Goal: Task Accomplishment & Management: Use online tool/utility

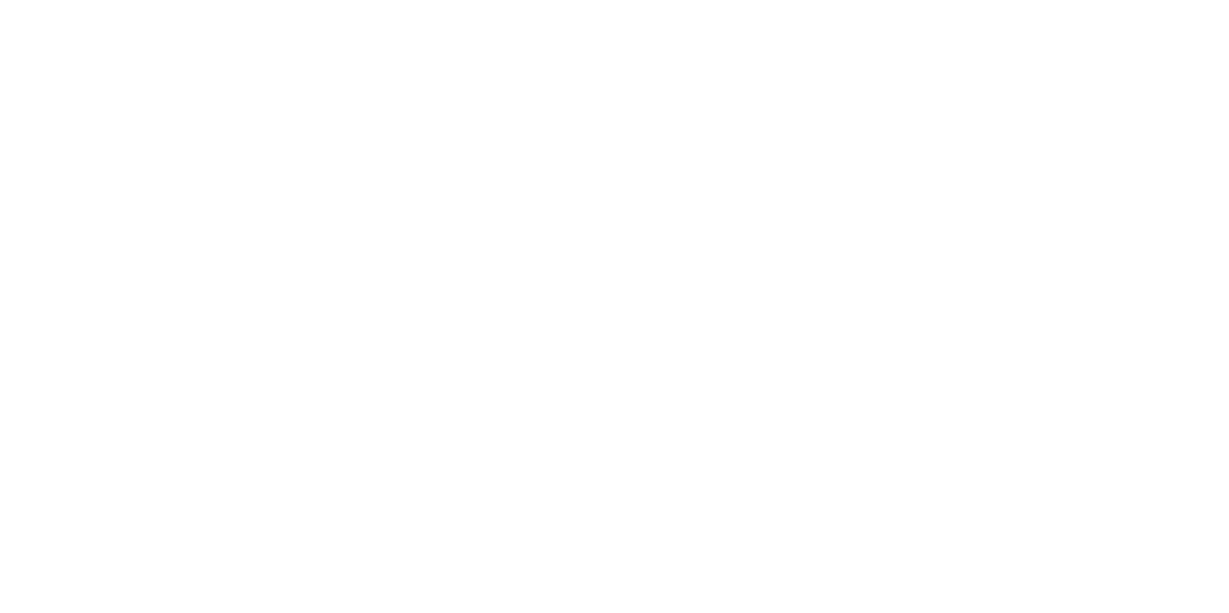
click at [483, 3] on div at bounding box center [614, 306] width 1229 height 613
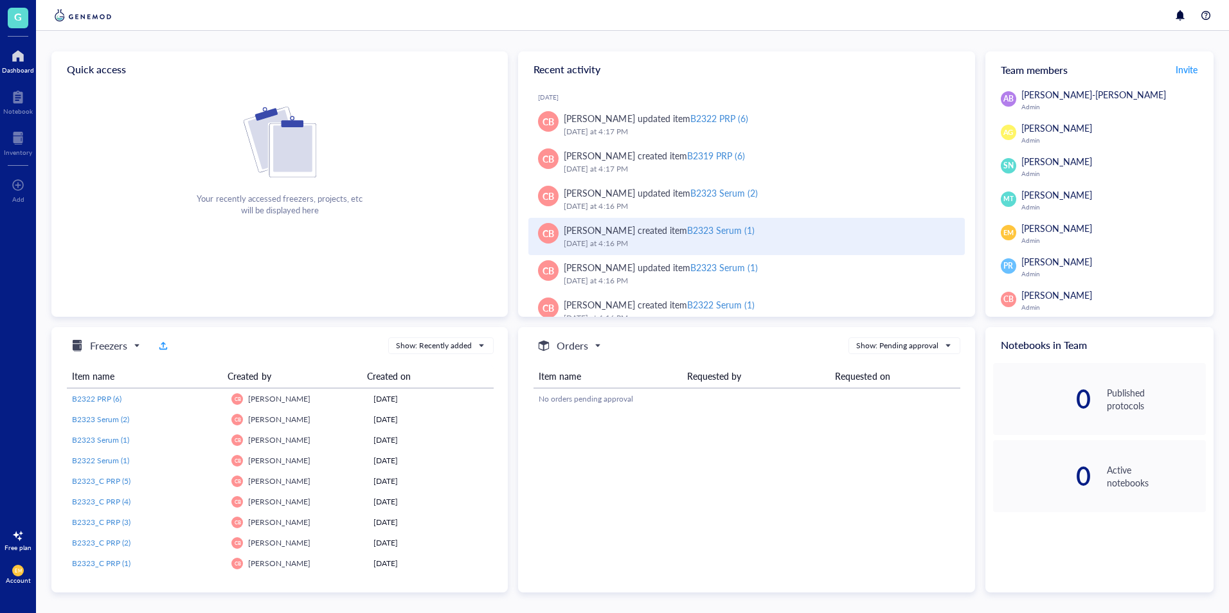
click at [848, 239] on div "[DATE] 4:16 PM" at bounding box center [759, 243] width 390 height 13
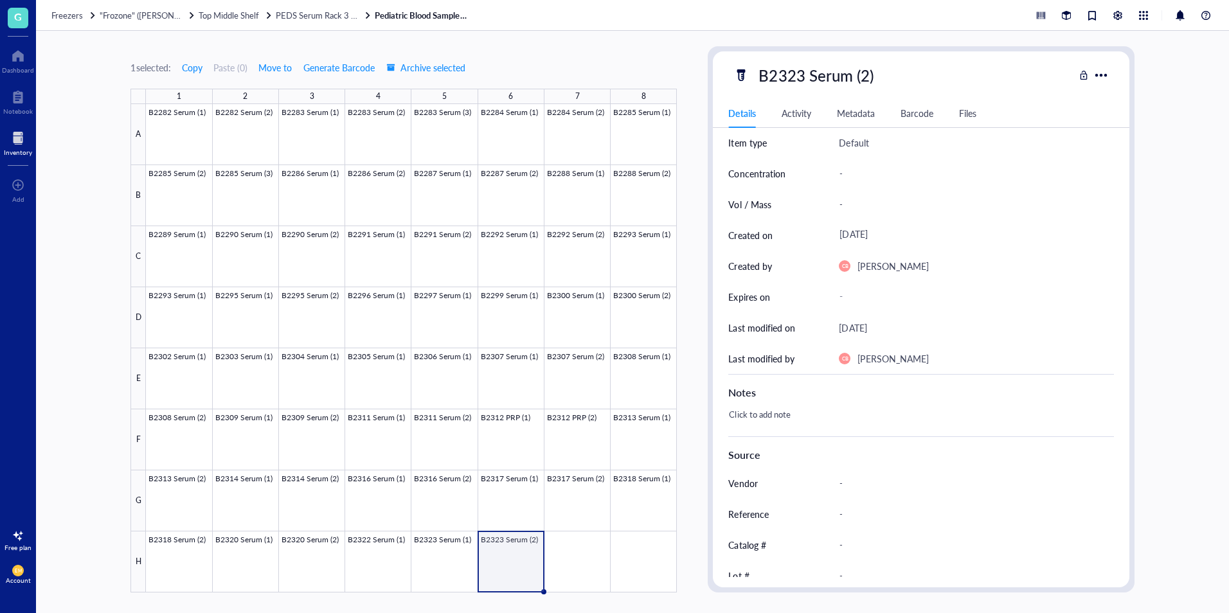
scroll to position [64, 0]
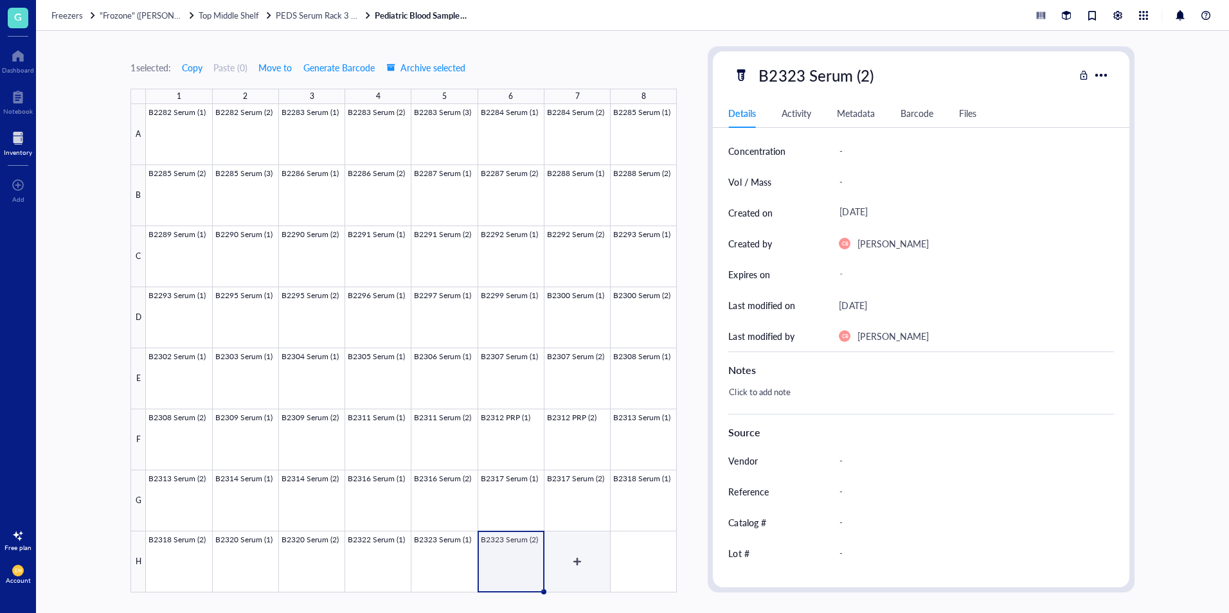
click at [581, 568] on div at bounding box center [411, 348] width 531 height 489
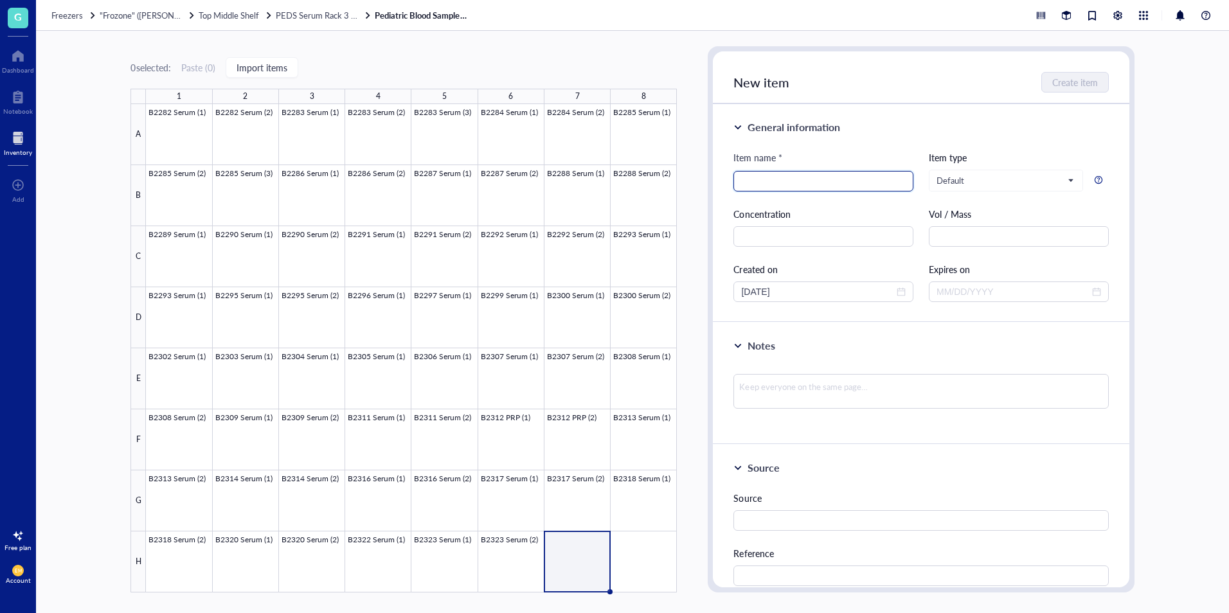
click at [804, 186] on input "search" at bounding box center [823, 181] width 165 height 19
type input "B2324 Serum (4)"
click at [519, 577] on div at bounding box center [411, 348] width 531 height 489
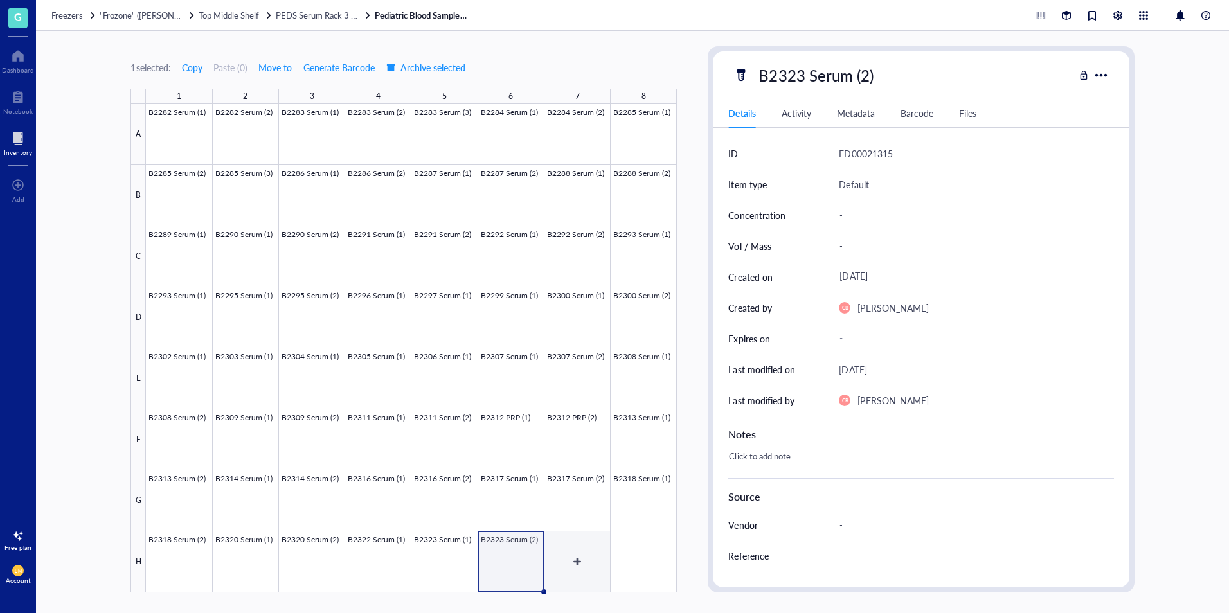
click at [579, 577] on div at bounding box center [411, 348] width 531 height 489
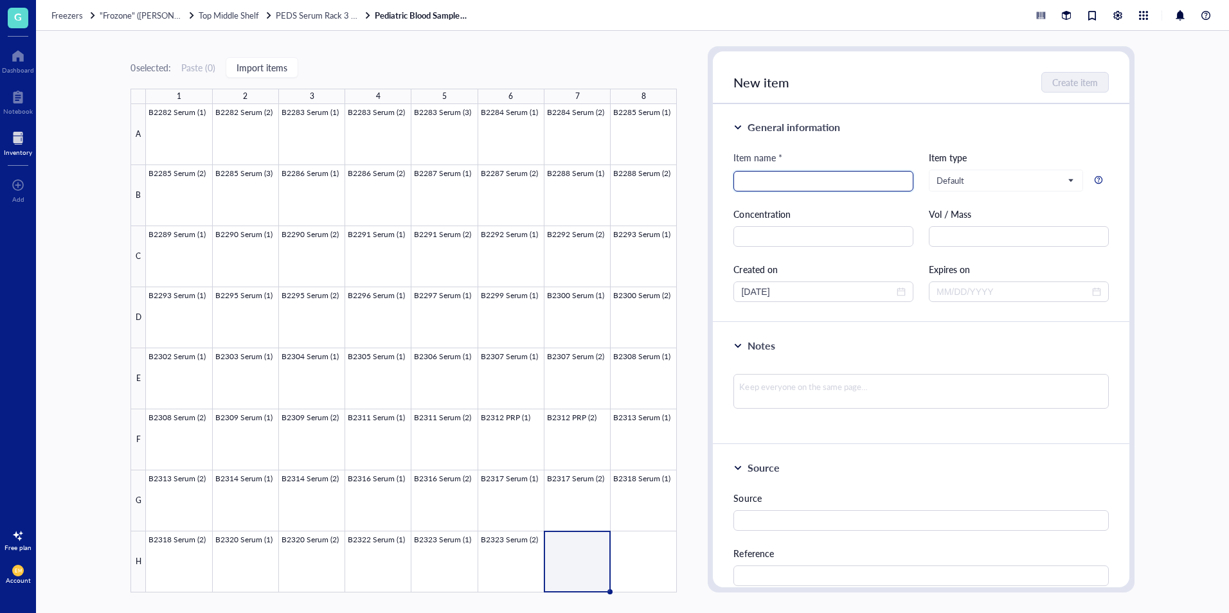
click at [874, 183] on input "search" at bounding box center [823, 181] width 165 height 19
paste input "B2324 Serum (4)"
click at [805, 184] on input "B2324 Serum (4)" at bounding box center [823, 181] width 165 height 19
type input "B2324 Serum (1)"
click at [822, 154] on div "Item name *" at bounding box center [823, 160] width 180 height 21
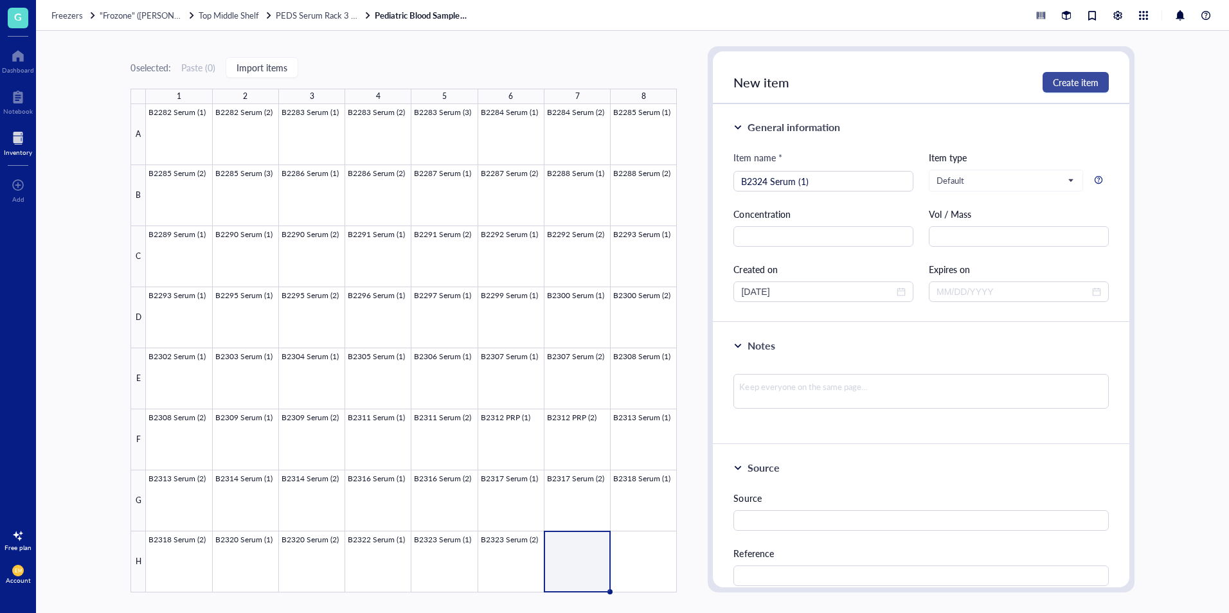
click at [1080, 89] on button "Create item" at bounding box center [1076, 82] width 66 height 21
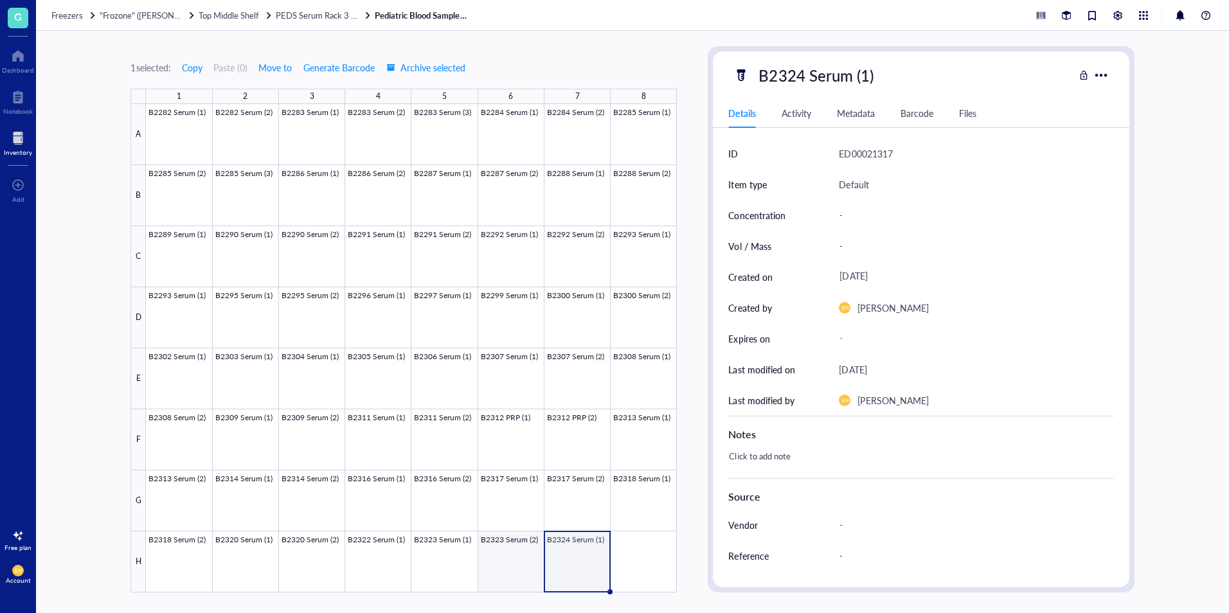
click at [531, 583] on div at bounding box center [411, 348] width 531 height 489
click at [573, 581] on div at bounding box center [411, 348] width 531 height 489
drag, startPoint x: 609, startPoint y: 589, endPoint x: 668, endPoint y: 589, distance: 58.5
click at [0, 0] on div "B2282 Serum (1) B2282 Serum (2) B2283 Serum (1) B2283 Serum (2) B2283 Serum (3)…" at bounding box center [0, 0] width 0 height 0
click at [646, 543] on div at bounding box center [411, 348] width 531 height 489
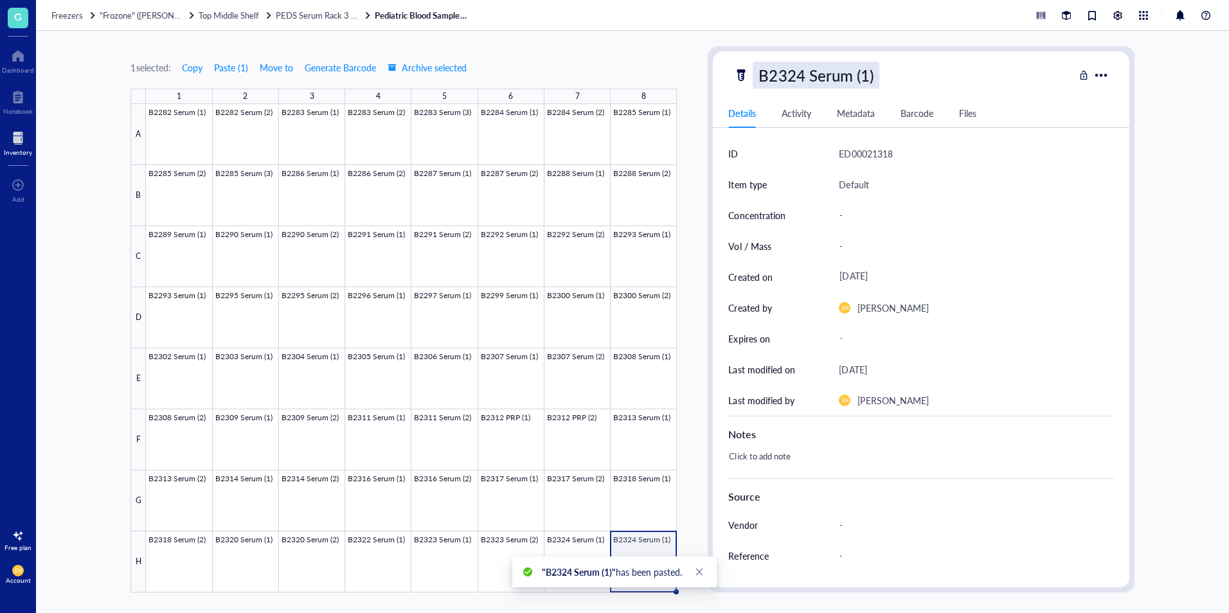
click at [867, 73] on div "B2324 Serum (1)" at bounding box center [816, 75] width 126 height 27
click at [869, 75] on input "B2324 Serum (1)" at bounding box center [829, 75] width 153 height 26
type input "B2324 Serum (2)"
click at [1167, 175] on div "1 selected: Copy Paste ( 1 ) Move to Generate Barcode Archive selected 1 2 3 4 …" at bounding box center [632, 322] width 1193 height 582
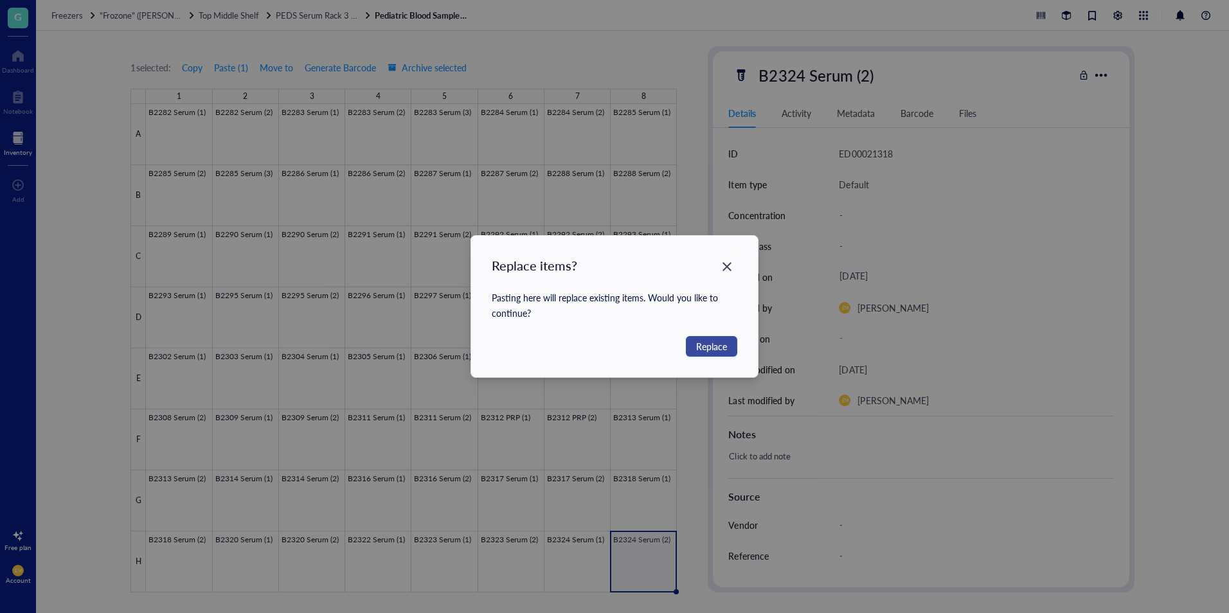
click at [733, 355] on button "Replace" at bounding box center [711, 346] width 51 height 21
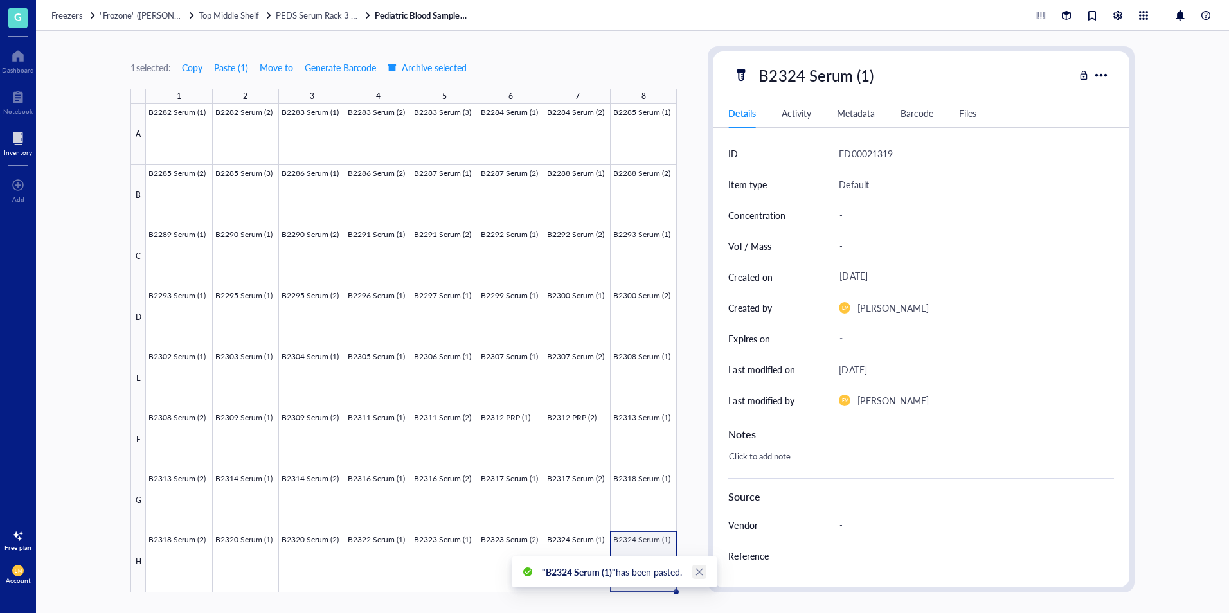
click at [703, 570] on icon "close" at bounding box center [699, 572] width 7 height 7
click at [560, 569] on div at bounding box center [411, 348] width 531 height 489
click at [625, 574] on div at bounding box center [411, 348] width 531 height 489
click at [866, 80] on div "B2324 Serum (1)" at bounding box center [816, 75] width 126 height 27
click at [866, 80] on input "B2324 Serum (1)" at bounding box center [829, 75] width 153 height 26
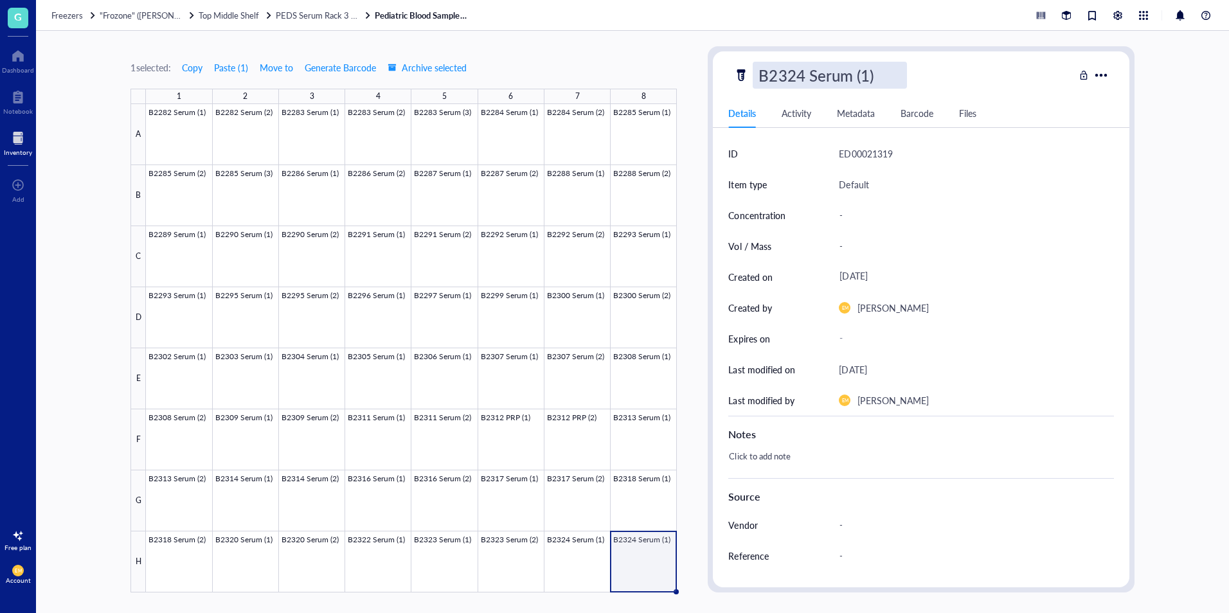
click at [866, 80] on input "B2324 Serum (1)" at bounding box center [829, 75] width 153 height 26
type input "B2324 Serum (2)"
click at [1154, 155] on div "1 selected: Copy Paste ( 1 ) Move to Generate Barcode Archive selected 1 2 3 4 …" at bounding box center [632, 322] width 1193 height 582
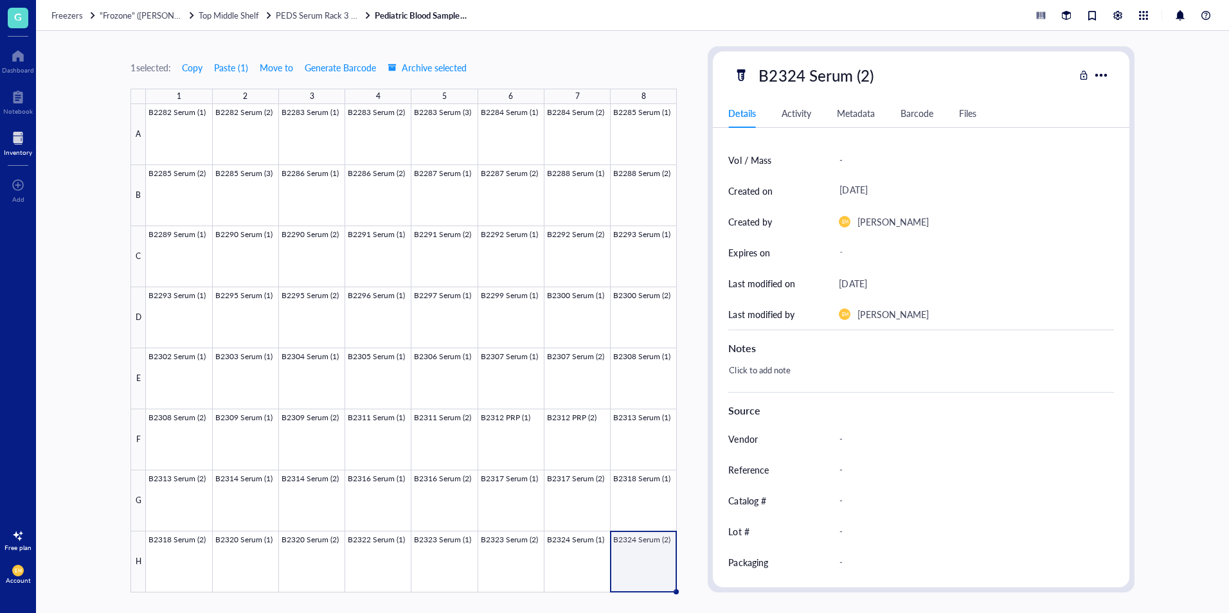
scroll to position [118, 0]
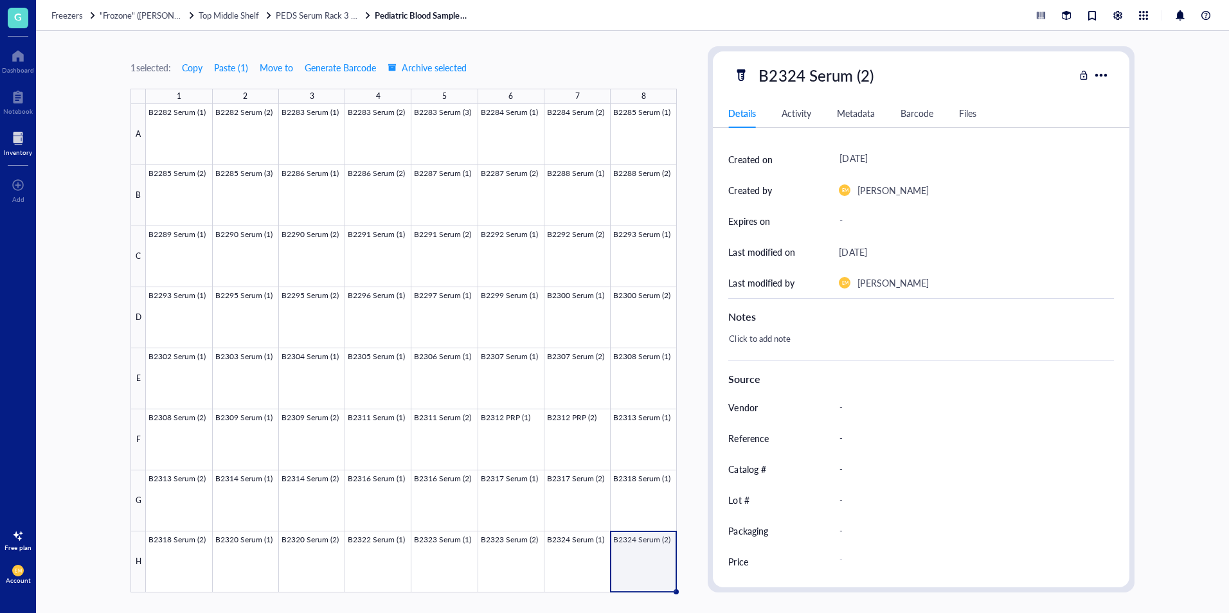
click at [695, 497] on div "1 selected: Copy Paste ( 1 ) Move to Generate Barcode Archive selected 1 2 3 4 …" at bounding box center [632, 322] width 1193 height 582
click at [582, 571] on div at bounding box center [411, 348] width 531 height 489
click at [635, 580] on div at bounding box center [411, 348] width 531 height 489
click at [366, 10] on div "PEDS Serum Rack 3 (B#s)" at bounding box center [324, 16] width 96 height 12
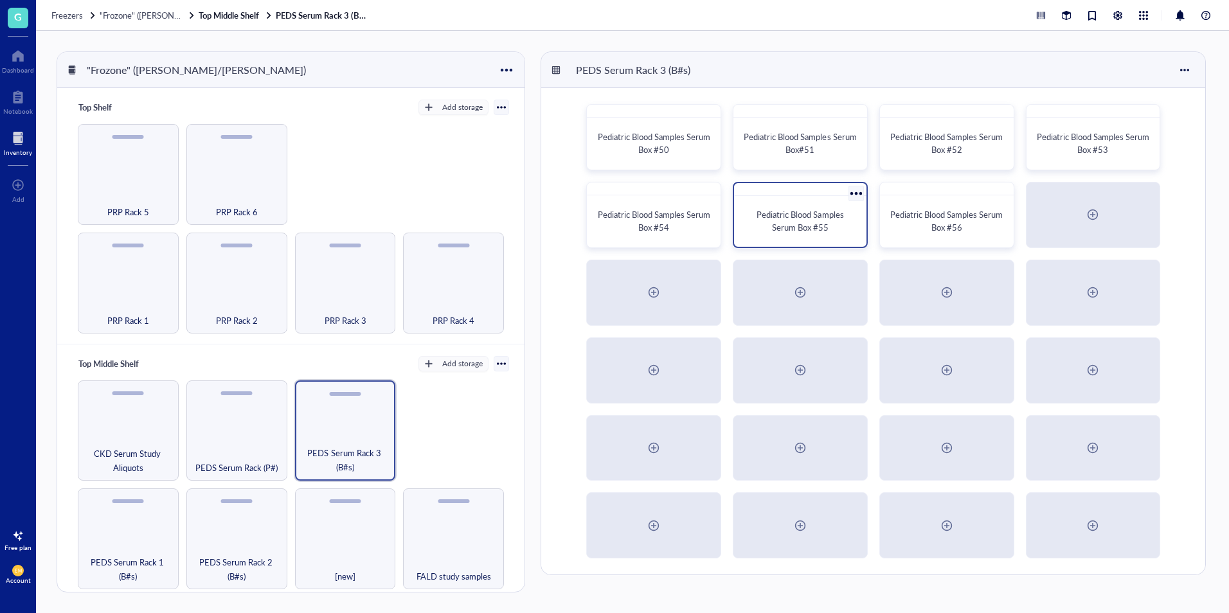
click at [807, 226] on span "Pediatric Blood Samples Serum Box #55" at bounding box center [801, 220] width 89 height 25
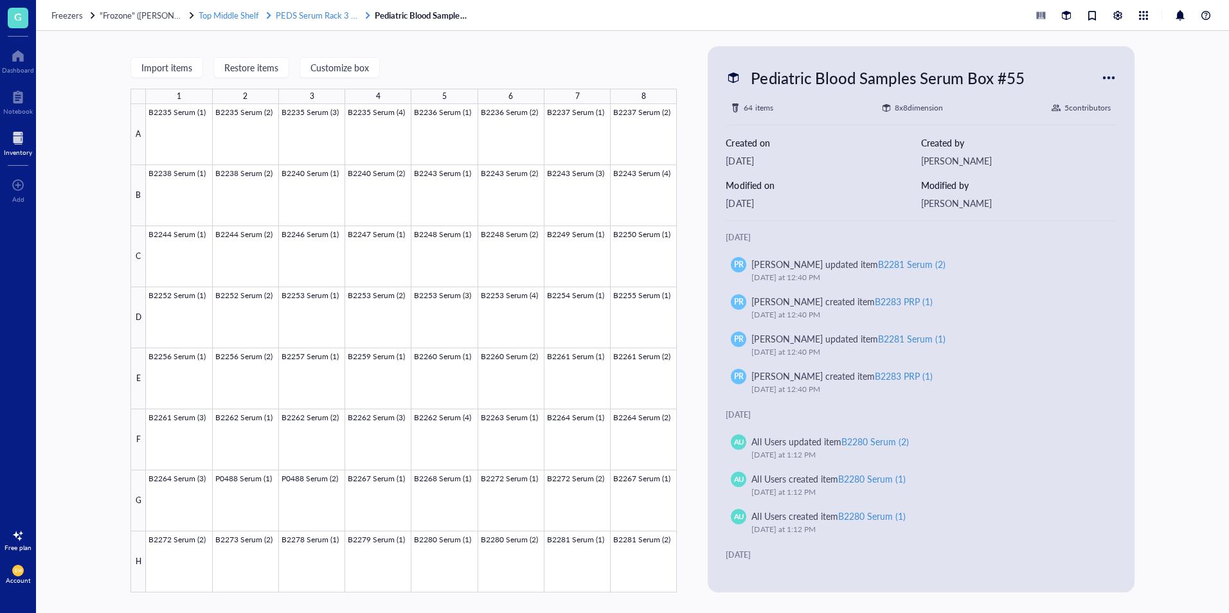
click at [336, 14] on span "PEDS Serum Rack 3 (B#s)" at bounding box center [322, 15] width 93 height 12
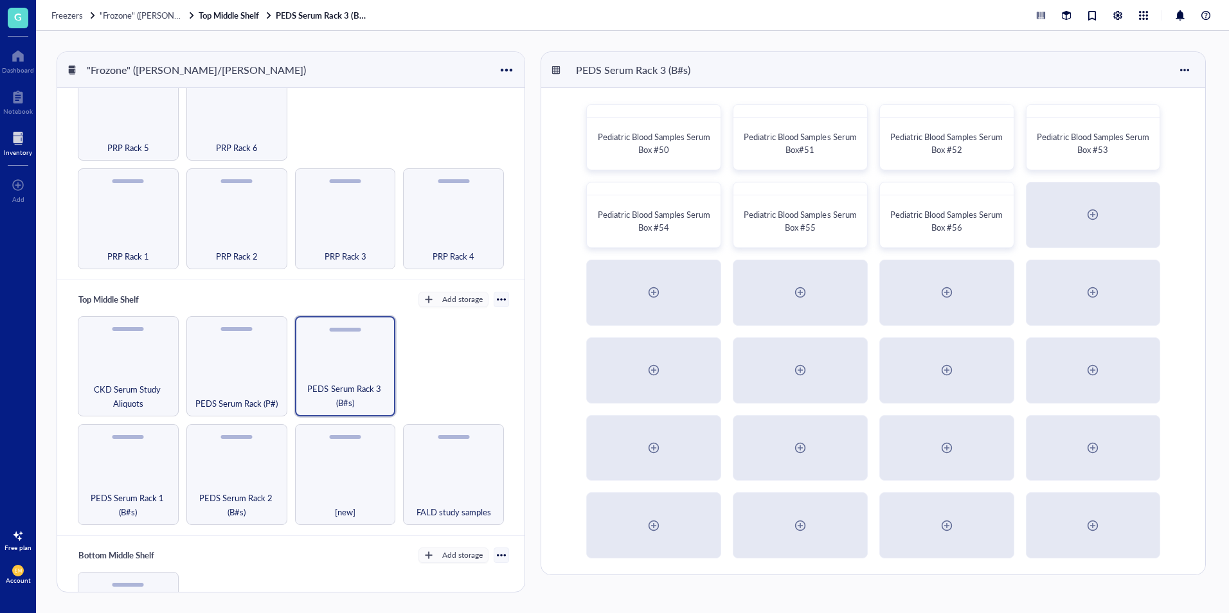
scroll to position [129, 0]
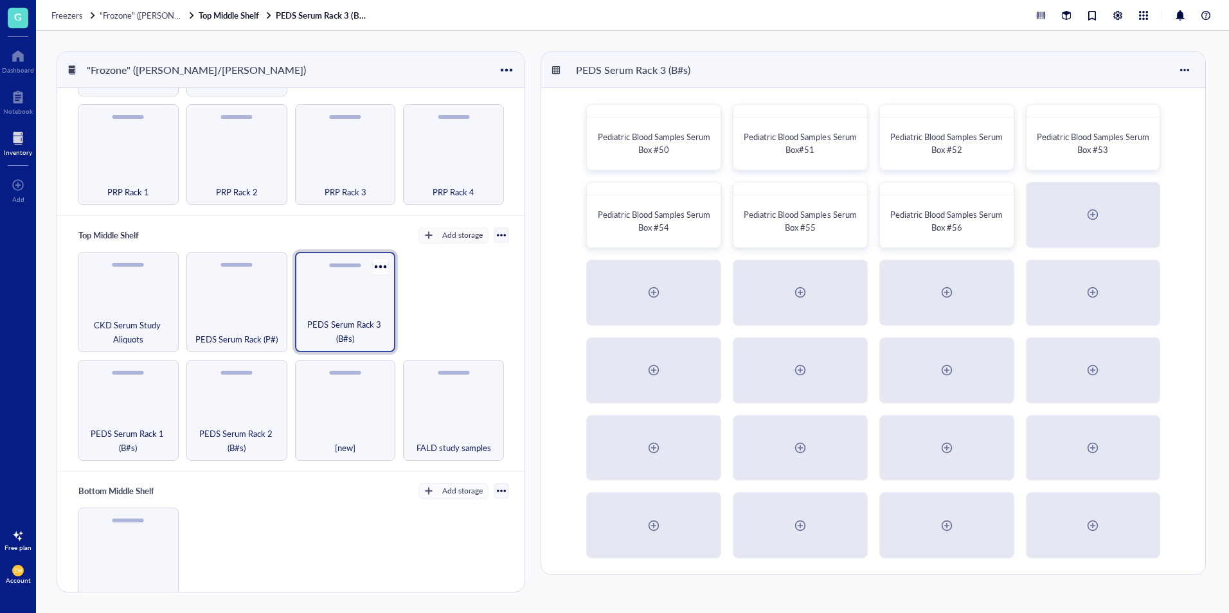
click at [362, 339] on span "PEDS Serum Rack 3 (B#s)" at bounding box center [345, 332] width 88 height 28
click at [931, 232] on span "Pediatric Blood Samples Serum Box #56" at bounding box center [947, 220] width 89 height 25
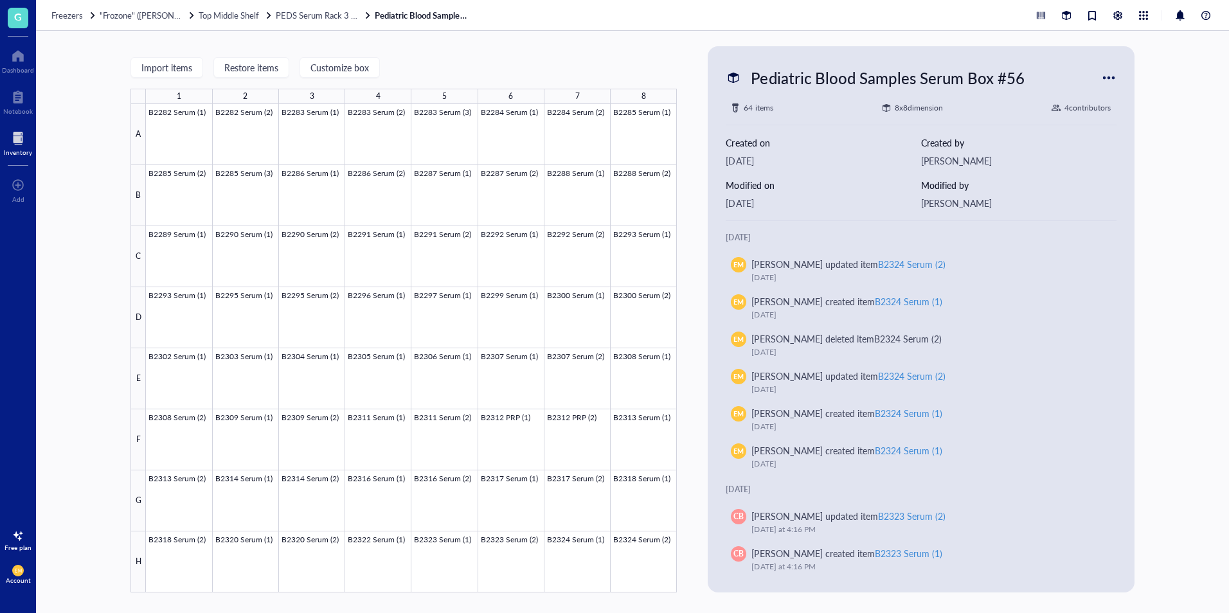
click at [321, 24] on div "Freezers "Frozone" ([PERSON_NAME]/[PERSON_NAME]) Top Middle Shelf PEDS Serum Ra…" at bounding box center [632, 15] width 1193 height 31
click at [322, 18] on span "PEDS Serum Rack 3 (B#s)" at bounding box center [322, 15] width 93 height 12
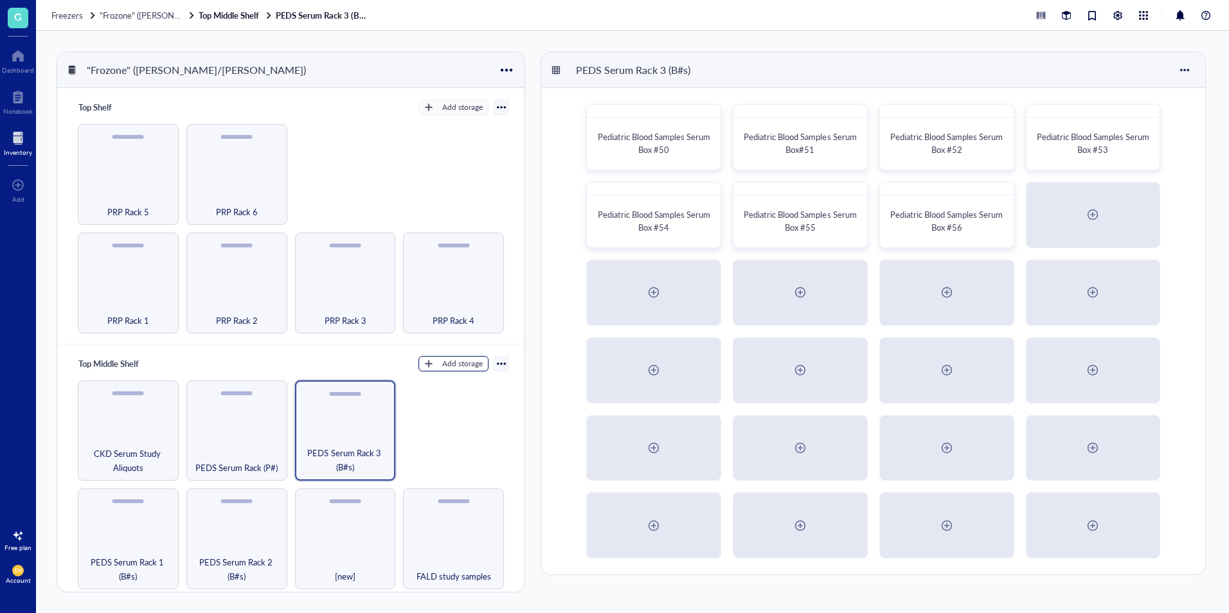
click at [460, 361] on div "Add storage" at bounding box center [462, 364] width 40 height 12
click at [1108, 219] on div at bounding box center [1093, 215] width 132 height 64
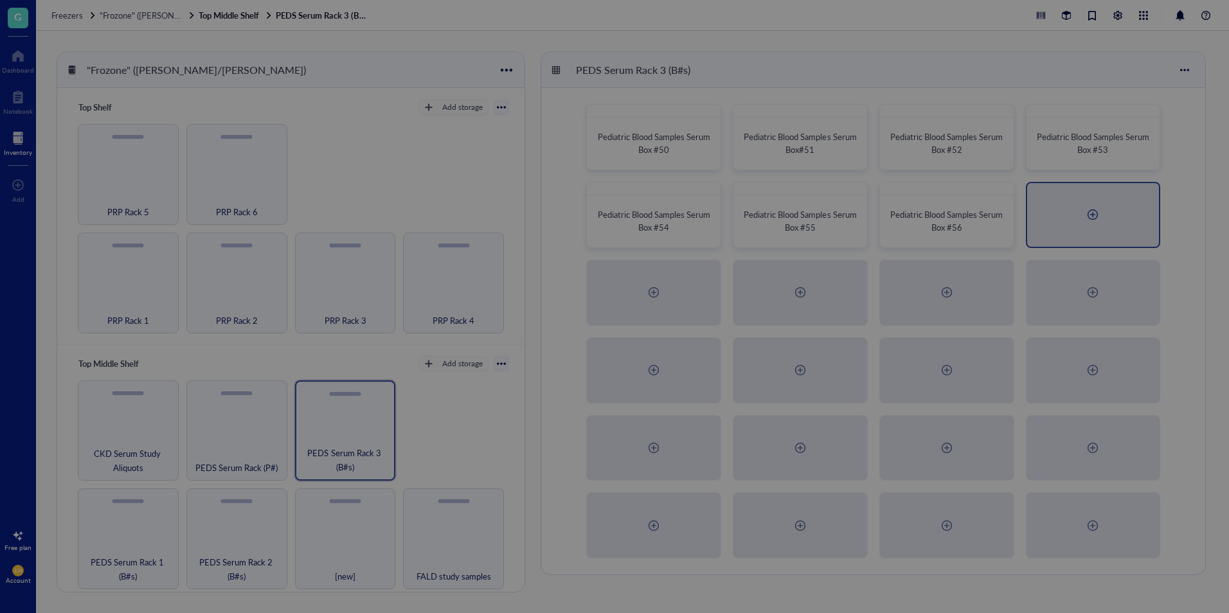
radio input "false"
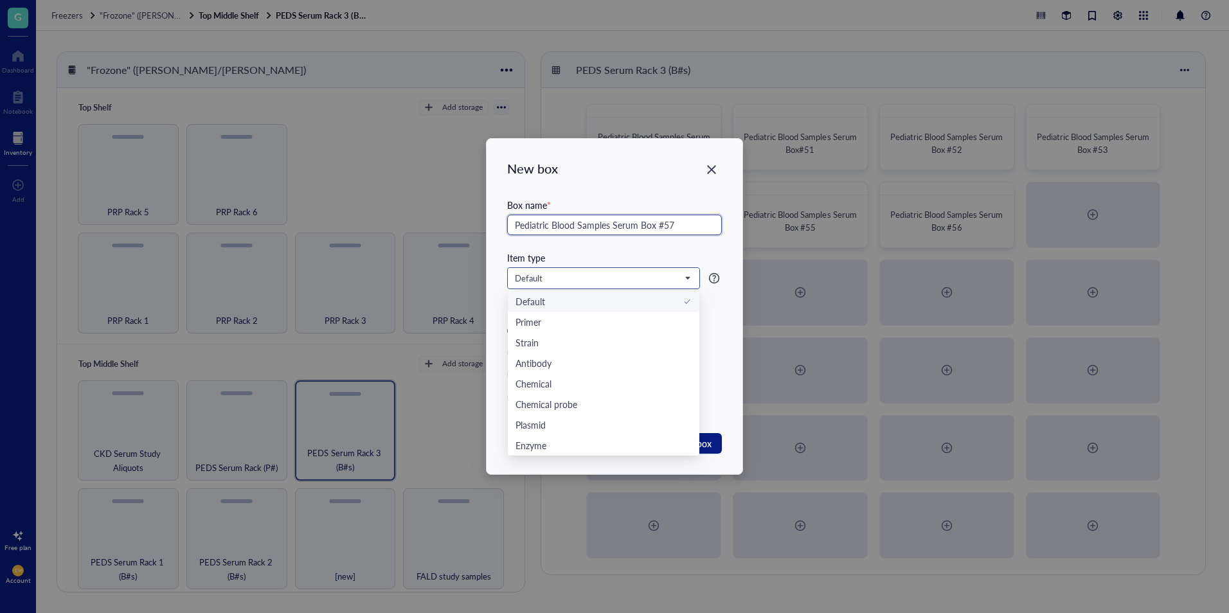
click at [649, 282] on span "Default" at bounding box center [602, 279] width 175 height 12
type input "Pediatric Blood Samples Serum Box #57"
click at [649, 282] on span "Default" at bounding box center [602, 279] width 175 height 12
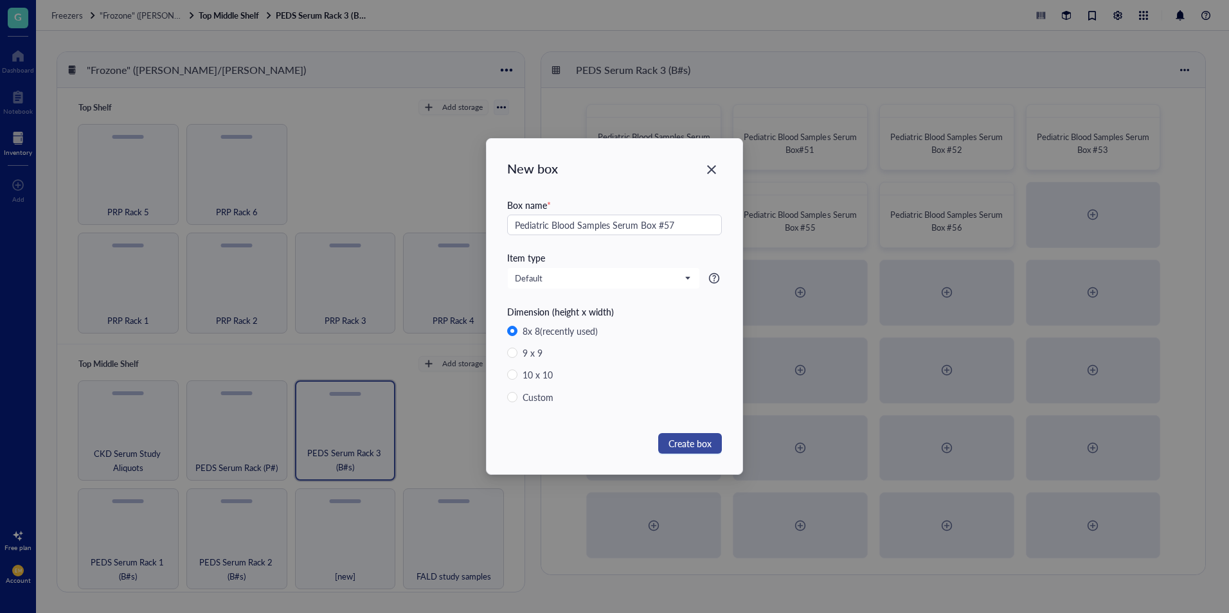
click at [684, 444] on span "Create box" at bounding box center [689, 443] width 43 height 14
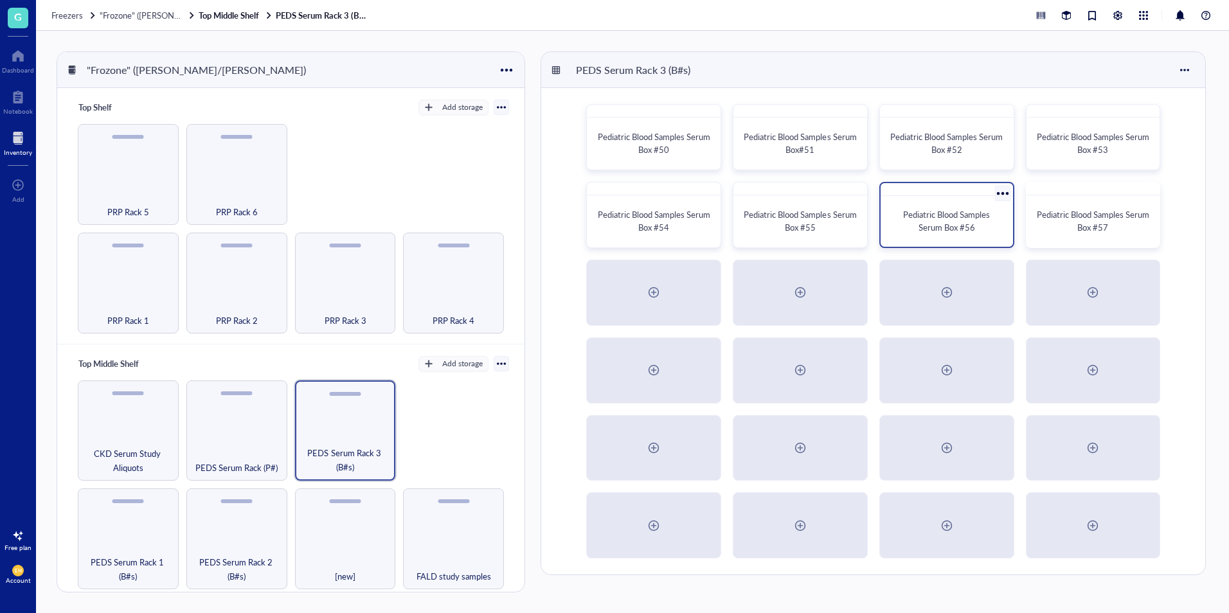
click at [971, 238] on div "Pediatric Blood Samples Serum Box #56" at bounding box center [947, 221] width 122 height 40
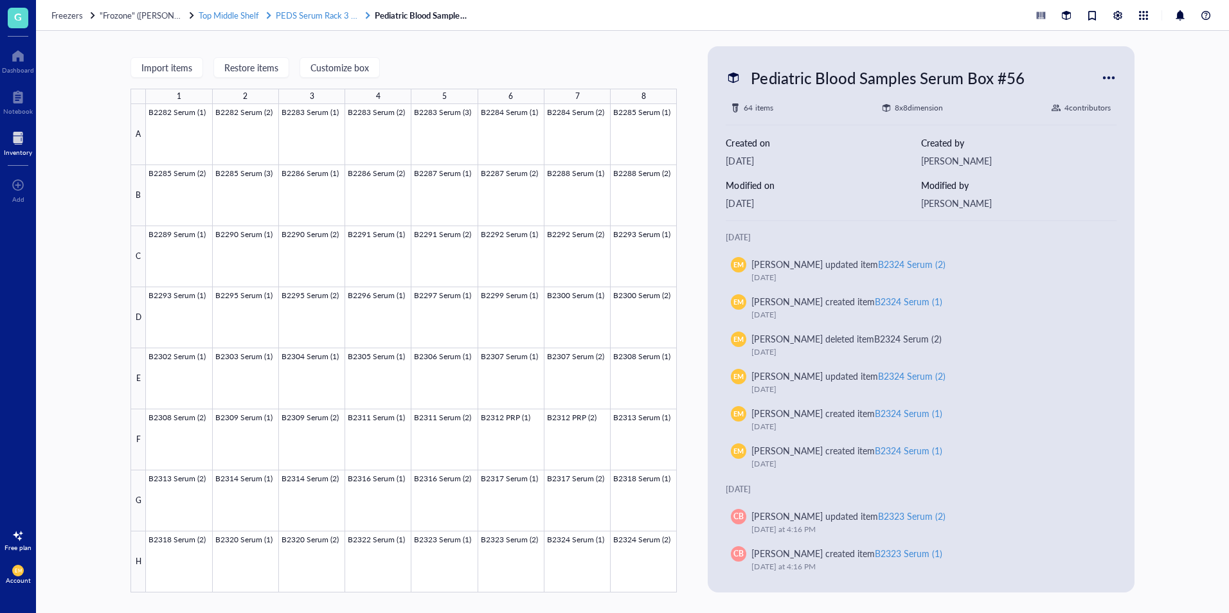
click at [318, 16] on span "PEDS Serum Rack 3 (B#s)" at bounding box center [322, 15] width 93 height 12
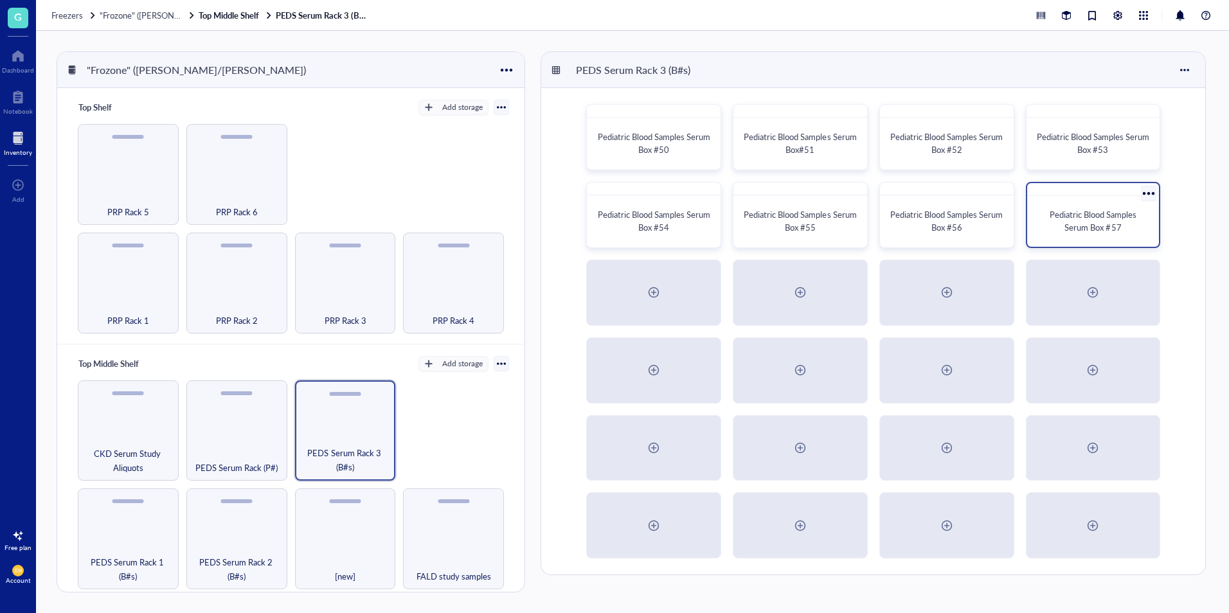
click at [1045, 213] on div "Pediatric Blood Samples Serum Box #57" at bounding box center [1093, 221] width 112 height 26
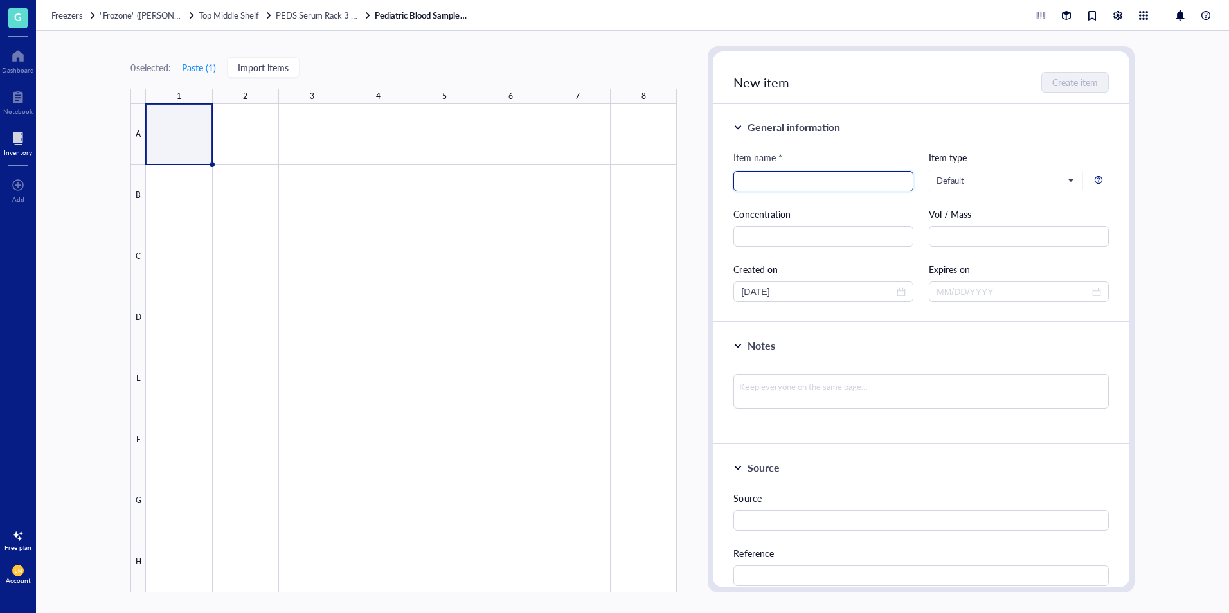
paste input "B2324 Serum (4)"
click at [769, 183] on input "B2324 Serum (4)" at bounding box center [823, 181] width 165 height 19
click at [805, 183] on input "B2325 Serum (4)" at bounding box center [823, 181] width 165 height 19
type input "B2325 Serum (1)"
click at [868, 146] on div "General information Item name * B2325 Serum (1) B2325 Serum (1) Item type Defau…" at bounding box center [921, 213] width 416 height 219
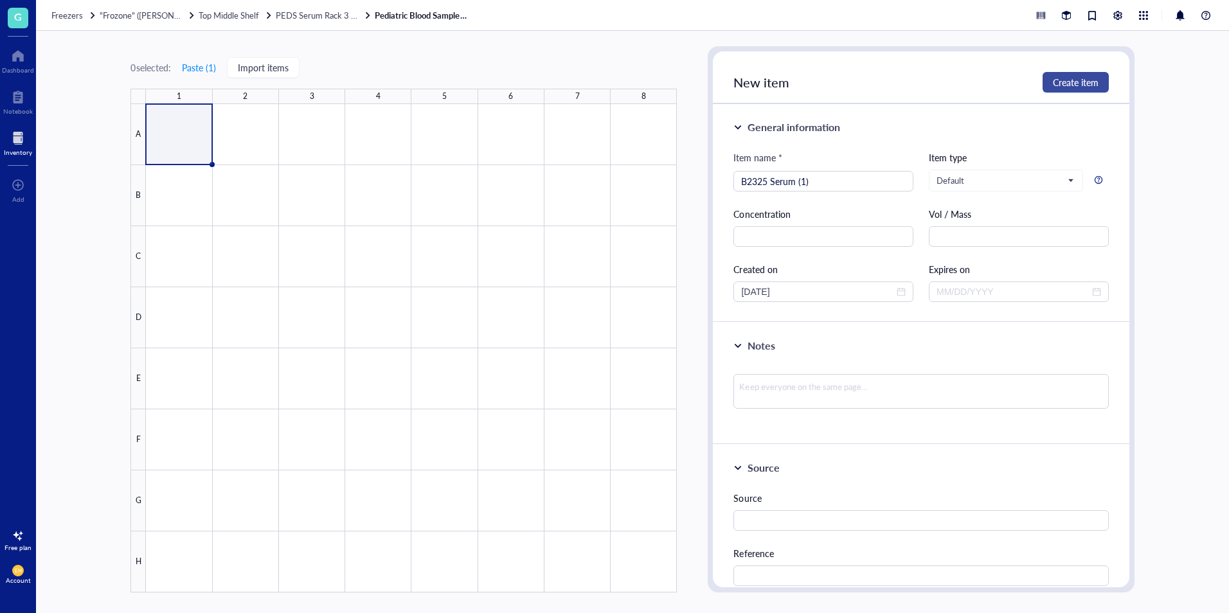
click at [1073, 85] on span "Create item" at bounding box center [1076, 82] width 46 height 10
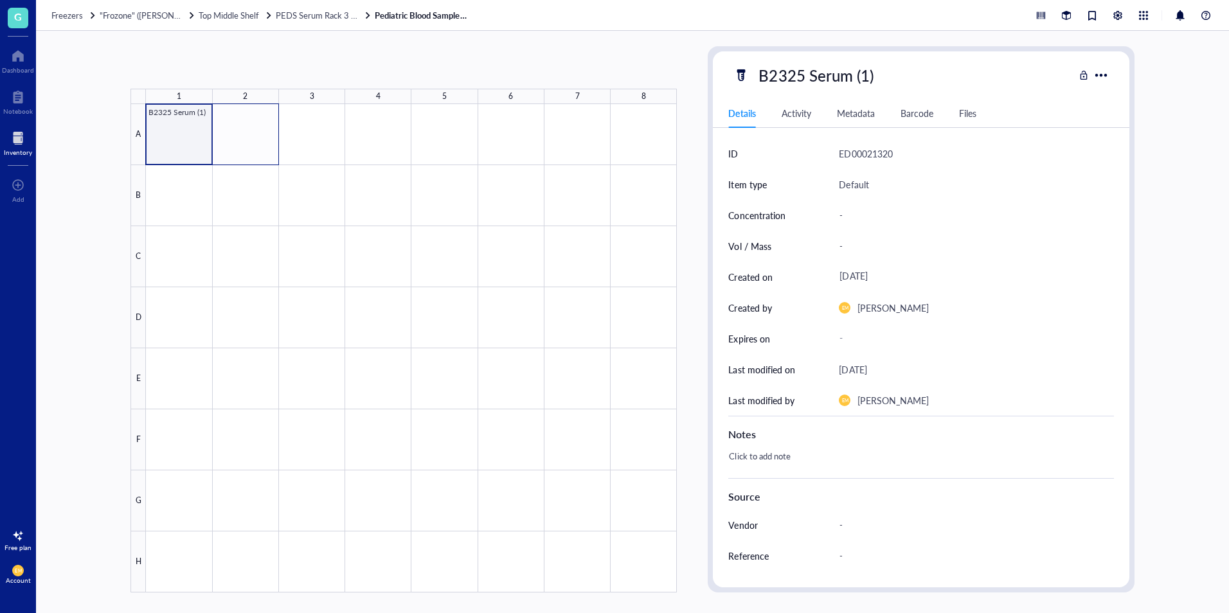
drag, startPoint x: 211, startPoint y: 161, endPoint x: 271, endPoint y: 156, distance: 60.1
click at [271, 156] on div at bounding box center [411, 348] width 531 height 489
click at [246, 69] on button "Paste ( 1 )" at bounding box center [230, 67] width 35 height 21
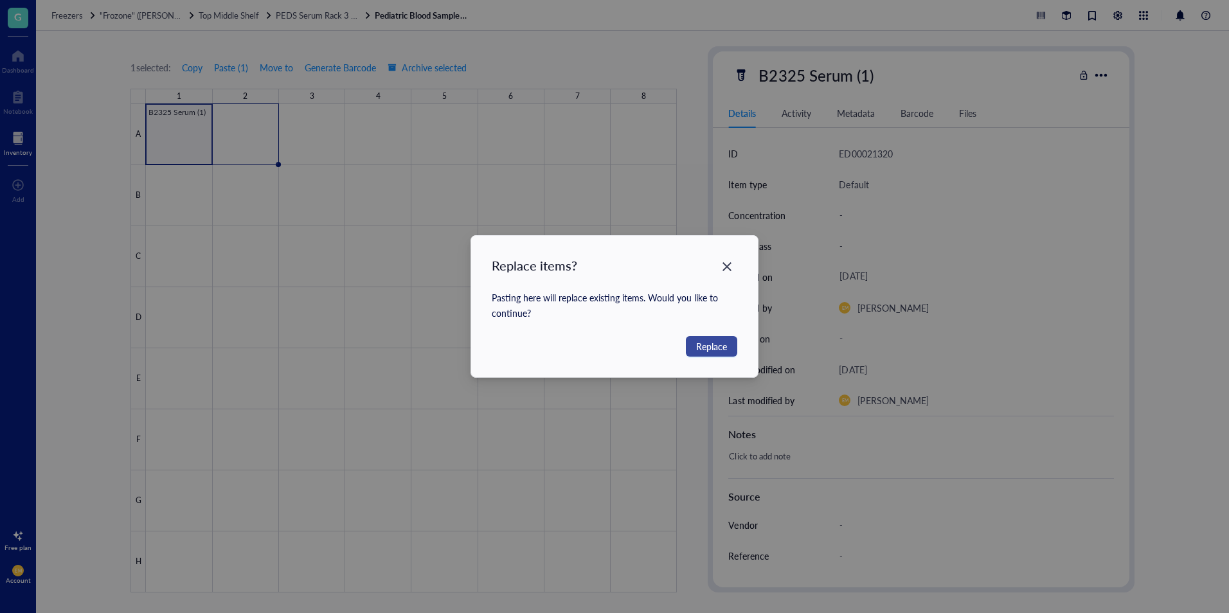
click at [716, 348] on span "Replace" at bounding box center [711, 346] width 31 height 14
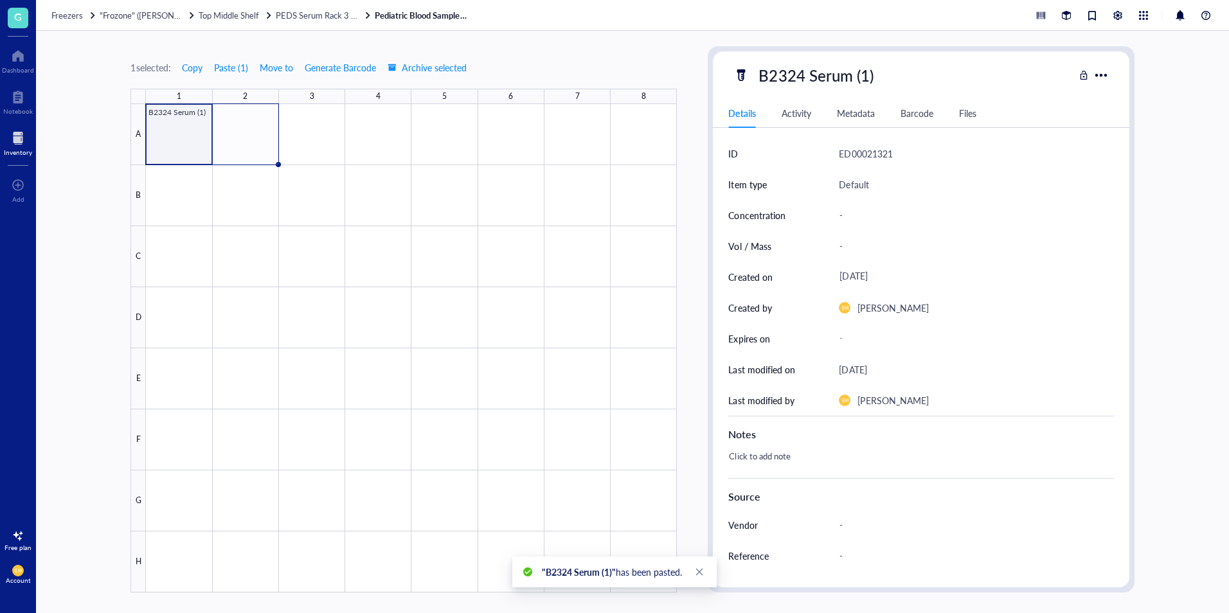
click at [192, 130] on div at bounding box center [411, 348] width 531 height 489
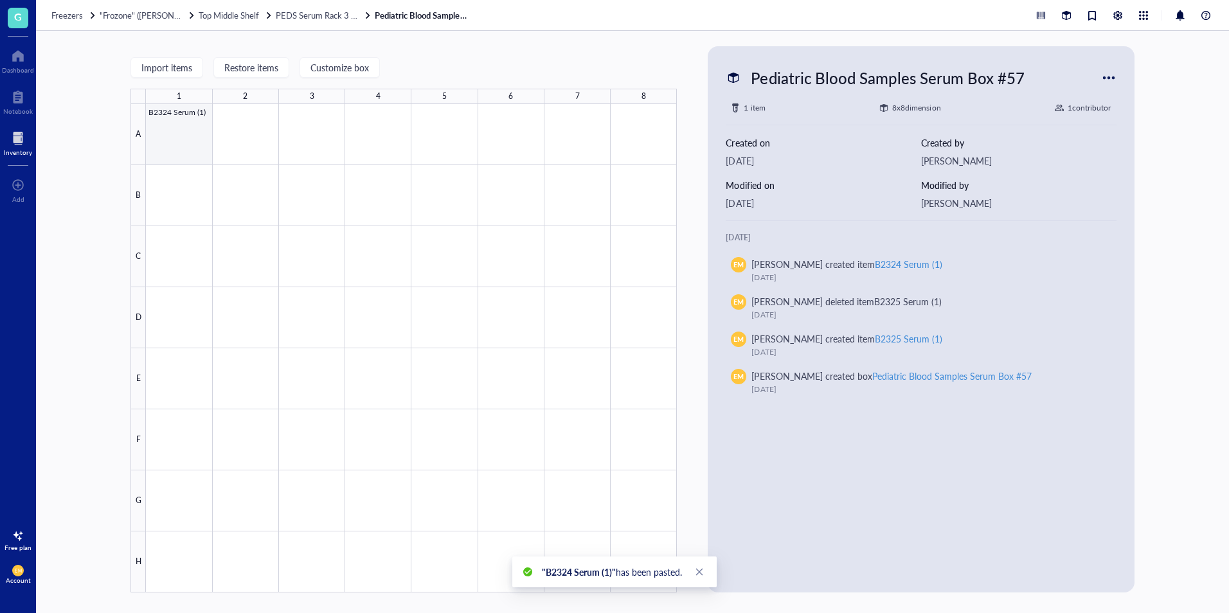
click at [190, 142] on div at bounding box center [411, 348] width 531 height 489
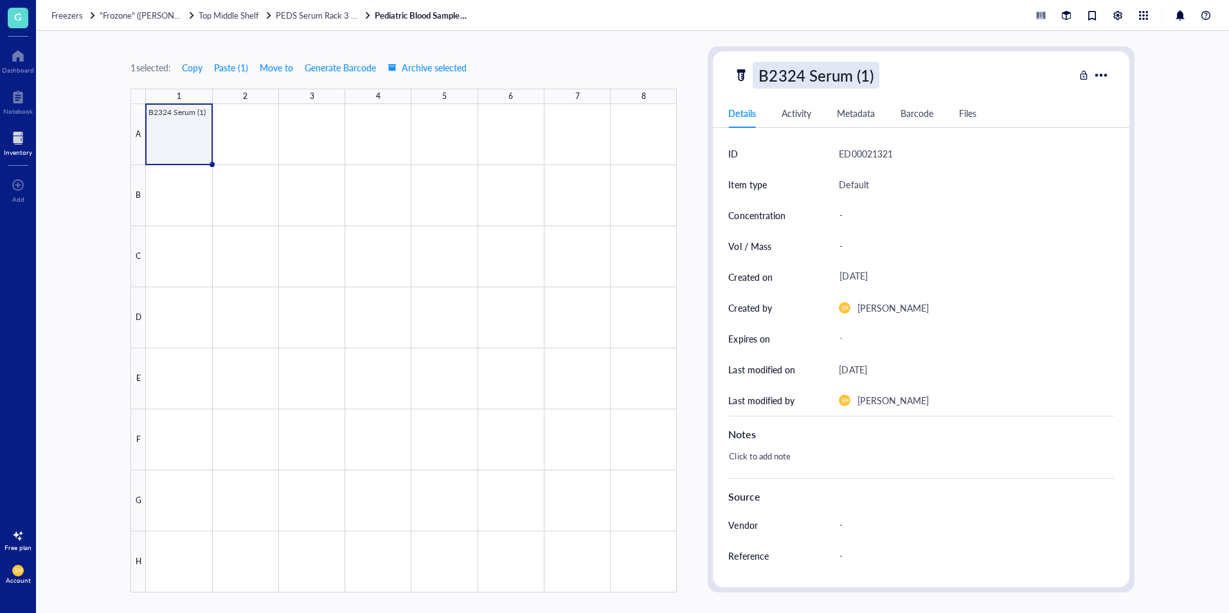
click at [802, 82] on div "B2324 Serum (1)" at bounding box center [816, 75] width 126 height 27
click at [815, 77] on input "B2324 Serum (1)" at bounding box center [829, 75] width 153 height 26
click at [802, 71] on input "B2324 Serum (1)" at bounding box center [829, 75] width 153 height 26
type input "B2325 Serum (1)"
click at [261, 155] on div at bounding box center [411, 348] width 531 height 489
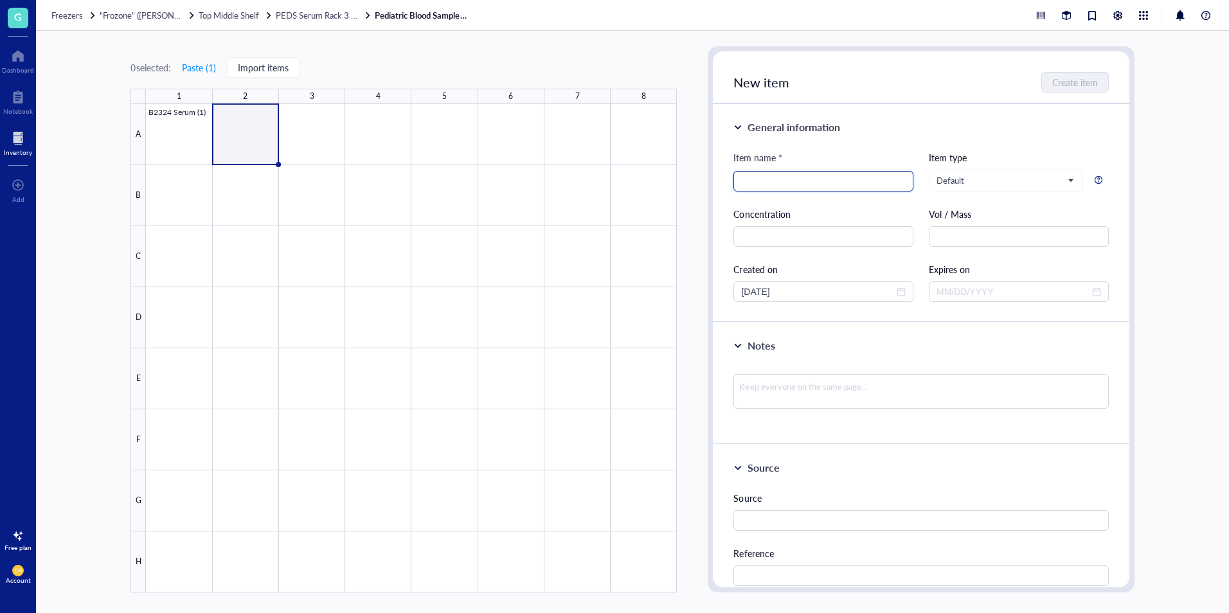
click at [796, 178] on input "search" at bounding box center [823, 181] width 165 height 19
paste input "B2325 Serum (1)"
type input "B2325 Serum (2)"
click at [866, 130] on div "General information" at bounding box center [920, 127] width 375 height 15
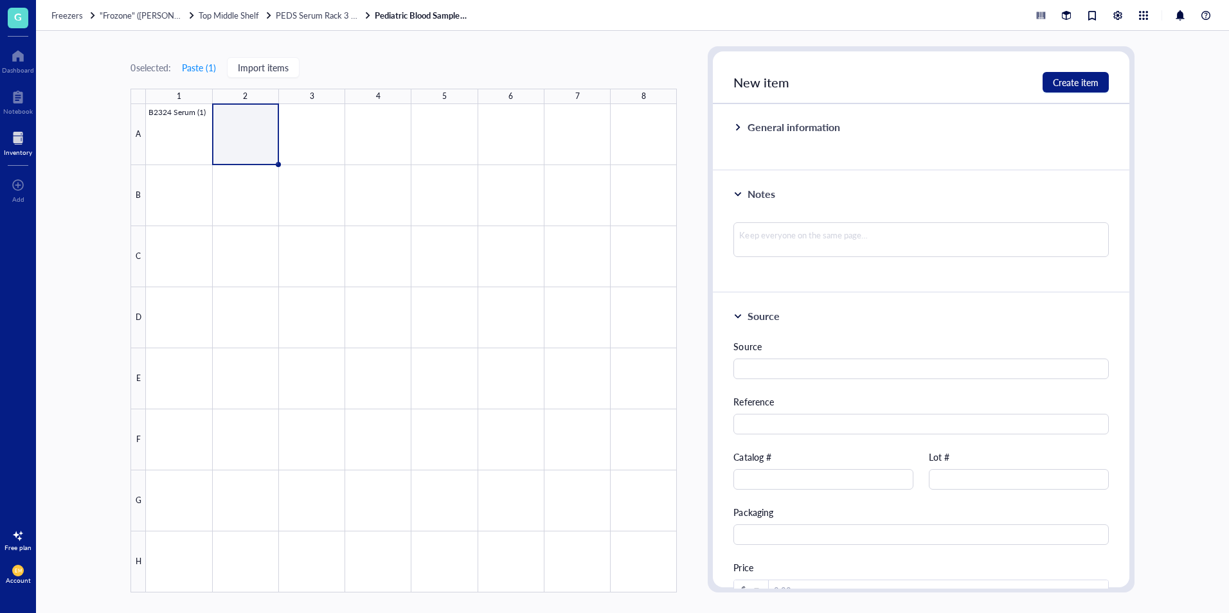
click at [235, 149] on div at bounding box center [411, 348] width 531 height 489
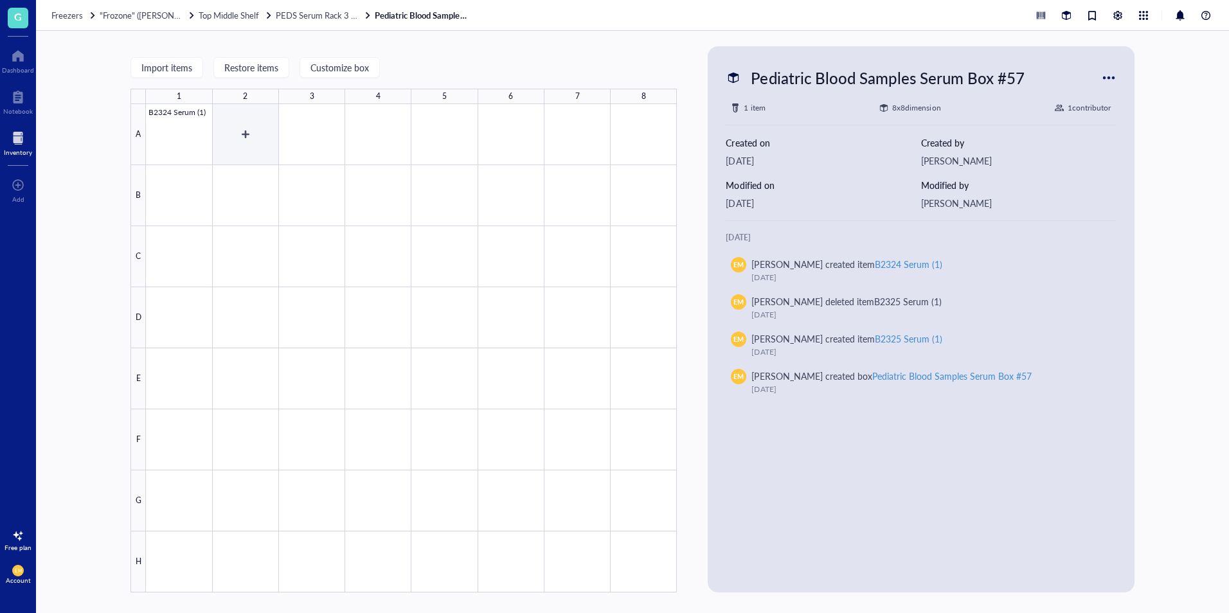
click at [236, 145] on div at bounding box center [411, 348] width 531 height 489
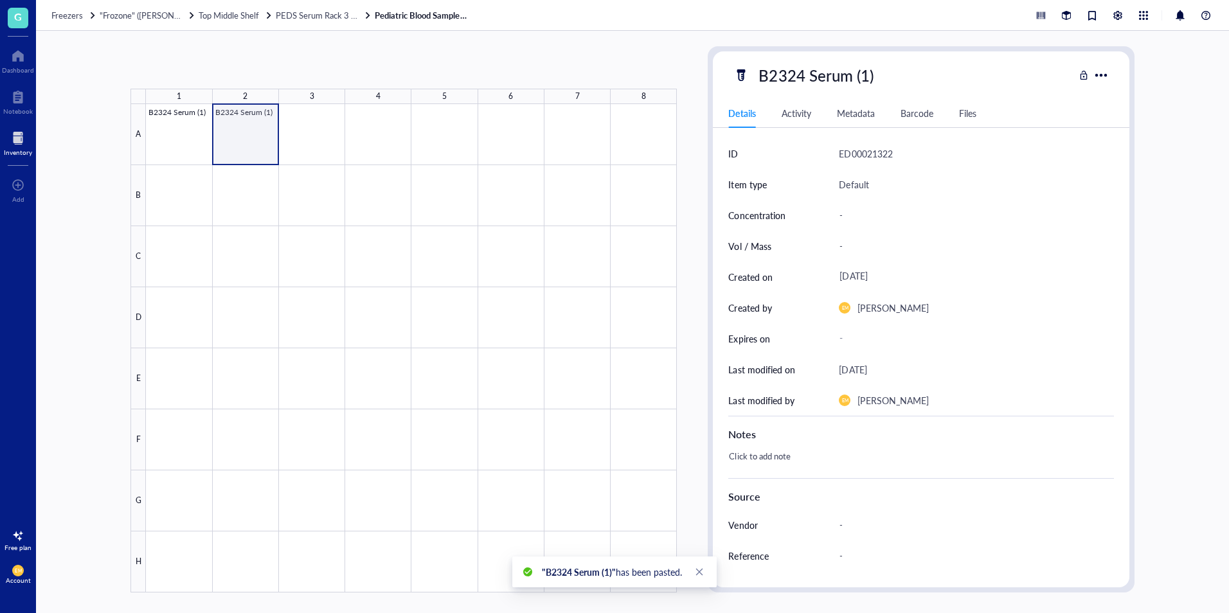
click at [255, 149] on div at bounding box center [411, 348] width 531 height 489
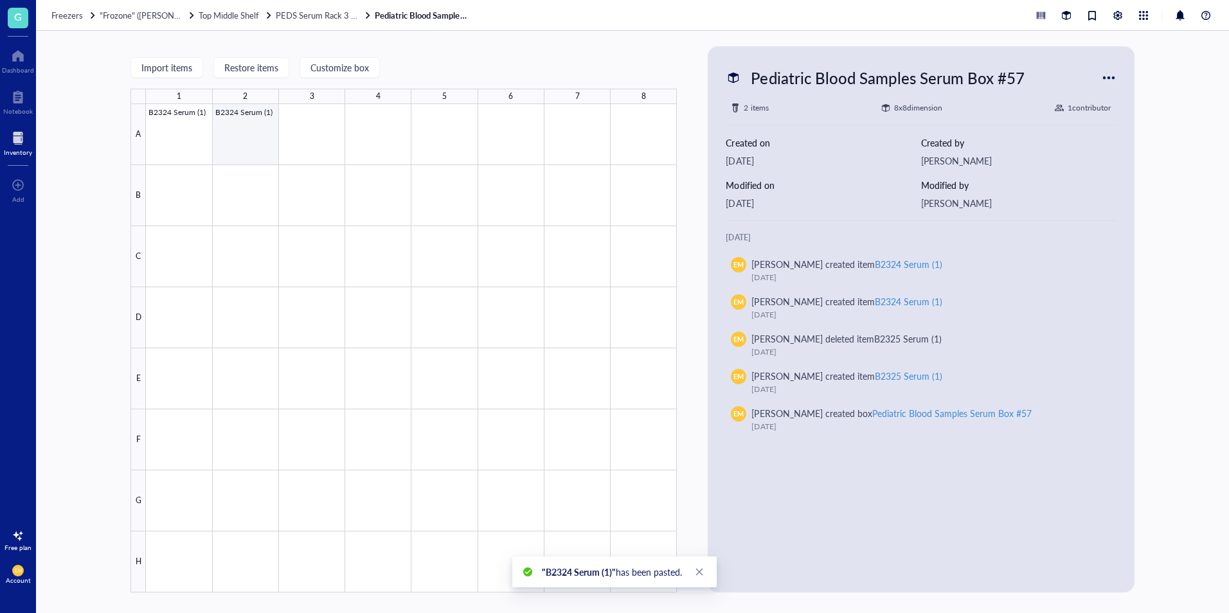
click at [256, 147] on div at bounding box center [411, 348] width 531 height 489
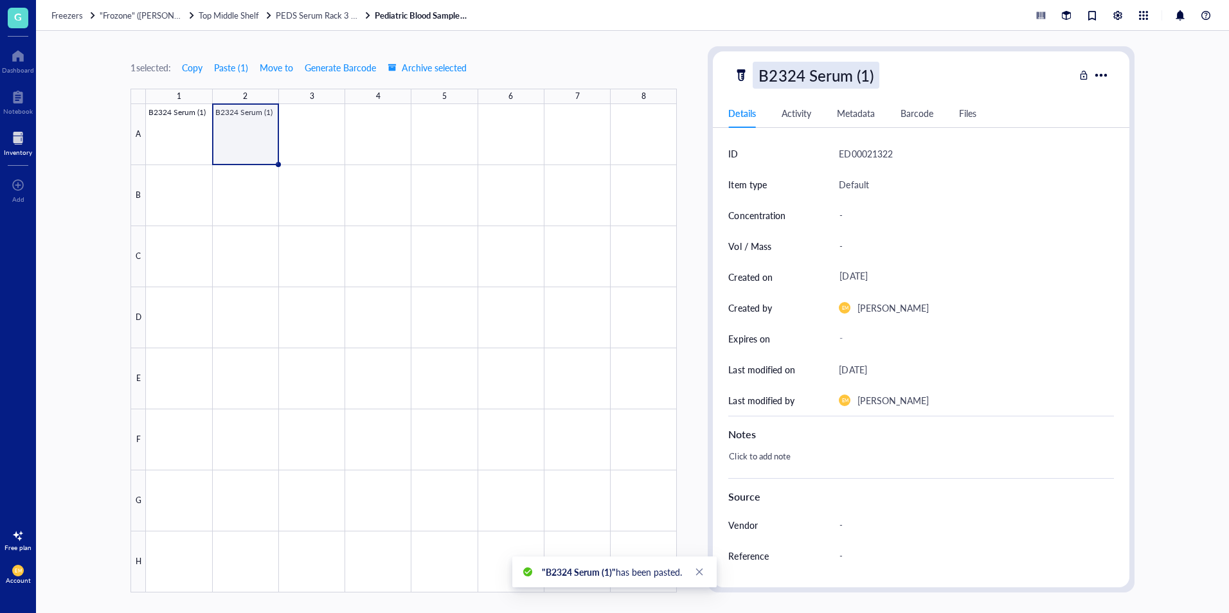
click at [803, 72] on div "B2324 Serum (1)" at bounding box center [816, 75] width 126 height 27
click at [806, 76] on input "B2324 Serum (1)" at bounding box center [829, 75] width 153 height 26
type input "B2325 Serum (2)"
click at [1183, 139] on div "1 selected: Copy Paste ( 1 ) Move to Generate Barcode Archive selected 1 2 3 4 …" at bounding box center [632, 322] width 1193 height 582
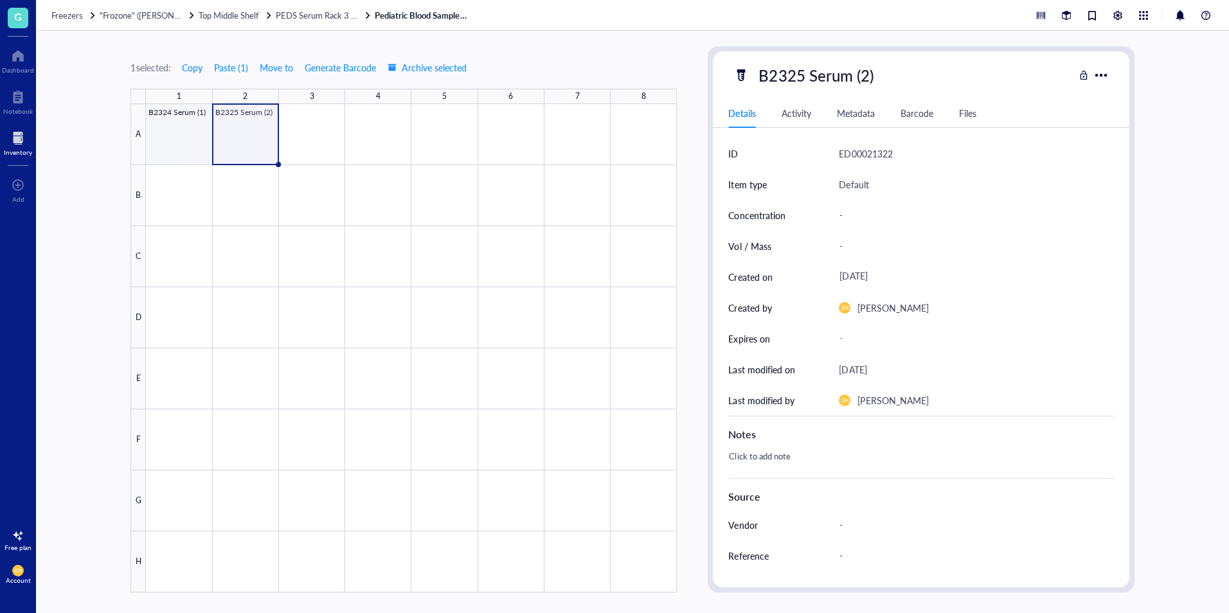
click at [186, 159] on div at bounding box center [411, 348] width 531 height 489
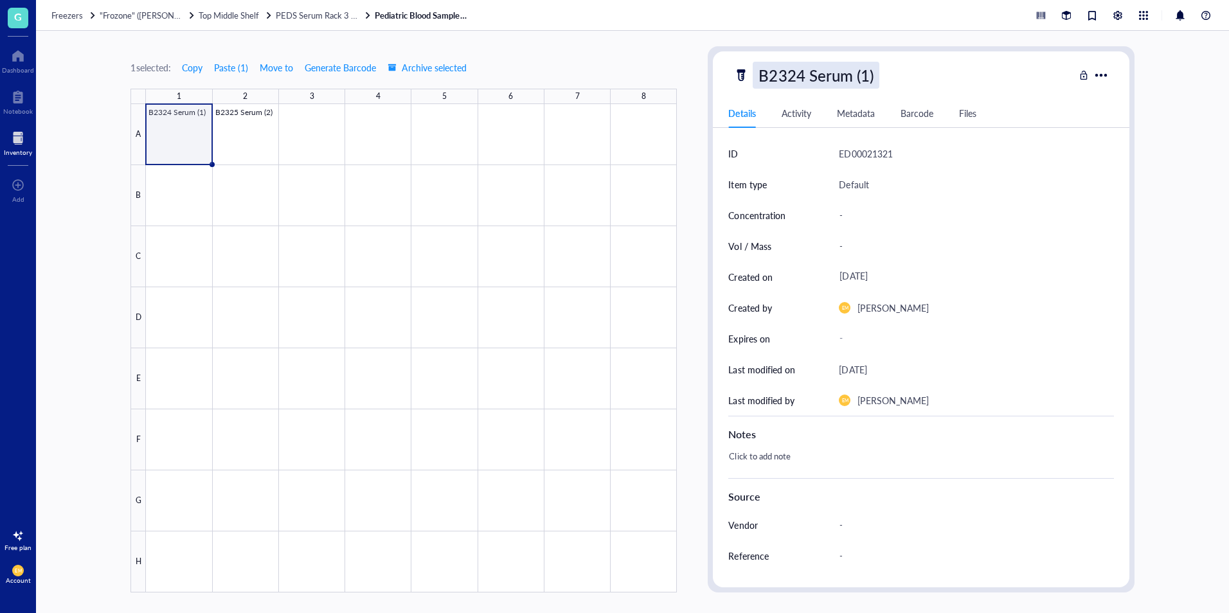
click at [798, 79] on div "B2324 Serum (1)" at bounding box center [816, 75] width 126 height 27
click at [803, 79] on input "B2324 Serum (1)" at bounding box center [829, 75] width 153 height 26
type input "B2325 Serum (1)"
click at [1169, 162] on div "1 selected: Copy Paste ( 1 ) Move to Generate Barcode Archive selected 1 2 3 4 …" at bounding box center [632, 322] width 1193 height 582
click at [329, 19] on span "PEDS Serum Rack 3 (B#s)" at bounding box center [322, 15] width 93 height 12
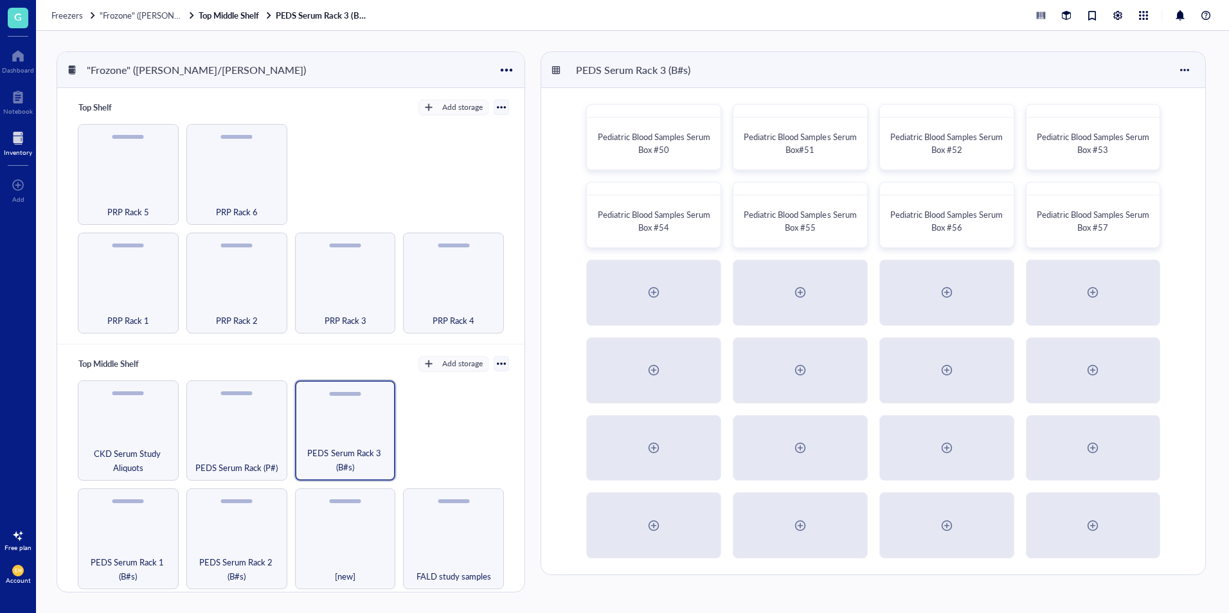
click at [22, 19] on span "G" at bounding box center [18, 16] width 8 height 16
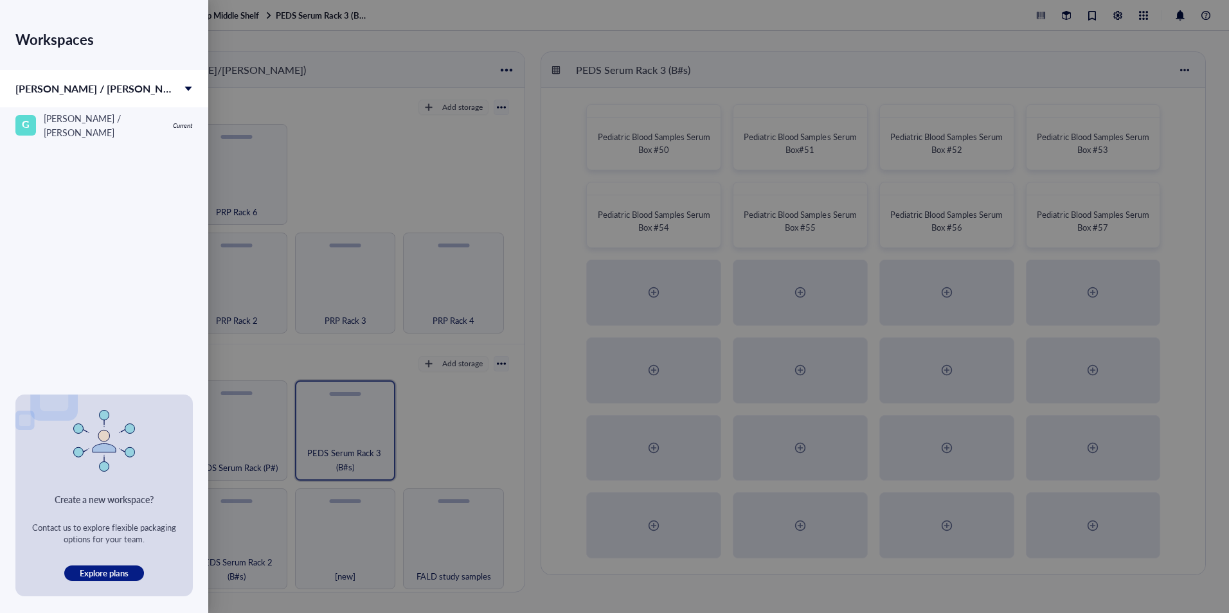
click at [266, 39] on div at bounding box center [614, 306] width 1229 height 613
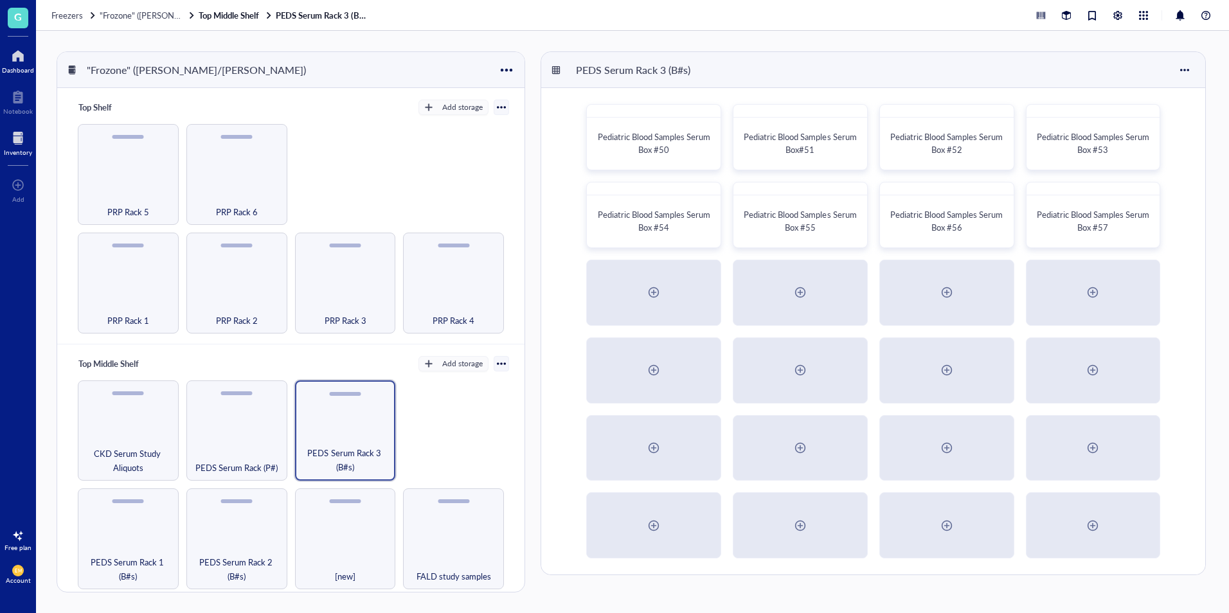
click at [28, 73] on div "Dashboard" at bounding box center [18, 70] width 32 height 8
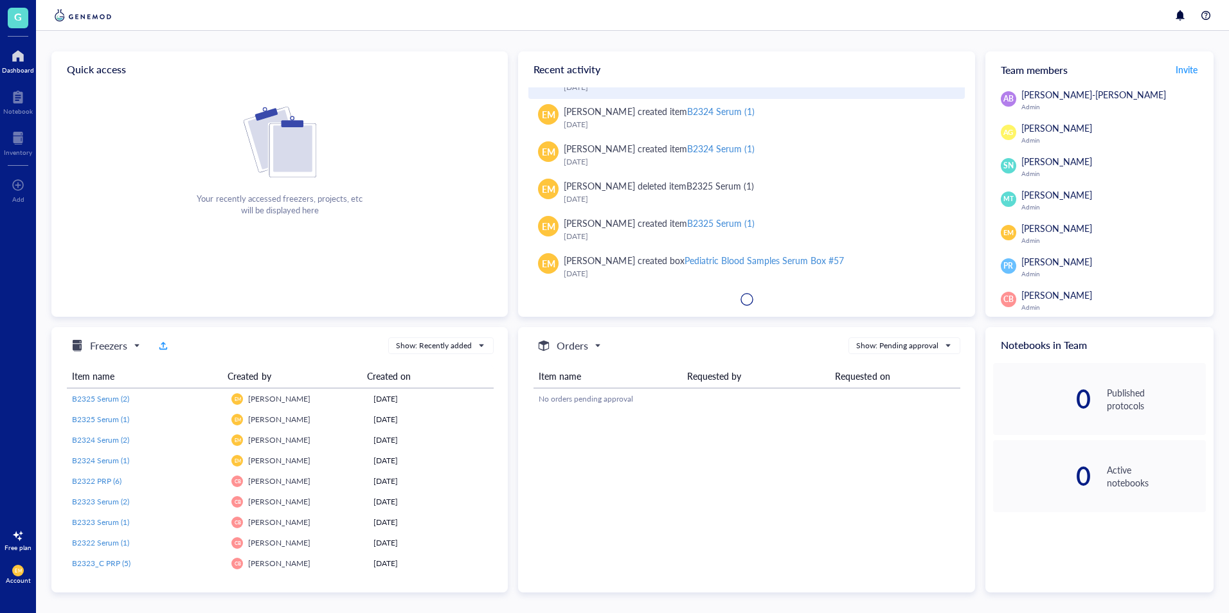
scroll to position [91, 0]
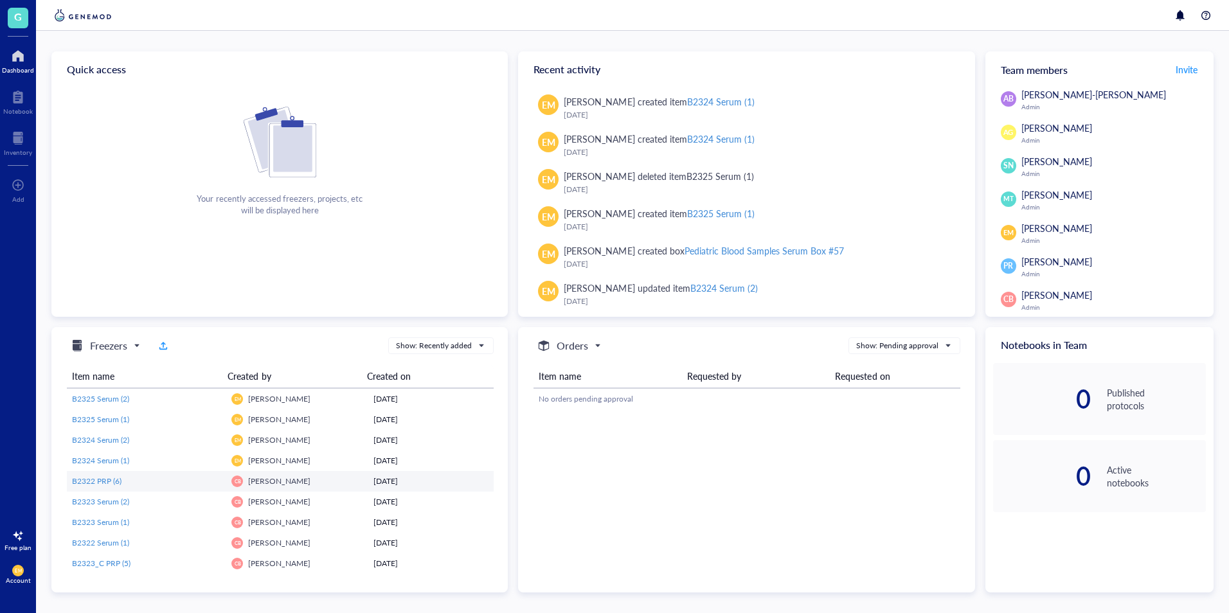
click at [132, 480] on div "B2322 PRP (6)" at bounding box center [114, 482] width 85 height 12
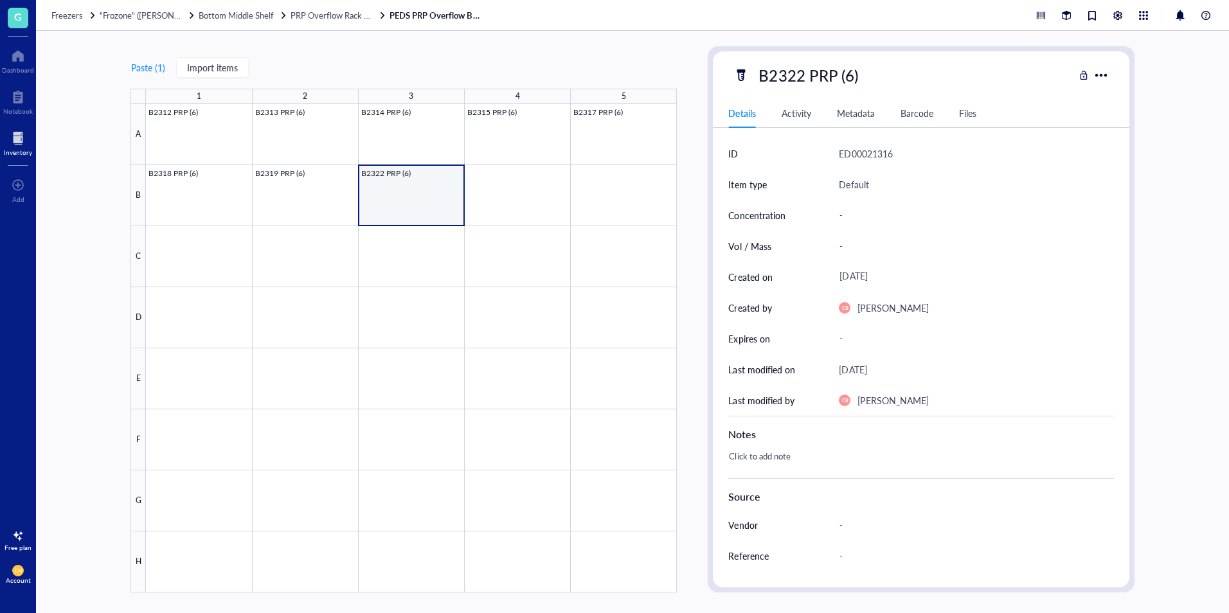
click at [349, 59] on div "Paste ( 1 ) Import items 1 2 3 4 5 A B C D E F G H B2312 PRP (6) B2313 PRP (6) …" at bounding box center [403, 319] width 546 height 546
click at [454, 15] on link "PEDS PRP Overflow Box #39" at bounding box center [438, 16] width 96 height 12
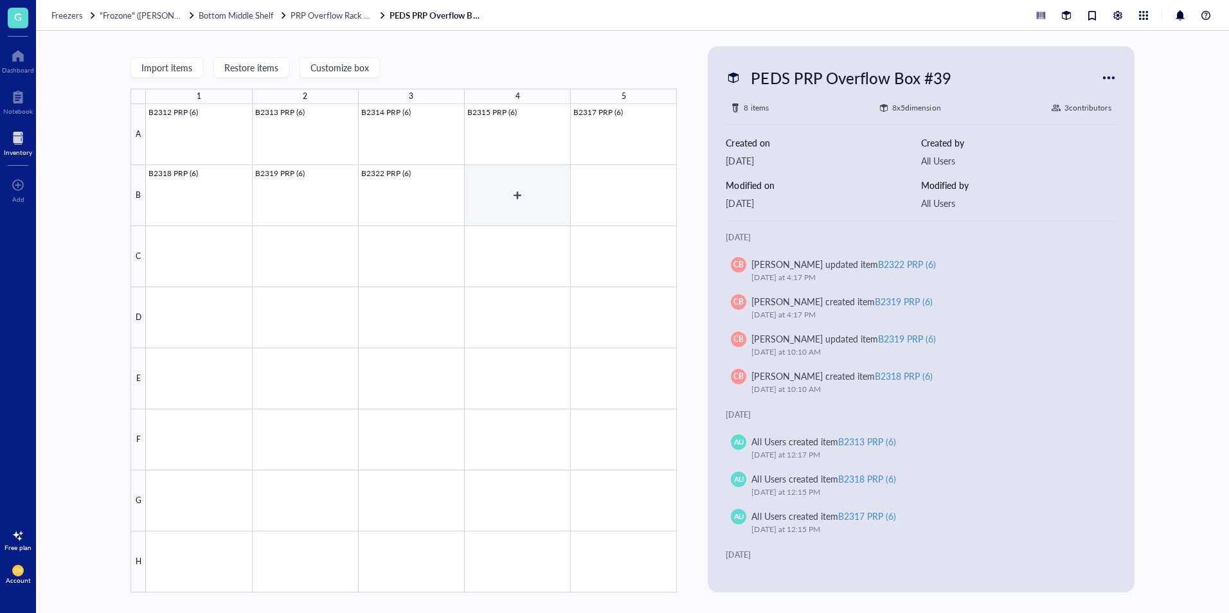
click at [541, 195] on div at bounding box center [411, 348] width 531 height 489
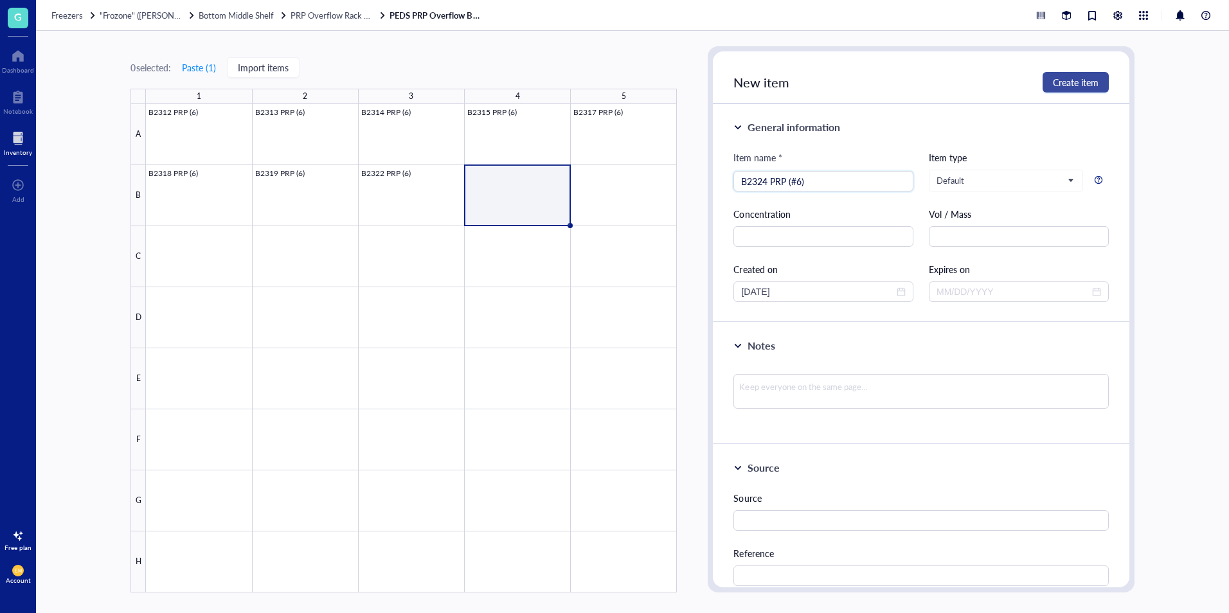
type input "B2324 PRP (#6)"
click at [1081, 89] on button "Create item" at bounding box center [1076, 82] width 66 height 21
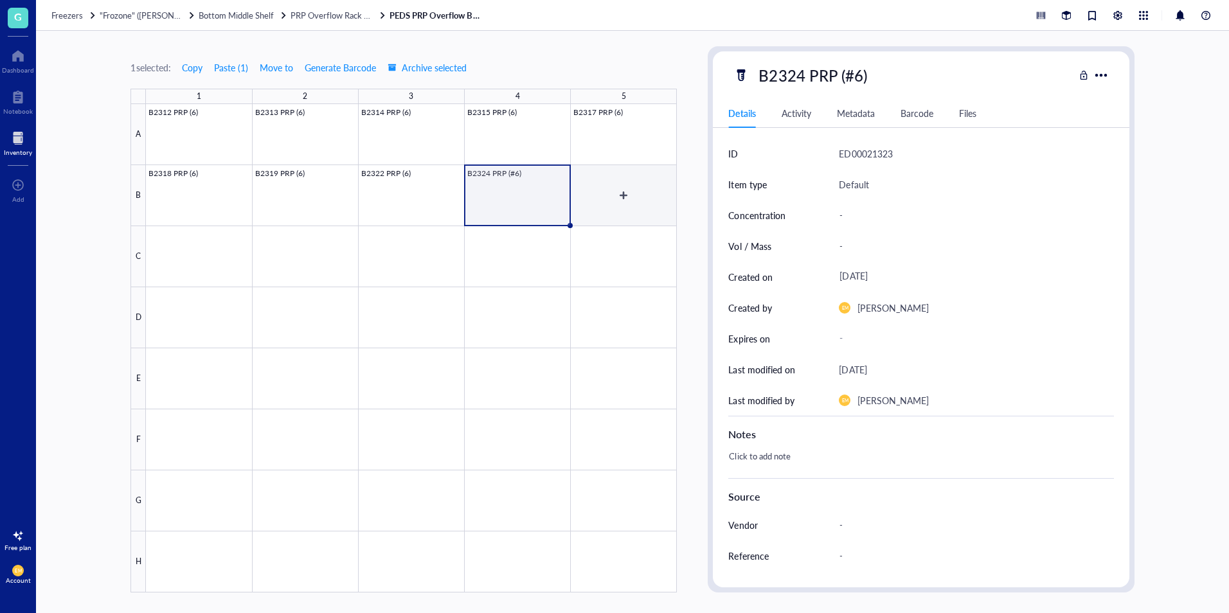
click at [638, 192] on div at bounding box center [411, 348] width 531 height 489
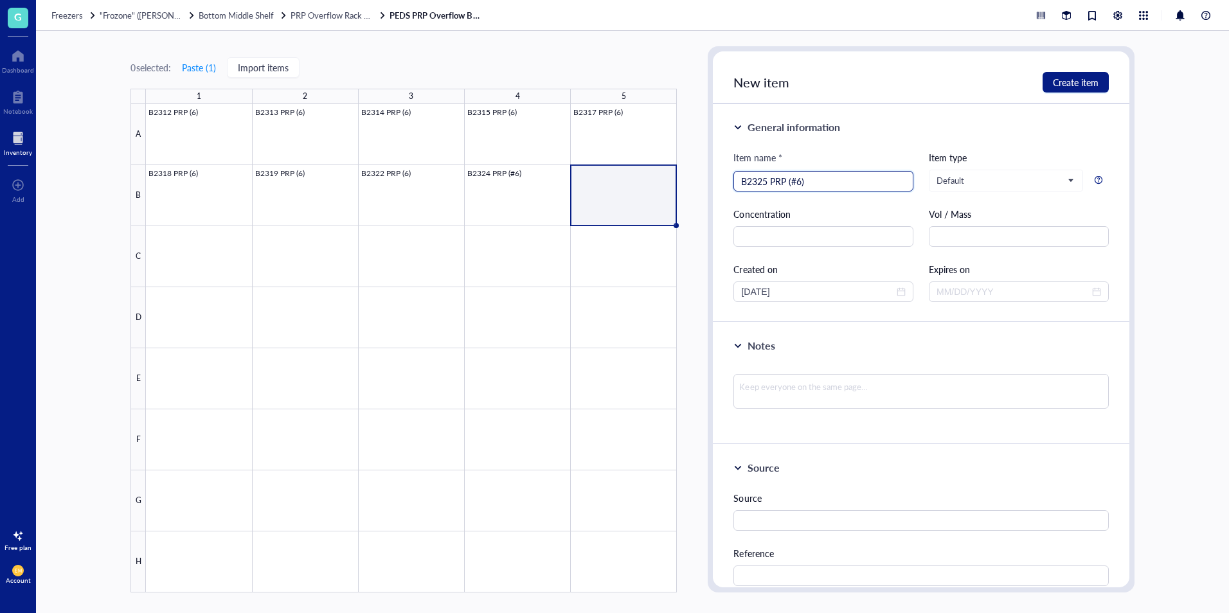
click at [798, 181] on input "B2325 PRP (#6)" at bounding box center [823, 181] width 165 height 19
type input "B2325 PRP (6)"
click at [1085, 82] on span "Create item" at bounding box center [1076, 82] width 46 height 10
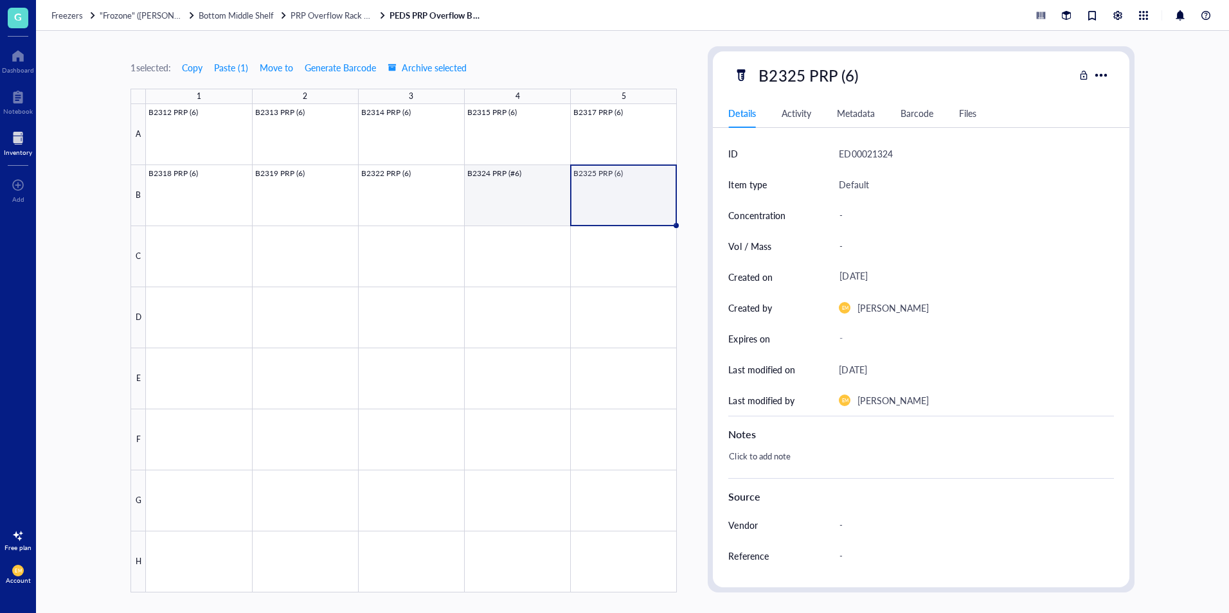
click at [493, 220] on div at bounding box center [411, 348] width 531 height 489
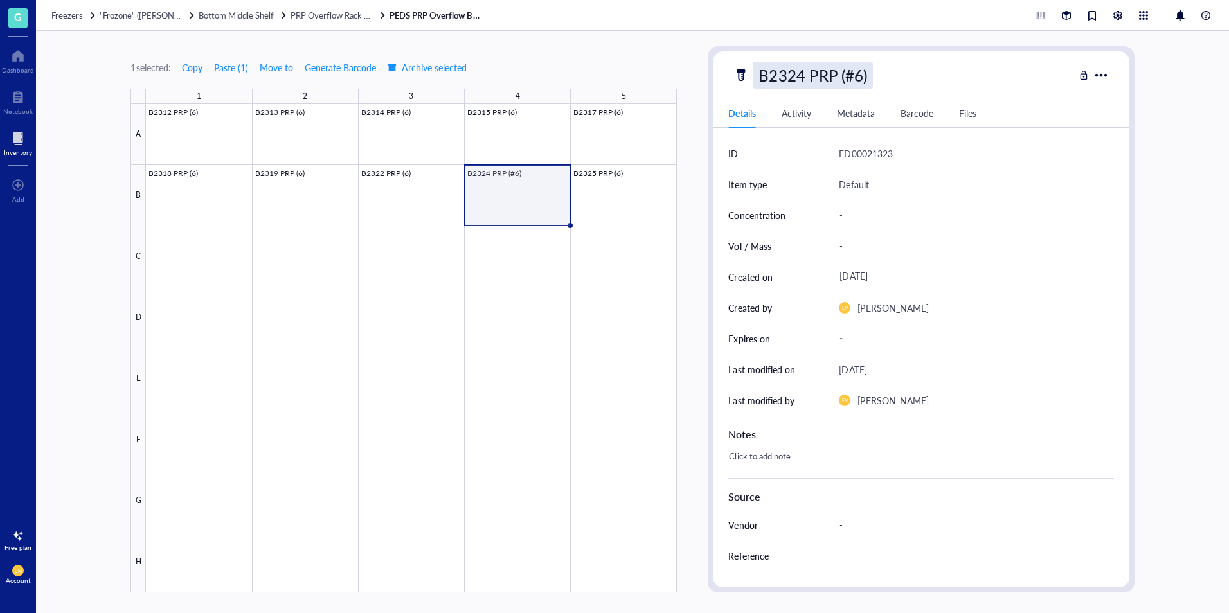
click at [851, 80] on div "B2324 PRP (#6)" at bounding box center [813, 75] width 120 height 27
click at [852, 78] on input "B2324 PRP (#6)" at bounding box center [825, 75] width 144 height 26
click at [847, 78] on input "B2324 PRP (#6)" at bounding box center [825, 75] width 144 height 26
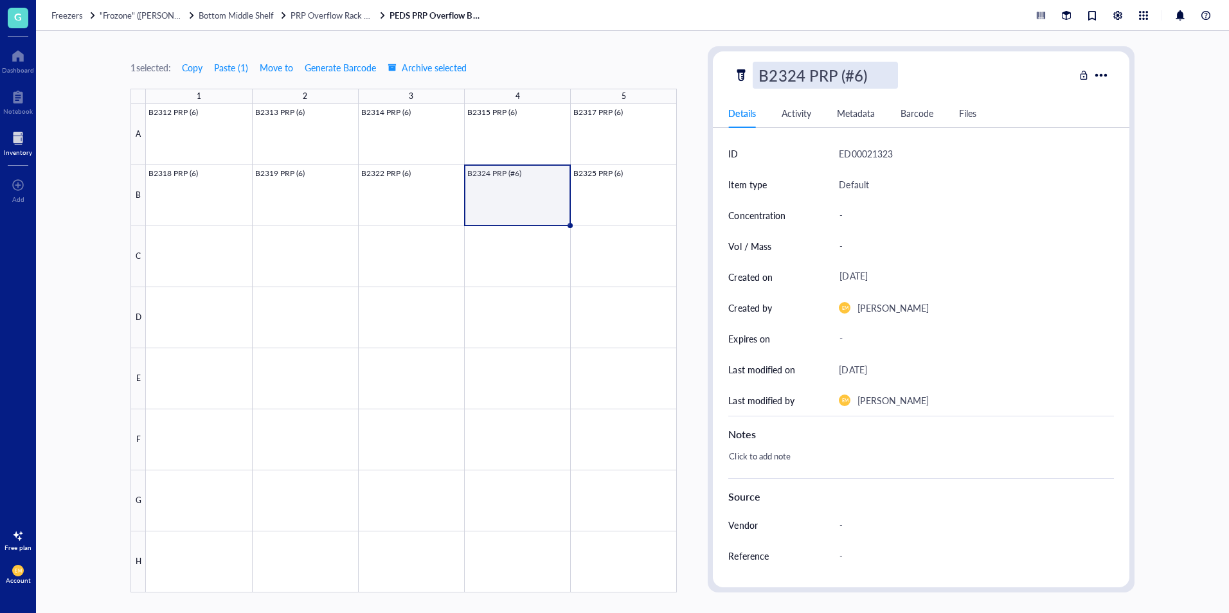
click at [857, 76] on input "B2324 PRP (#6)" at bounding box center [825, 75] width 144 height 26
type input "B2324 PRP (6)"
click at [1215, 237] on div "1 selected: Copy Paste ( 1 ) Move to Generate Barcode Archive selected 1 2 3 4 …" at bounding box center [632, 322] width 1193 height 582
click at [321, 19] on span "PRP Overflow Rack #4" at bounding box center [333, 15] width 84 height 12
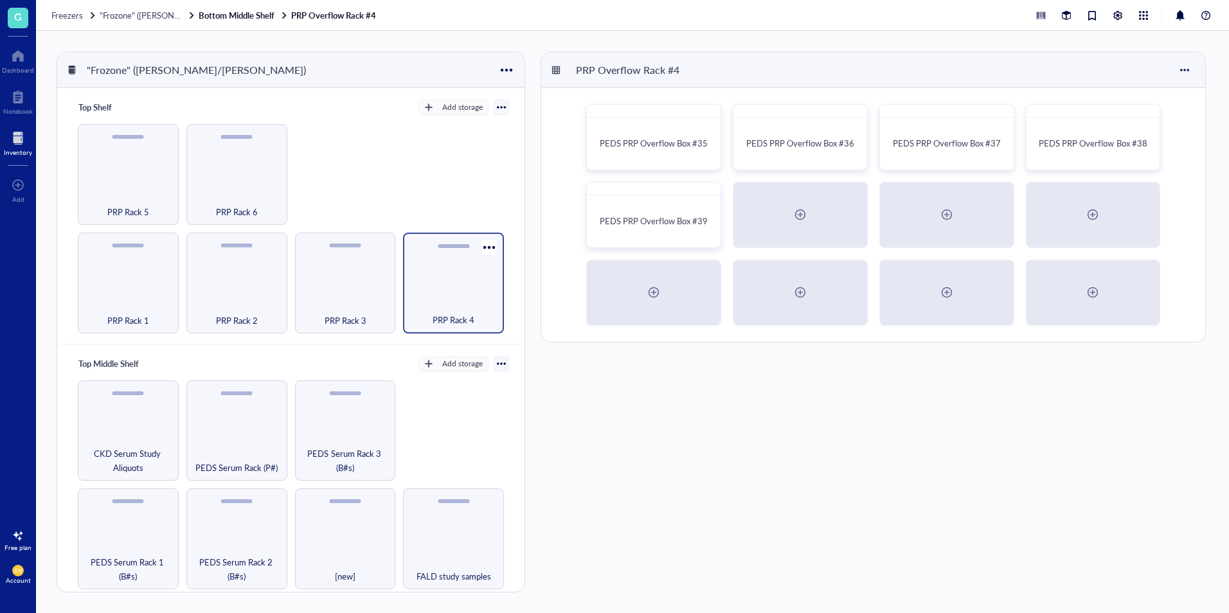
click at [447, 283] on div "PRP Rack 4" at bounding box center [453, 283] width 101 height 101
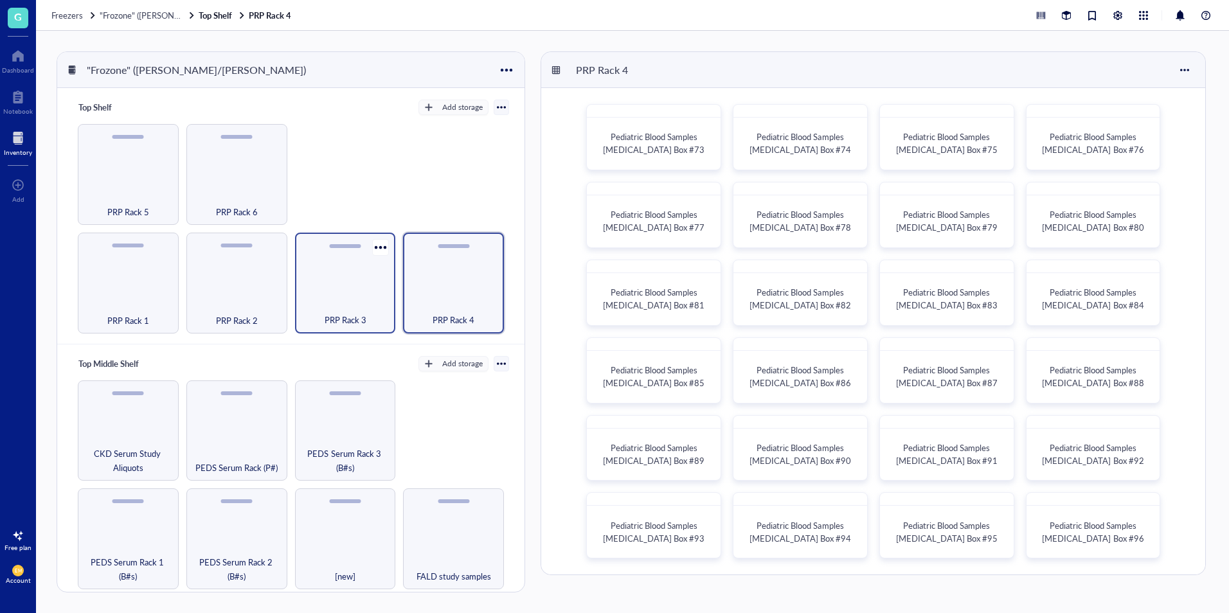
click at [357, 301] on div "PRP Rack 3" at bounding box center [345, 313] width 88 height 28
click at [148, 201] on div "PRP Rack 5" at bounding box center [128, 204] width 88 height 28
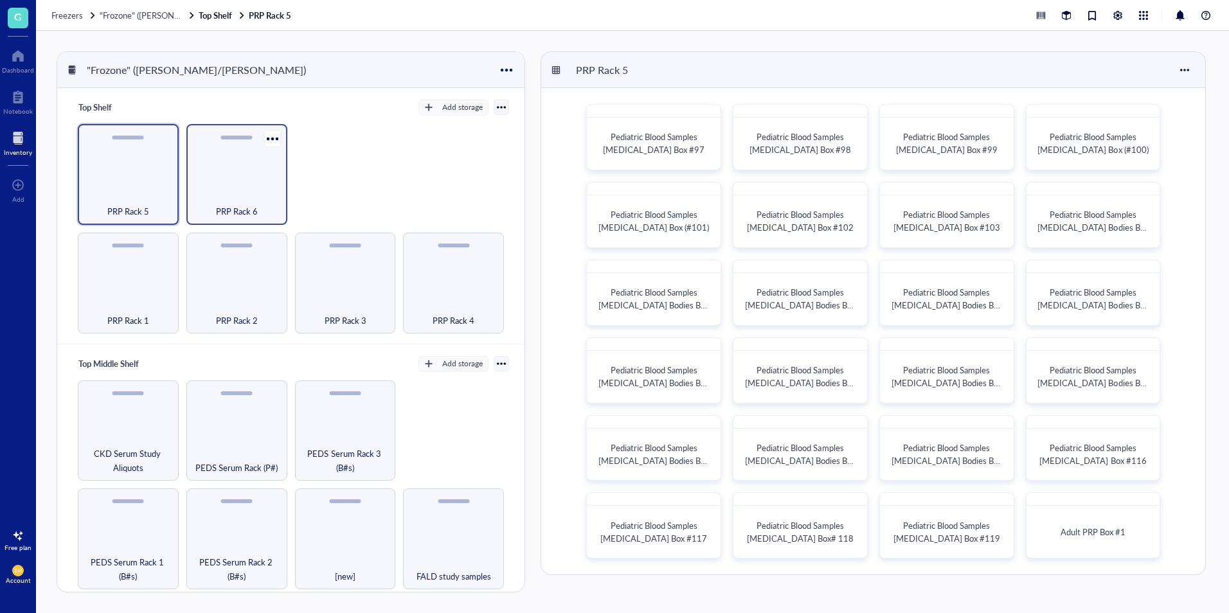
click at [216, 209] on span "PRP Rack 6" at bounding box center [237, 211] width 42 height 14
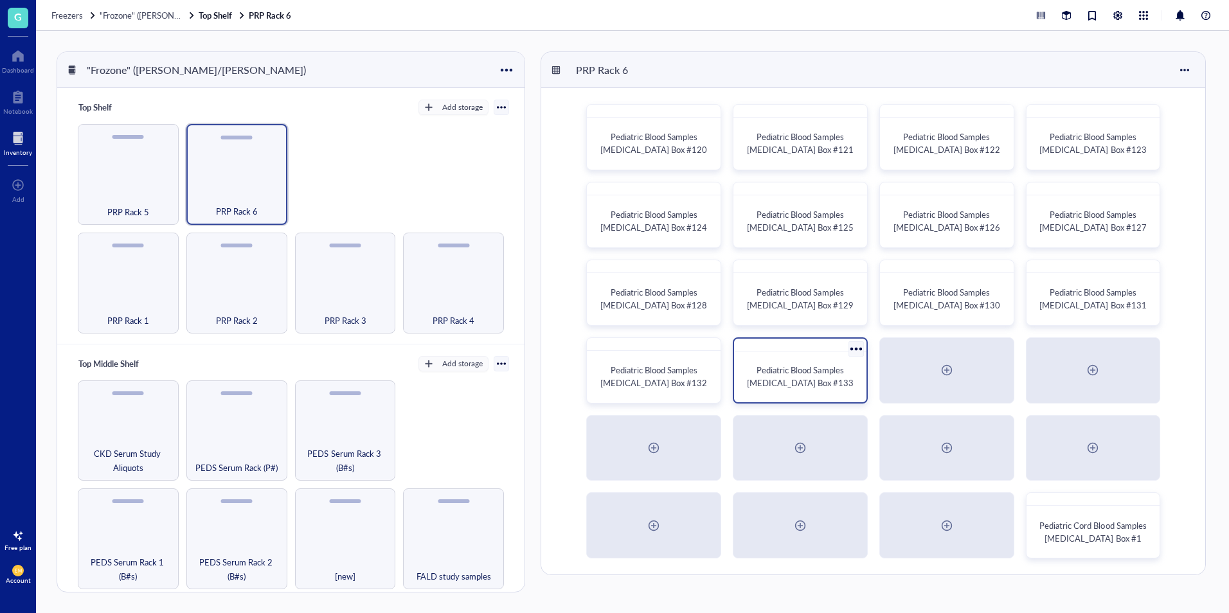
click at [816, 392] on div "Pediatric Blood Samples [MEDICAL_DATA] Box #133" at bounding box center [800, 377] width 122 height 40
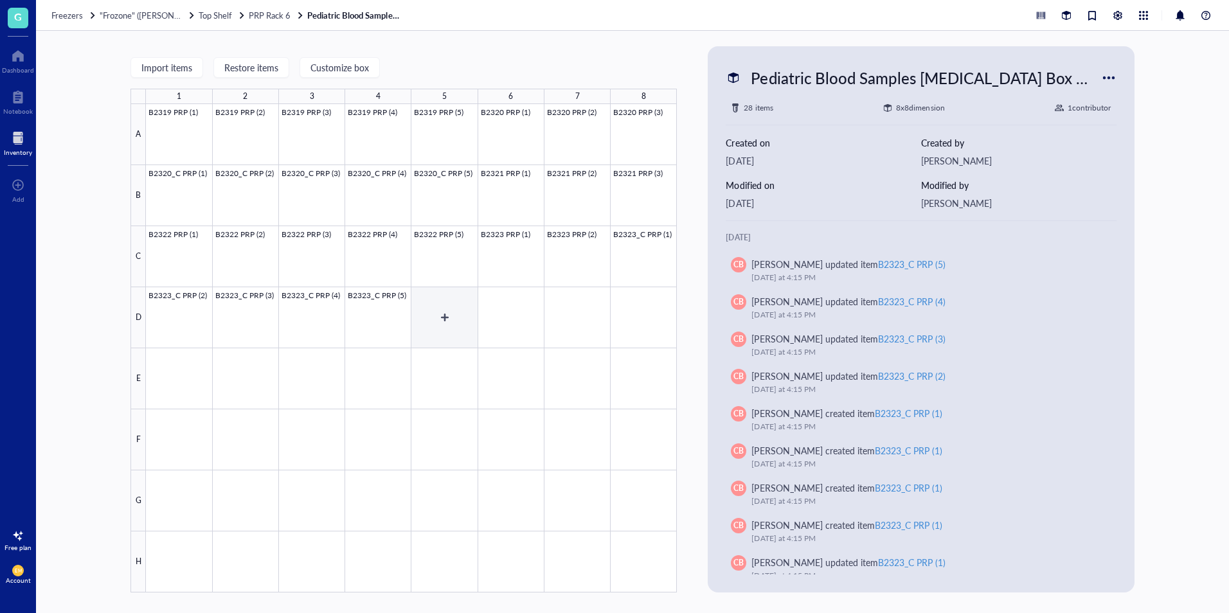
click at [464, 331] on div at bounding box center [411, 348] width 531 height 489
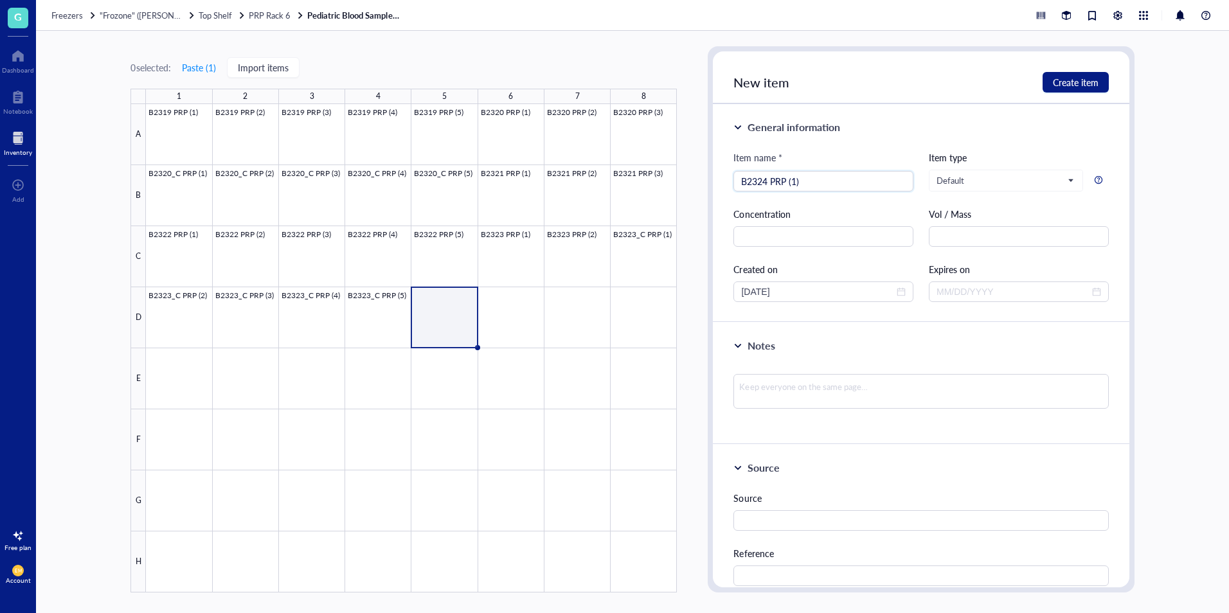
type input "B2324 PRP (1)"
click at [1163, 321] on div "0 selected: Paste ( 1 ) Import items 1 2 3 4 5 6 7 8 A B C D E F G H B2319 PRP …" at bounding box center [632, 322] width 1193 height 582
click at [1079, 82] on span "Create item" at bounding box center [1076, 82] width 46 height 10
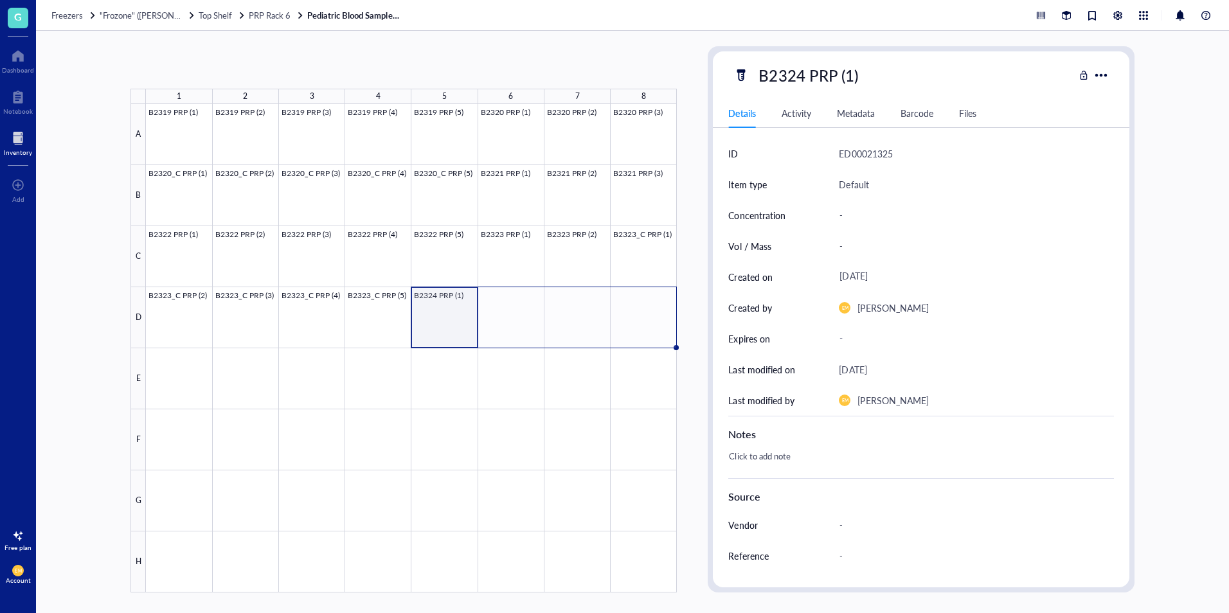
drag, startPoint x: 478, startPoint y: 348, endPoint x: 647, endPoint y: 343, distance: 168.5
click at [0, 0] on div "B2319 PRP (1) B2319 PRP (2) B2319 PRP (3) B2319 PRP (4) B2319 PRP (5) B2320 PRP…" at bounding box center [0, 0] width 0 height 0
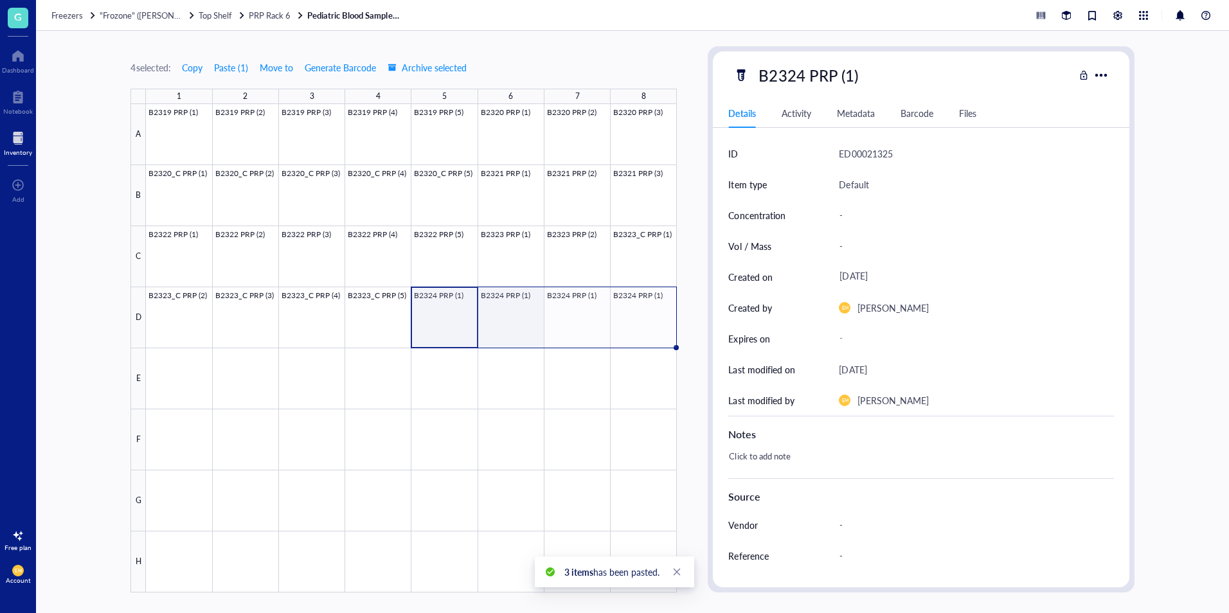
click at [488, 331] on div at bounding box center [411, 348] width 531 height 489
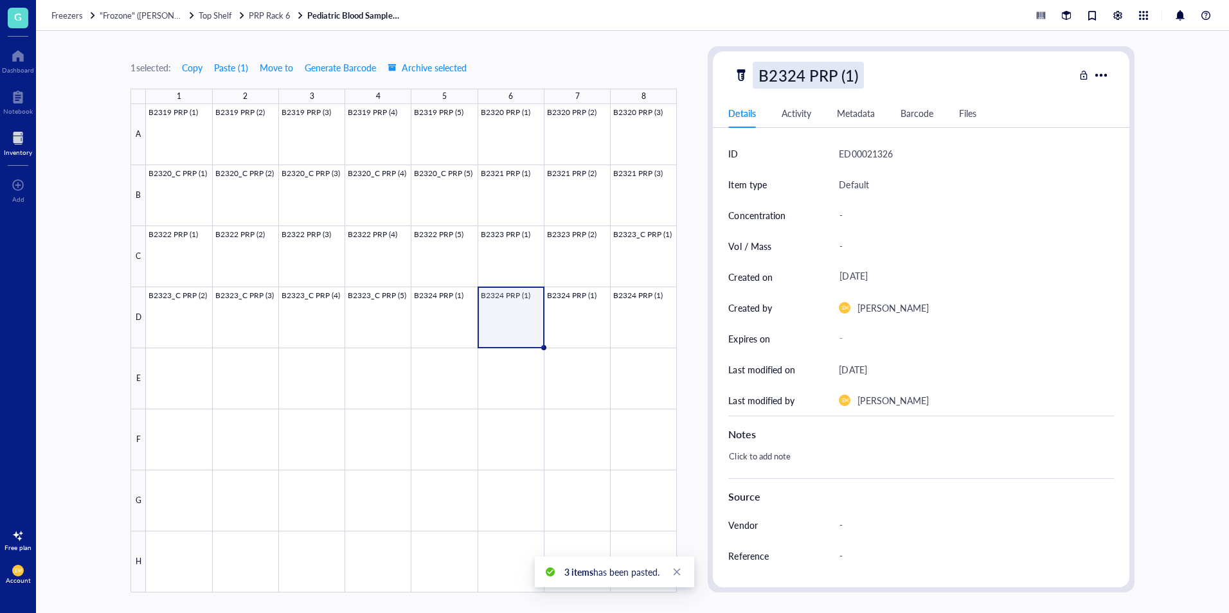
click at [856, 79] on div "B2324 PRP (1)" at bounding box center [808, 75] width 111 height 27
click at [854, 78] on input "B2324 PRP (1)" at bounding box center [820, 75] width 135 height 26
type input "B2324 PRP (2)"
click at [1216, 189] on div "1 selected: Copy Paste ( 1 ) Move to Generate Barcode Archive selected 1 2 3 4 …" at bounding box center [632, 322] width 1193 height 582
click at [588, 317] on div at bounding box center [411, 348] width 531 height 489
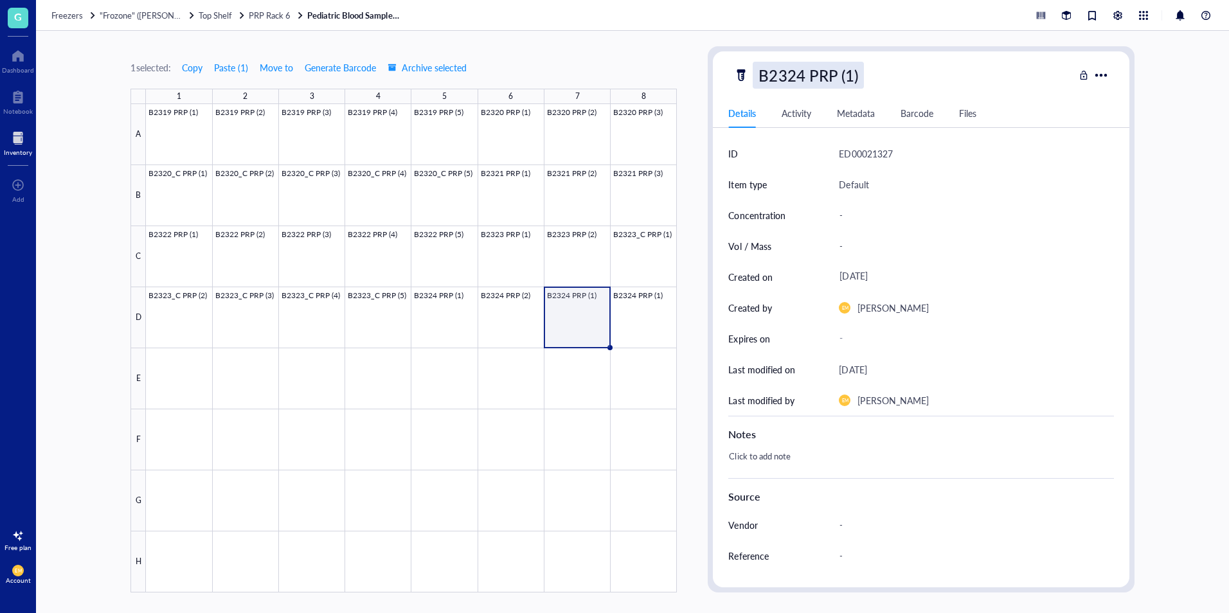
click at [856, 78] on div "B2324 PRP (1)" at bounding box center [808, 75] width 111 height 27
click at [850, 75] on input "B2324 PRP (1)" at bounding box center [820, 75] width 135 height 26
type input "B2324 PRP (3)"
click at [1142, 148] on div "1 selected: Copy Paste ( 1 ) Move to Generate Barcode Archive selected 1 2 3 4 …" at bounding box center [632, 322] width 1193 height 582
click at [648, 325] on div at bounding box center [411, 348] width 531 height 489
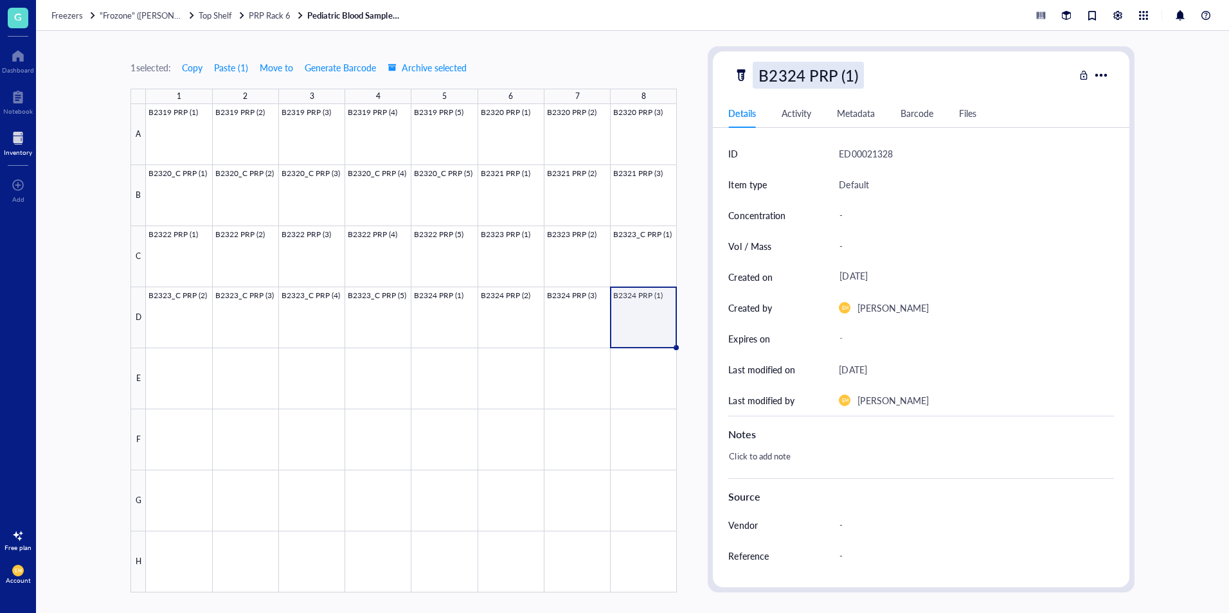
click at [856, 85] on div "B2324 PRP (1)" at bounding box center [808, 75] width 111 height 27
click at [853, 80] on input "B2324 PRP (1)" at bounding box center [820, 75] width 135 height 26
type input "B2324 PRP (4)"
click at [1194, 268] on div "1 selected: Copy Paste ( 1 ) Move to Generate Barcode Archive selected 1 2 3 4 …" at bounding box center [632, 322] width 1193 height 582
click at [467, 325] on div at bounding box center [411, 348] width 531 height 489
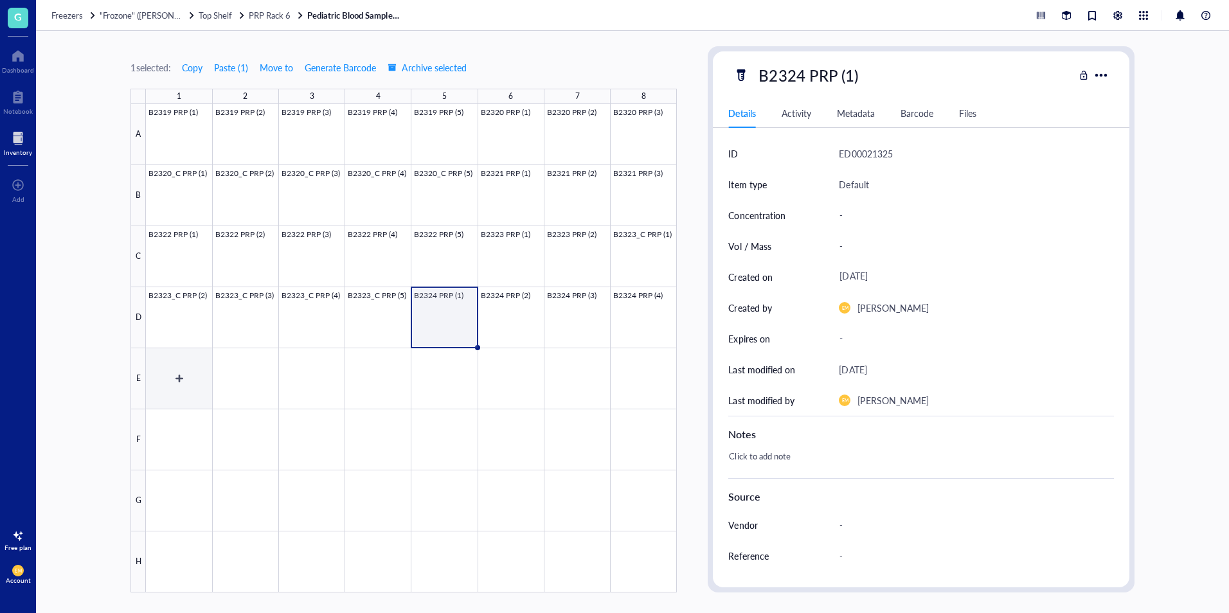
click at [190, 370] on div at bounding box center [411, 348] width 531 height 489
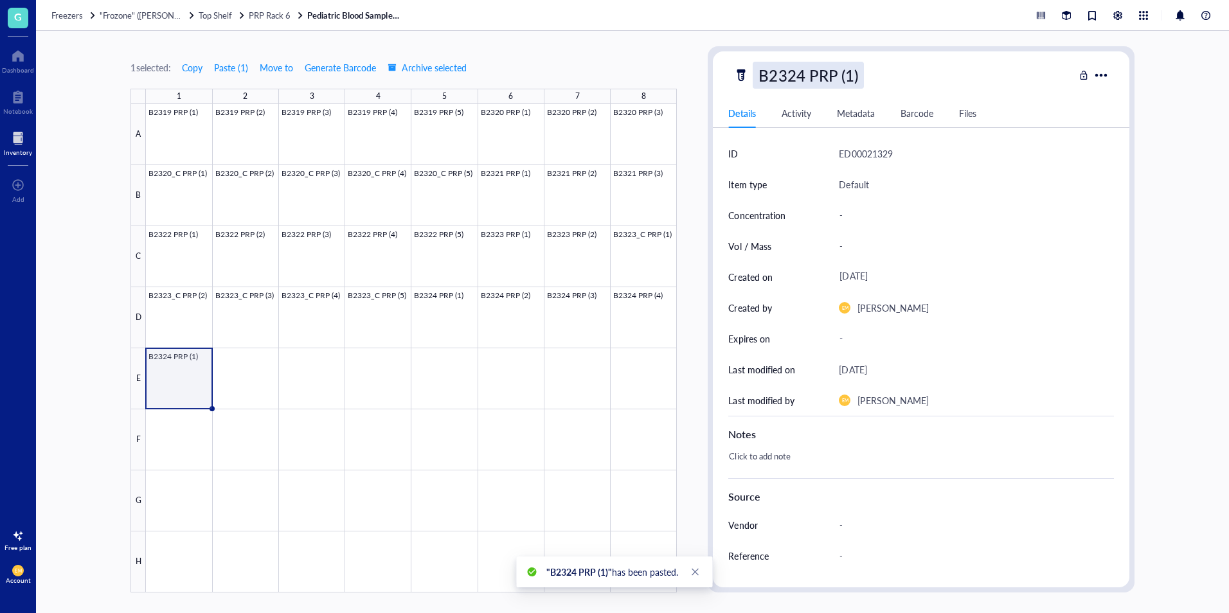
click at [851, 75] on div "B2324 PRP (1)" at bounding box center [808, 75] width 111 height 27
click at [851, 75] on input "B2324 PRP (1)" at bounding box center [820, 75] width 135 height 26
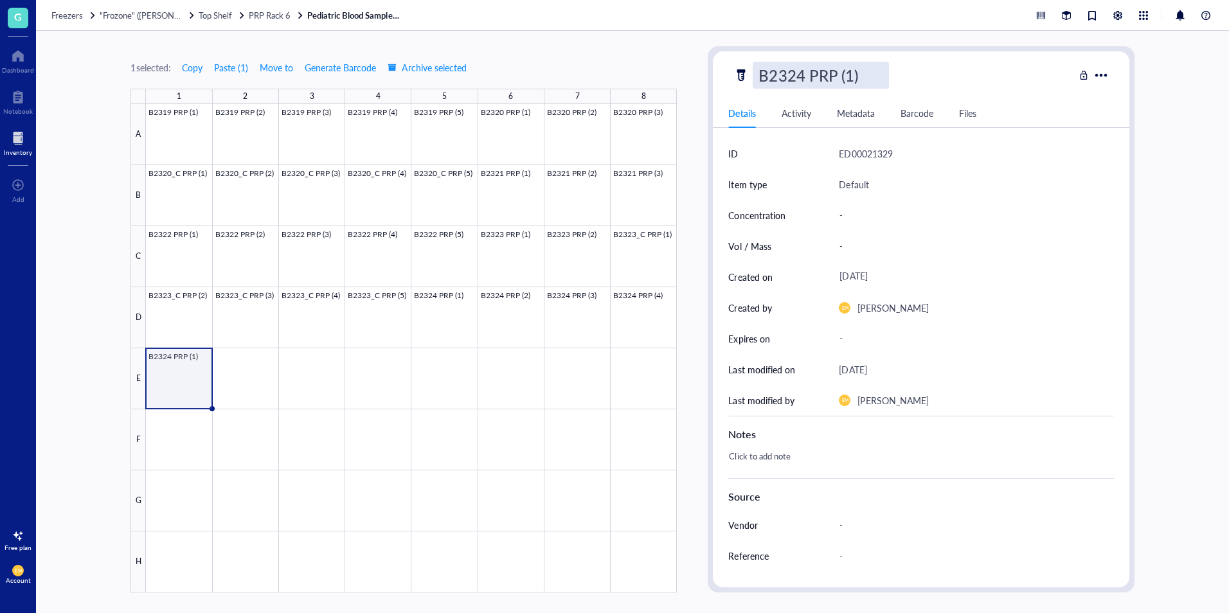
click at [853, 75] on input "B2324 PRP (1)" at bounding box center [820, 75] width 135 height 26
type input "B2324 PRP (5)"
click at [1167, 165] on div "1 selected: Copy Paste ( 1 ) Move to Generate Barcode Archive selected 1 2 3 4 …" at bounding box center [632, 322] width 1193 height 582
click at [384, 335] on div at bounding box center [411, 348] width 531 height 489
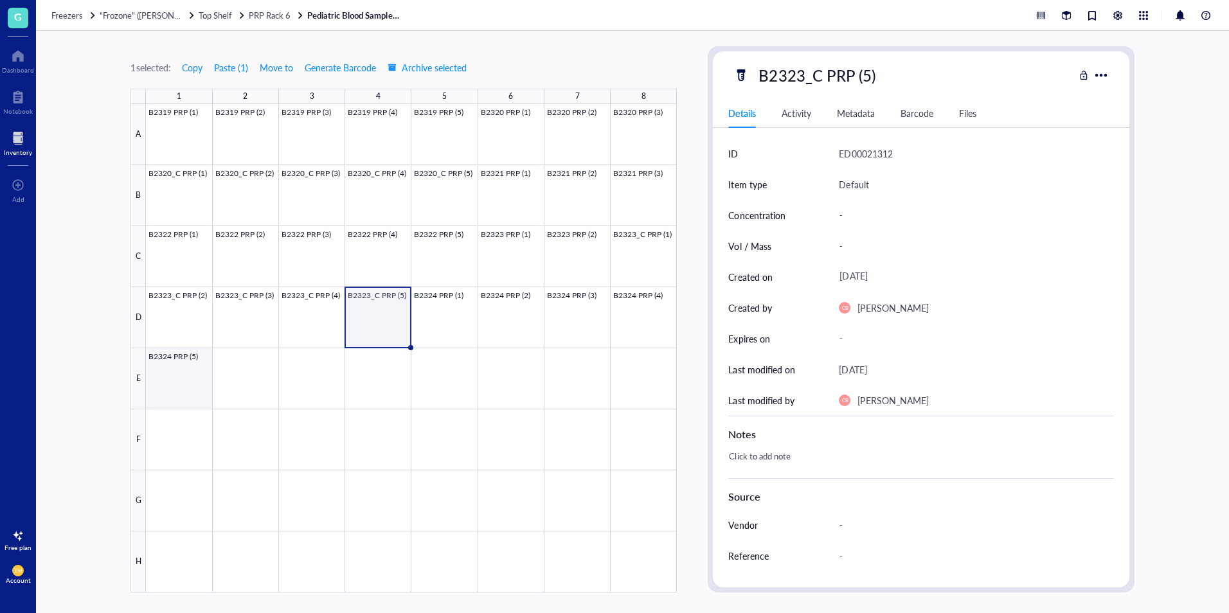
click at [188, 376] on div at bounding box center [411, 348] width 531 height 489
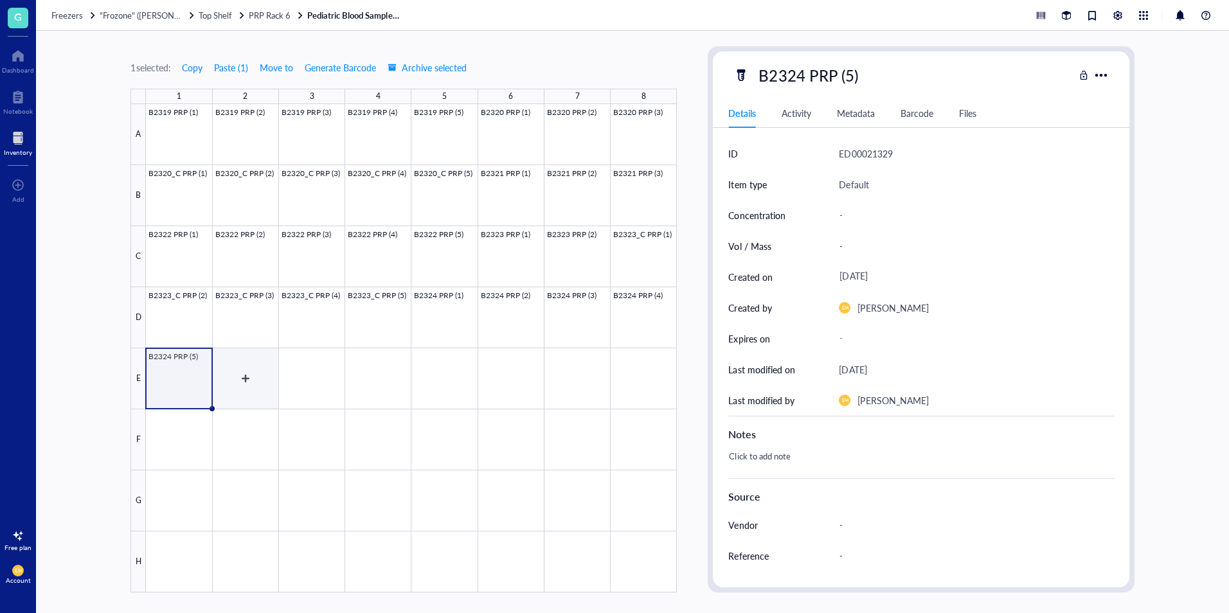
click at [235, 381] on div at bounding box center [411, 348] width 531 height 489
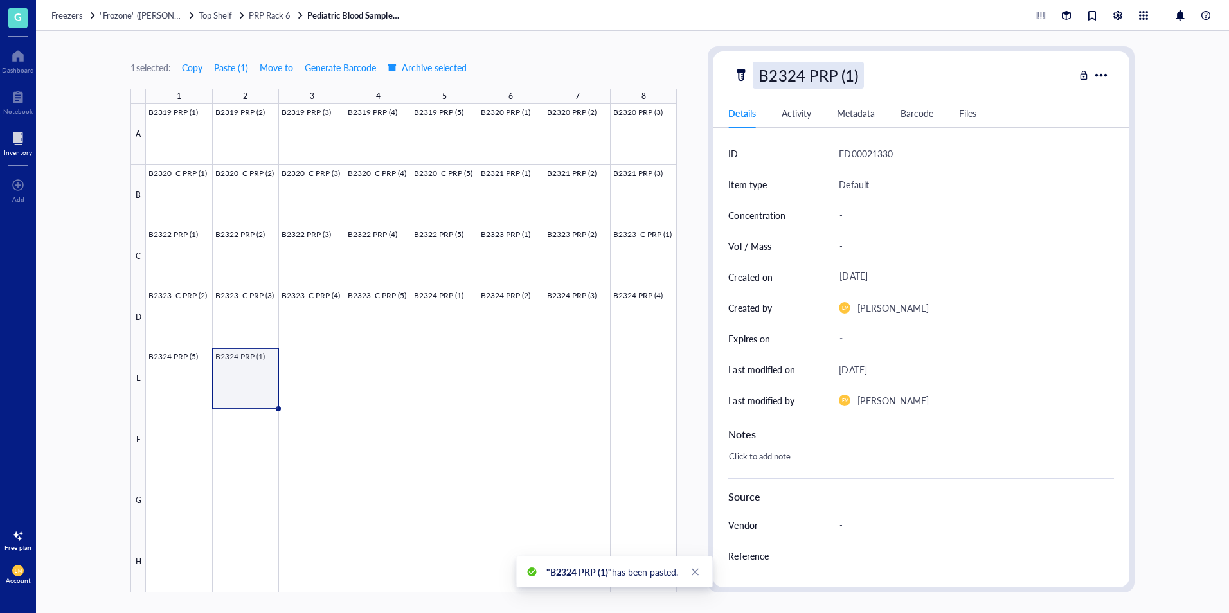
click at [805, 78] on div "B2324 PRP (1)" at bounding box center [808, 75] width 111 height 27
click at [805, 78] on input "B2324 PRP (1)" at bounding box center [820, 75] width 135 height 26
type input "B2325 PRP (1)"
click at [1164, 351] on div "1 selected: Copy Paste ( 1 ) Move to Generate Barcode Archive selected 1 2 3 4 …" at bounding box center [632, 322] width 1193 height 582
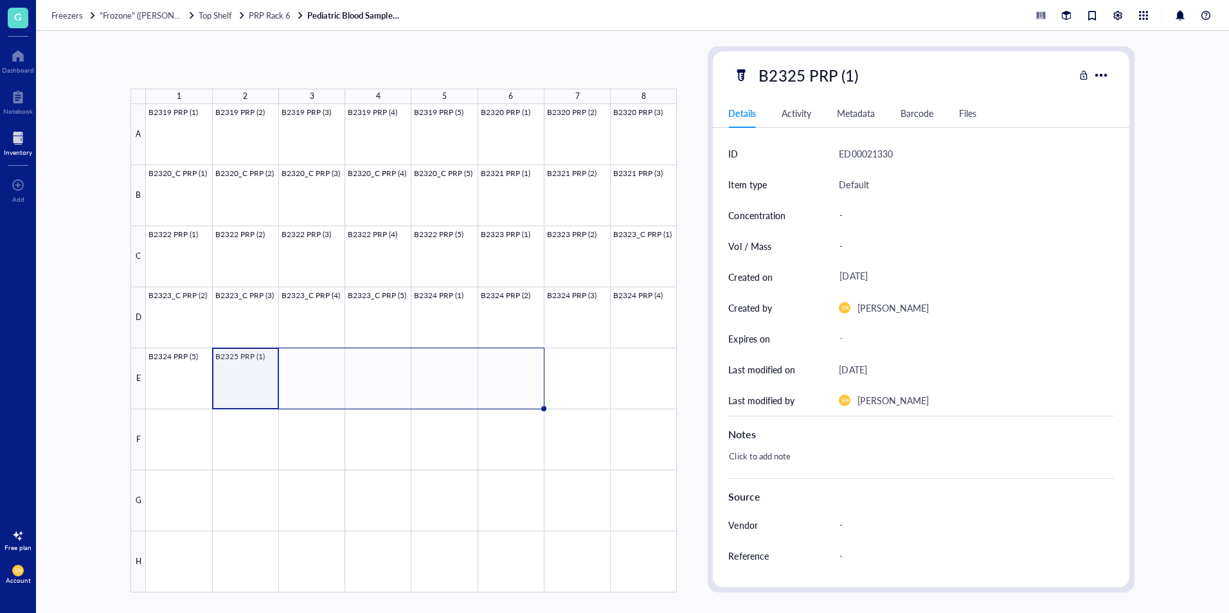
drag, startPoint x: 278, startPoint y: 409, endPoint x: 492, endPoint y: 402, distance: 213.5
click at [0, 0] on div "B2319 PRP (1) B2319 PRP (2) B2319 PRP (3) B2319 PRP (4) B2319 PRP (5) B2320 PRP…" at bounding box center [0, 0] width 0 height 0
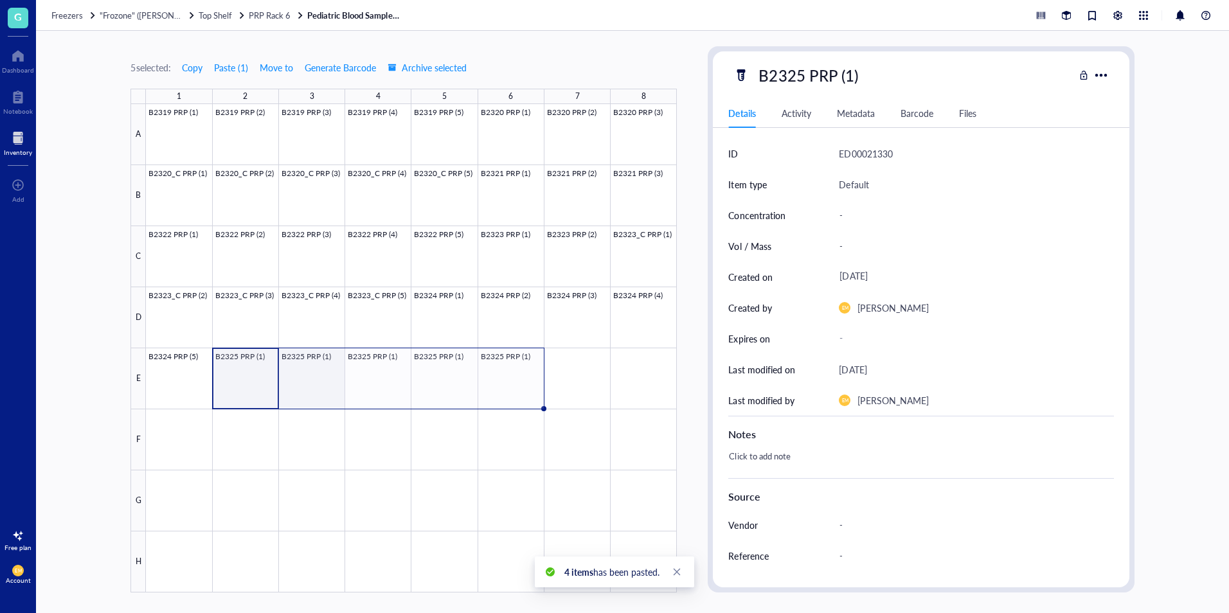
click at [310, 379] on div at bounding box center [411, 348] width 531 height 489
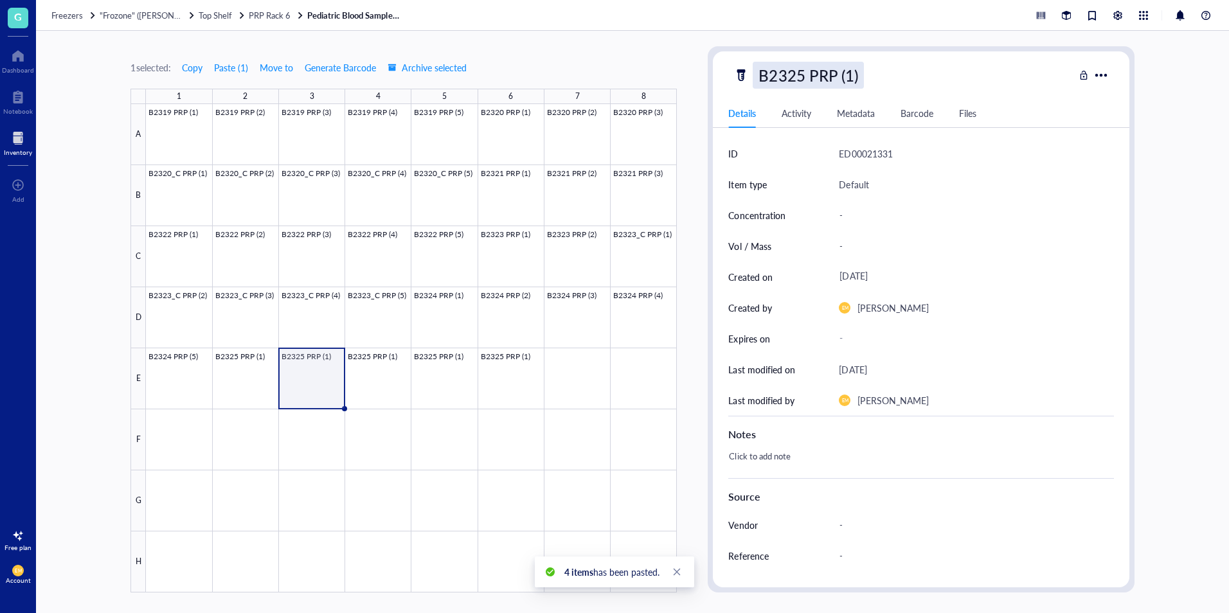
click at [857, 70] on div "B2325 PRP (1)" at bounding box center [808, 75] width 111 height 27
click at [857, 75] on input "B2325 PRP (1)" at bounding box center [820, 75] width 135 height 26
click at [850, 76] on input "B2325 PRP (1)" at bounding box center [820, 75] width 135 height 26
type input "B2325 PRP (2)"
click at [1182, 145] on div "1 selected: Copy Paste ( 1 ) Move to Generate Barcode Archive selected 1 2 3 4 …" at bounding box center [632, 322] width 1193 height 582
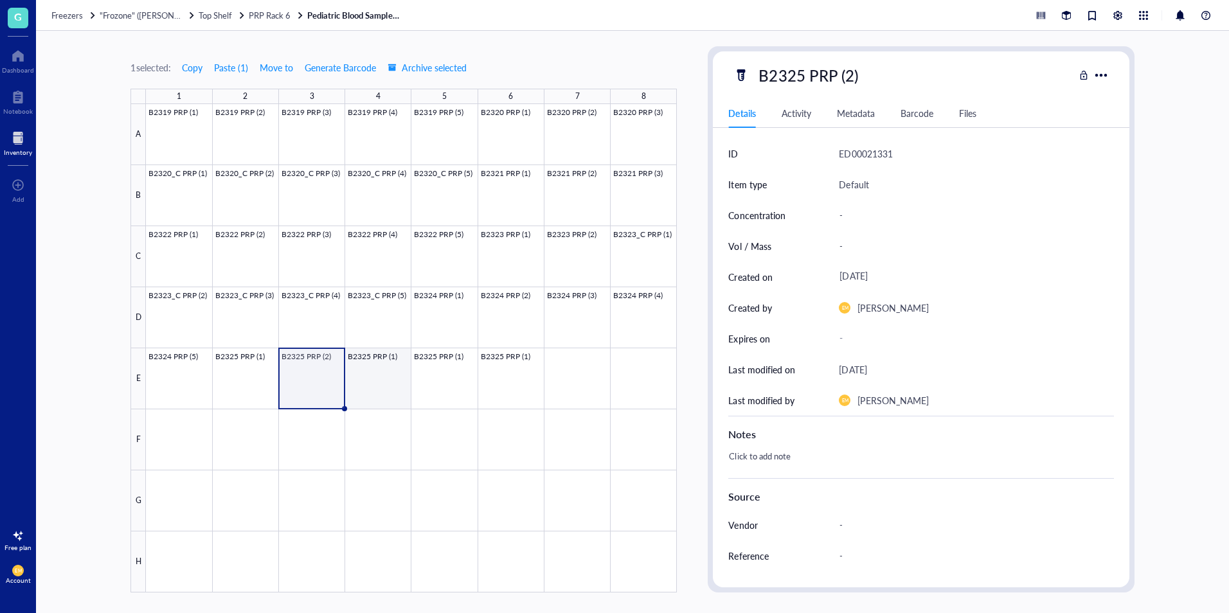
click at [379, 373] on div at bounding box center [411, 348] width 531 height 489
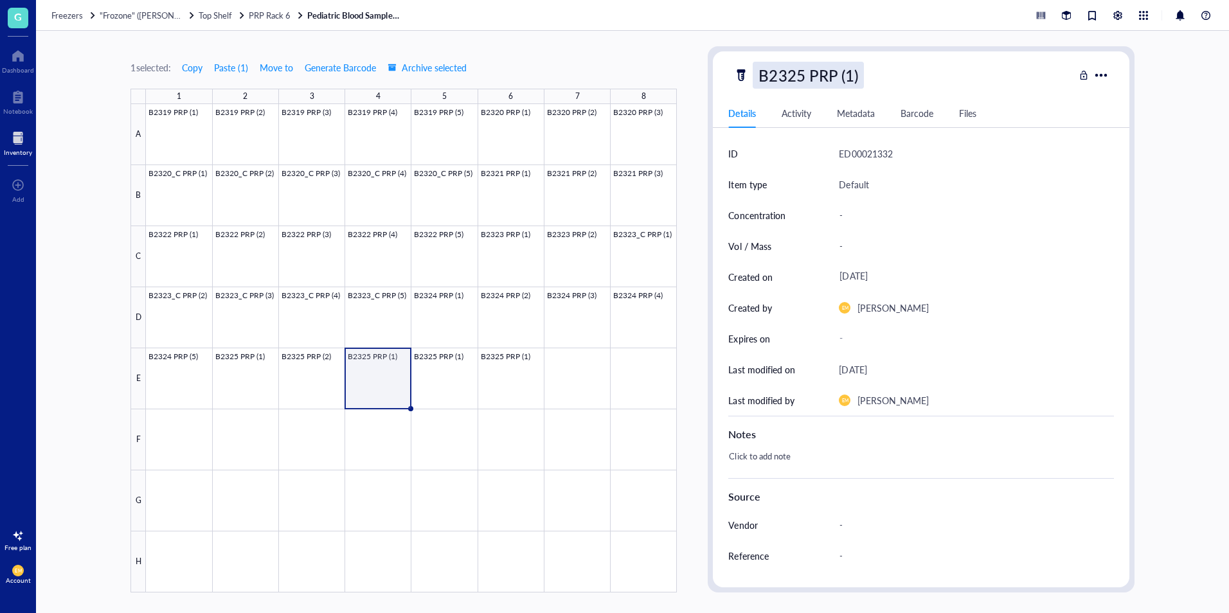
click at [851, 76] on div "B2325 PRP (1)" at bounding box center [808, 75] width 111 height 27
click at [851, 76] on input "B2325 PRP (1)" at bounding box center [820, 75] width 135 height 26
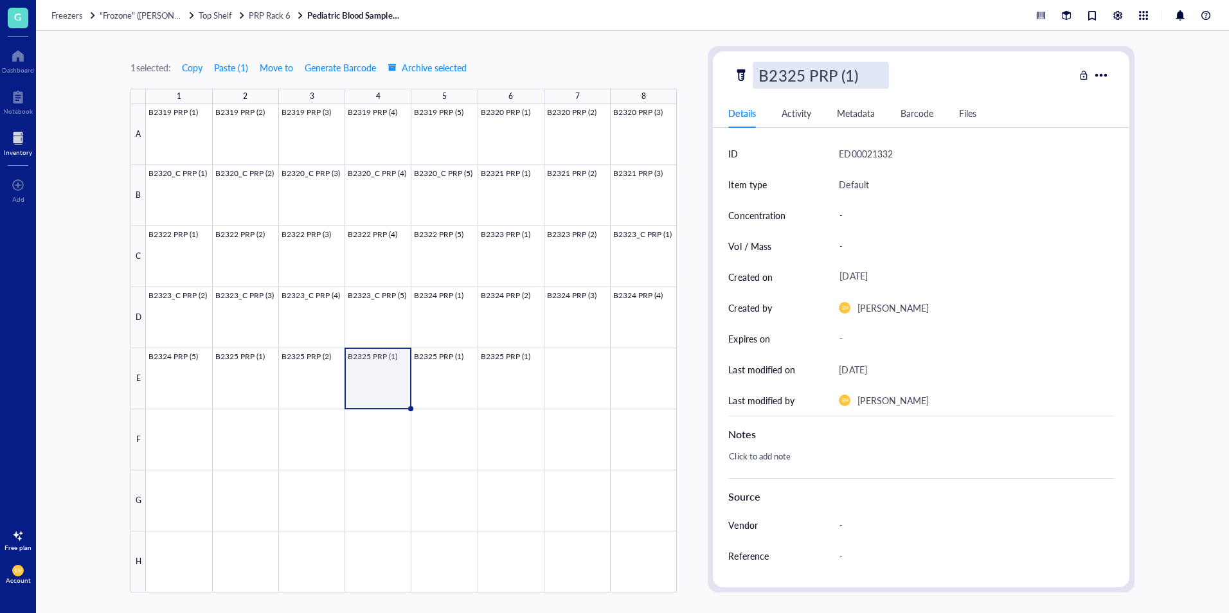
click at [853, 76] on input "B2325 PRP (1)" at bounding box center [820, 75] width 135 height 26
type input "B2325 PRP (3)"
click at [1185, 224] on div "1 selected: Copy Paste ( 1 ) Move to Generate Barcode Archive selected 1 2 3 4 …" at bounding box center [632, 322] width 1193 height 582
click at [453, 400] on div at bounding box center [411, 348] width 531 height 489
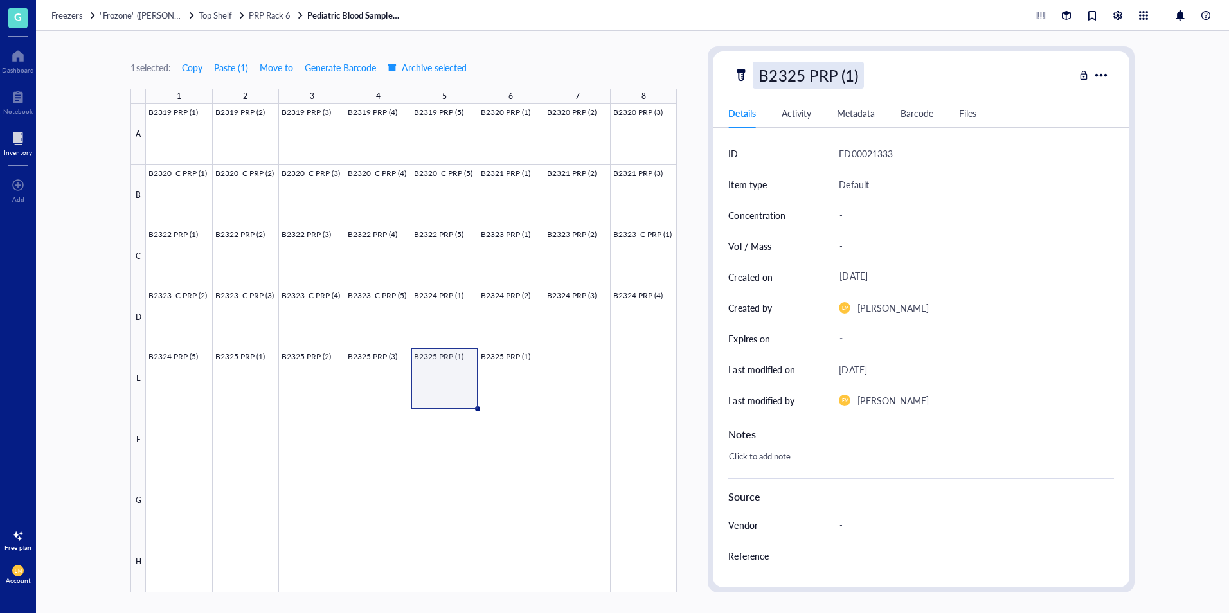
click at [854, 80] on div "B2325 PRP (1)" at bounding box center [808, 75] width 111 height 27
click at [853, 80] on input "B2325 PRP (1)" at bounding box center [820, 75] width 135 height 26
click at [853, 75] on input "B2325 PRP (1)" at bounding box center [820, 75] width 135 height 26
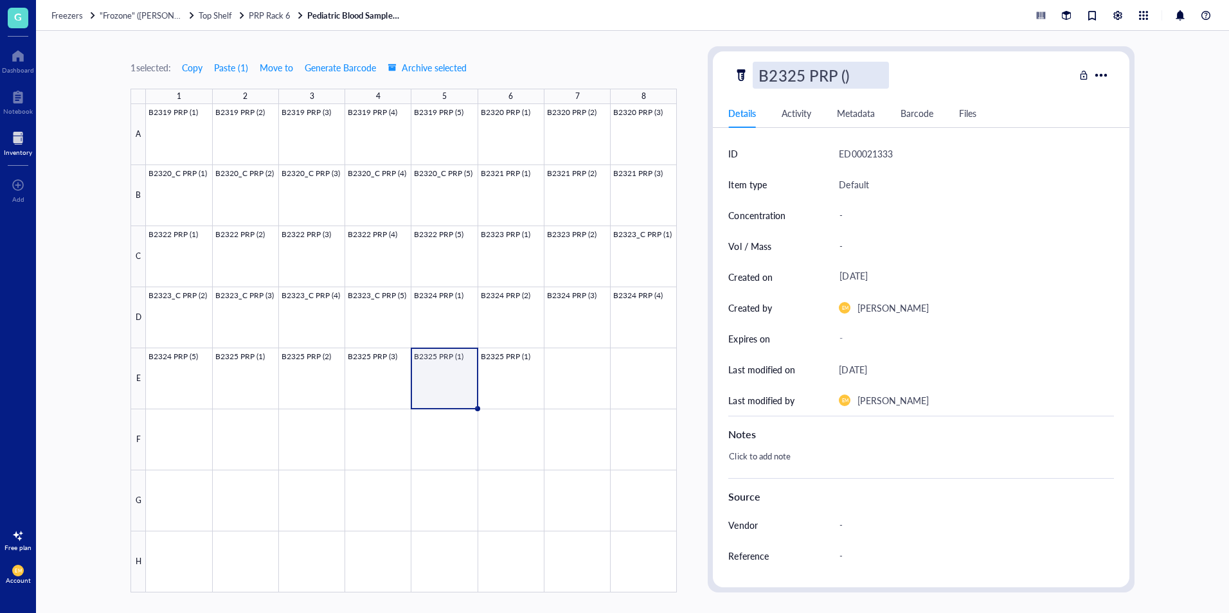
type input "B2325 PRP (4)"
click at [1191, 145] on div "1 selected: Copy Paste ( 1 ) Move to Generate Barcode Archive selected 1 2 3 4 …" at bounding box center [632, 322] width 1193 height 582
click at [517, 386] on div at bounding box center [411, 348] width 531 height 489
click at [850, 80] on div "B2325 PRP (1)" at bounding box center [808, 75] width 111 height 27
click at [851, 80] on input "B2325 PRP (1)" at bounding box center [820, 75] width 135 height 26
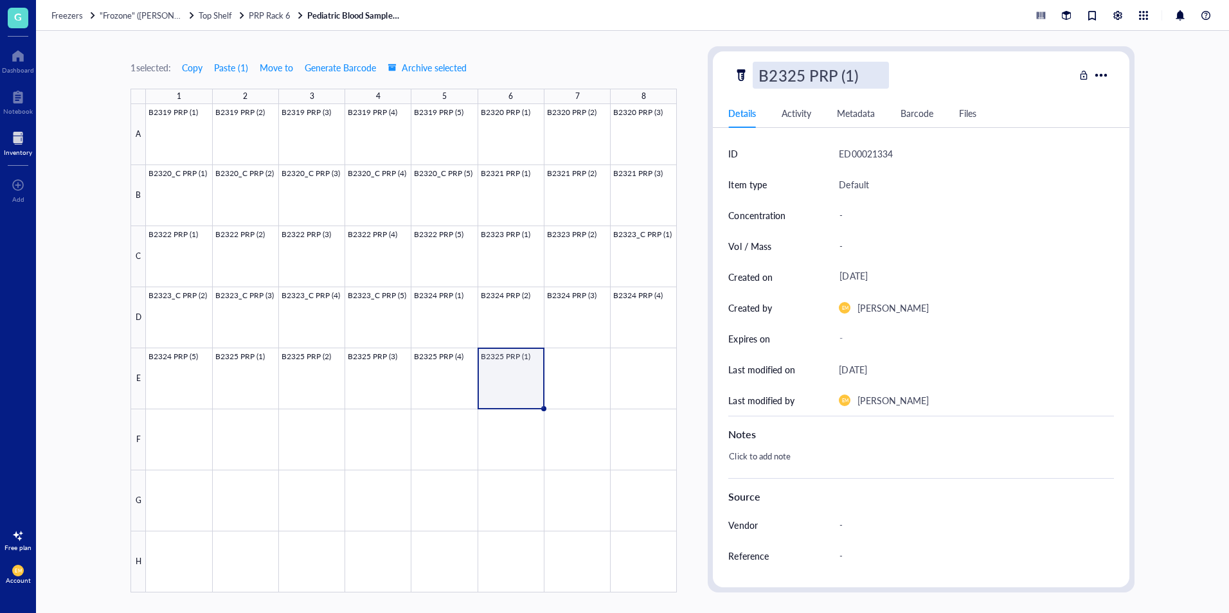
click at [851, 80] on input "B2325 PRP (1)" at bounding box center [820, 75] width 135 height 26
click at [855, 71] on input "B2325 PRP (1)" at bounding box center [820, 75] width 135 height 26
type input "B2325 PRP (5)"
click at [1203, 248] on div "1 selected: Copy Paste ( 1 ) Move to Generate Barcode Archive selected 1 2 3 4 …" at bounding box center [632, 322] width 1193 height 582
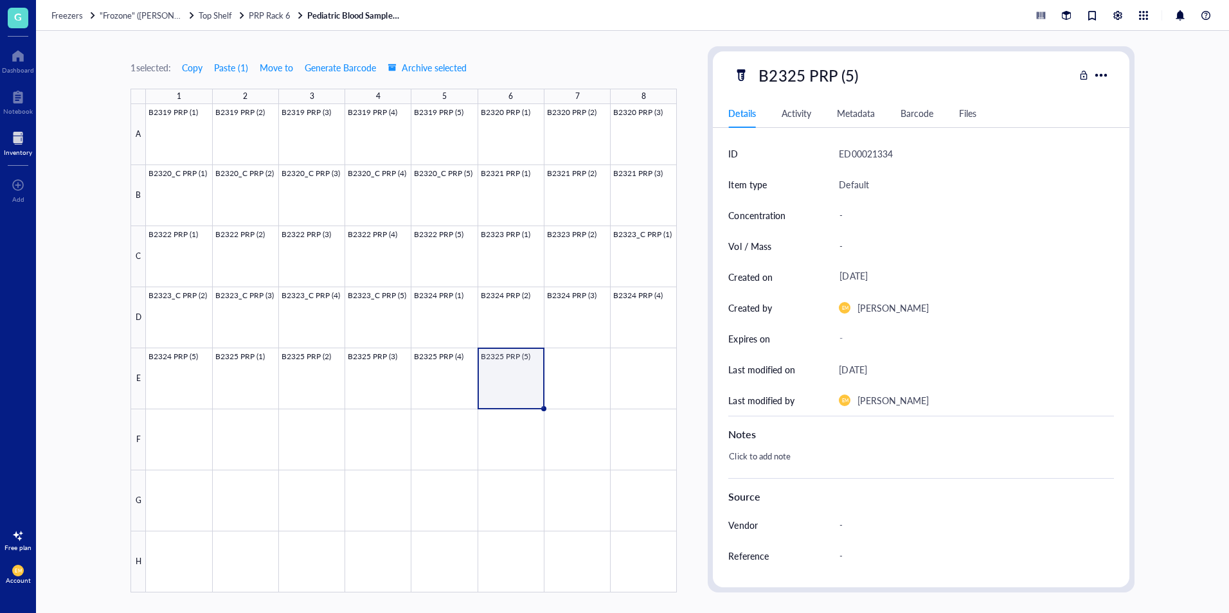
click at [374, 17] on link "Pediatric Blood Samples [MEDICAL_DATA] Box #133" at bounding box center [355, 16] width 96 height 12
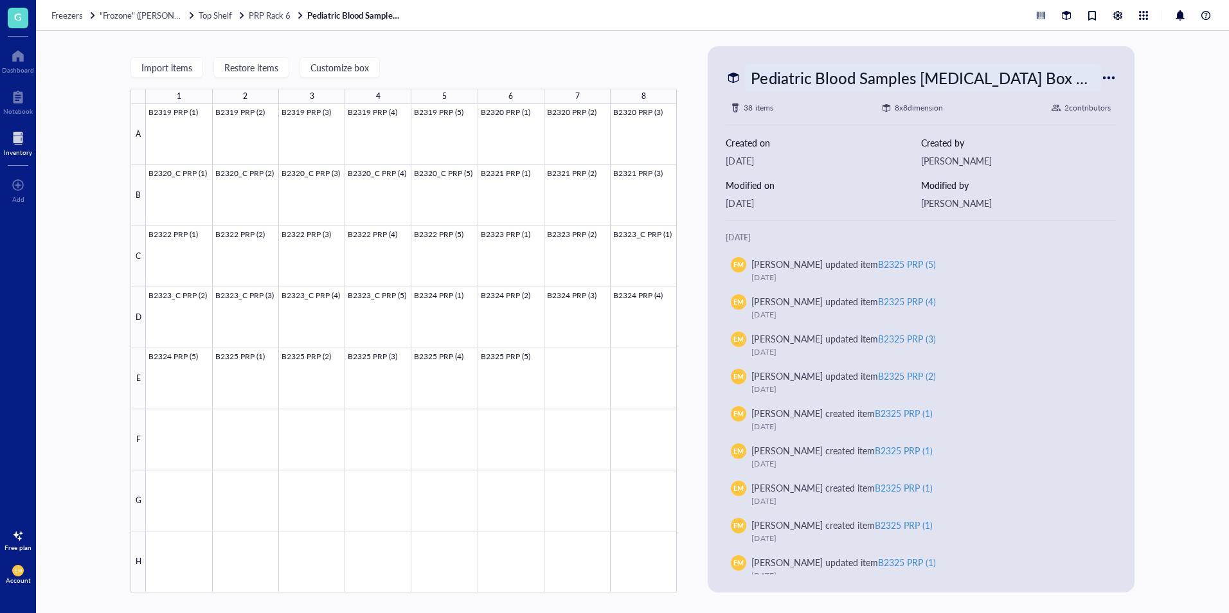
click at [1052, 73] on div "Pediatric Blood Samples [MEDICAL_DATA] Box #133" at bounding box center [922, 77] width 355 height 27
click at [73, 20] on span "Freezers" at bounding box center [66, 15] width 31 height 12
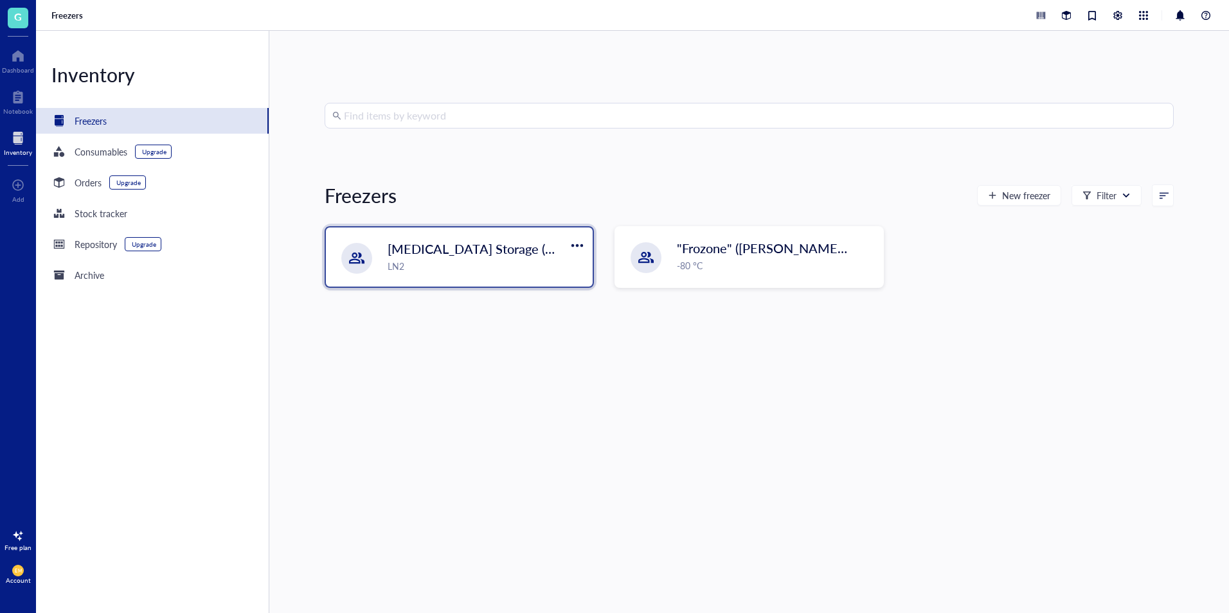
click at [407, 256] on span "[MEDICAL_DATA] Storage ([PERSON_NAME]/[PERSON_NAME])" at bounding box center [574, 249] width 372 height 18
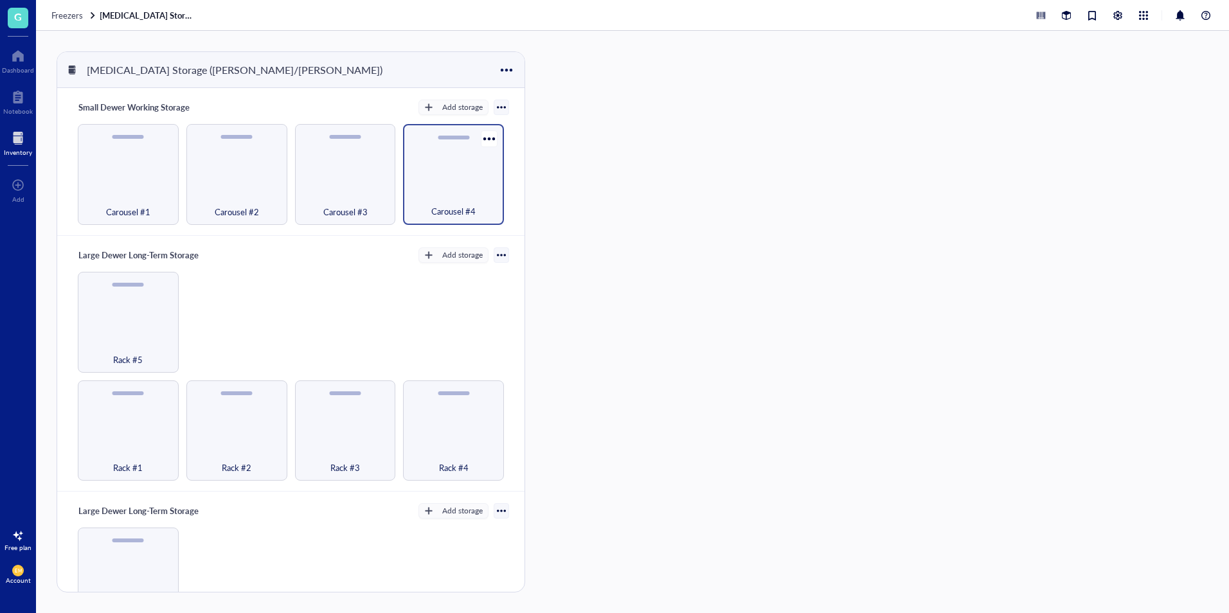
click at [440, 217] on span "Carousel #4" at bounding box center [453, 211] width 44 height 14
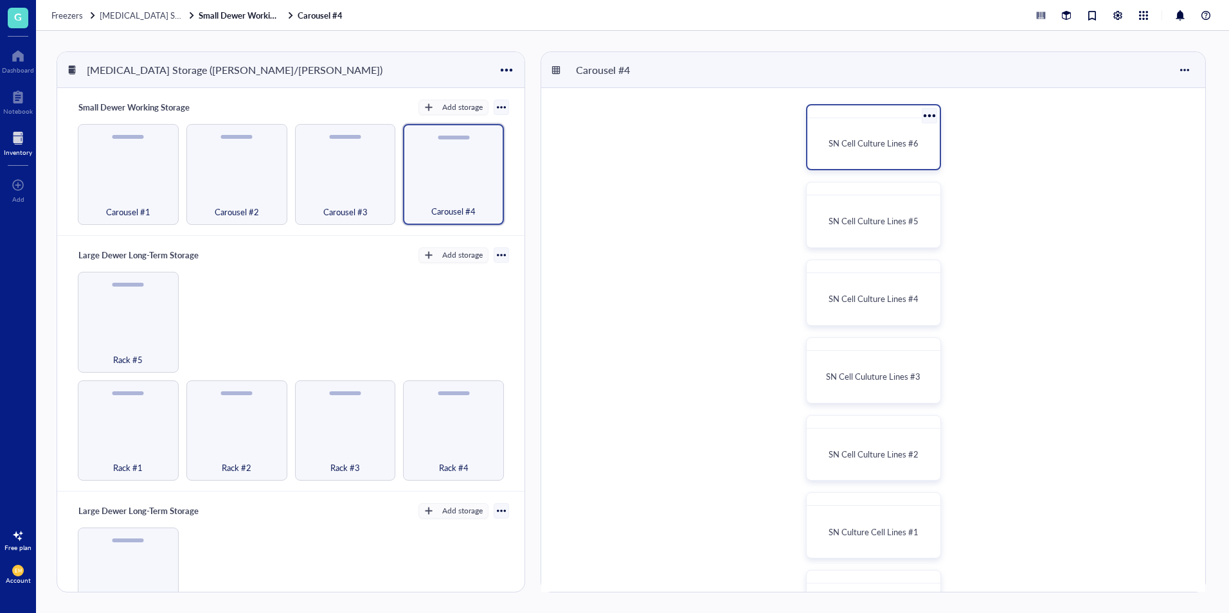
click at [864, 149] on span "SN Cell Culture Lines #6" at bounding box center [874, 143] width 90 height 12
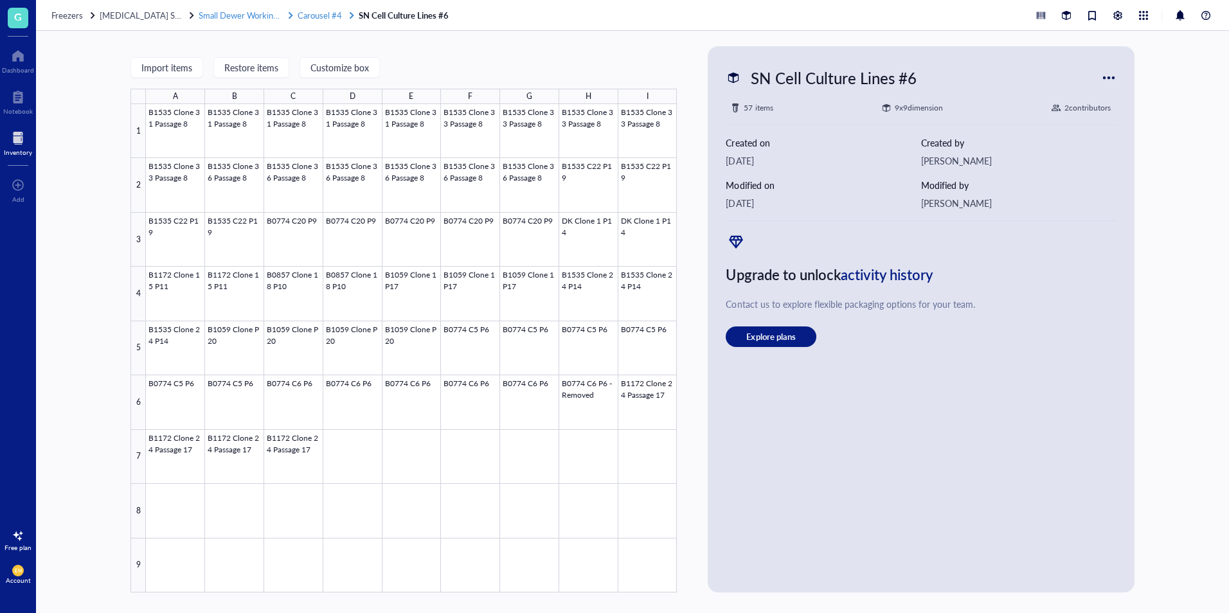
click at [317, 19] on span "Carousel #4" at bounding box center [320, 15] width 44 height 12
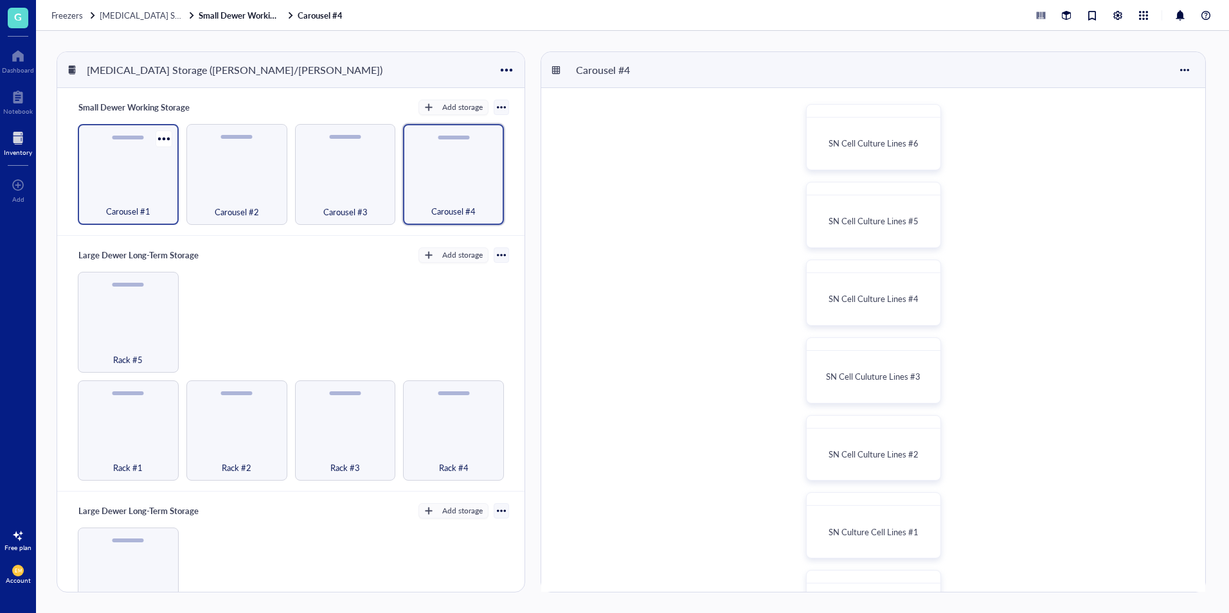
click at [141, 192] on div "Carousel #1" at bounding box center [128, 204] width 88 height 28
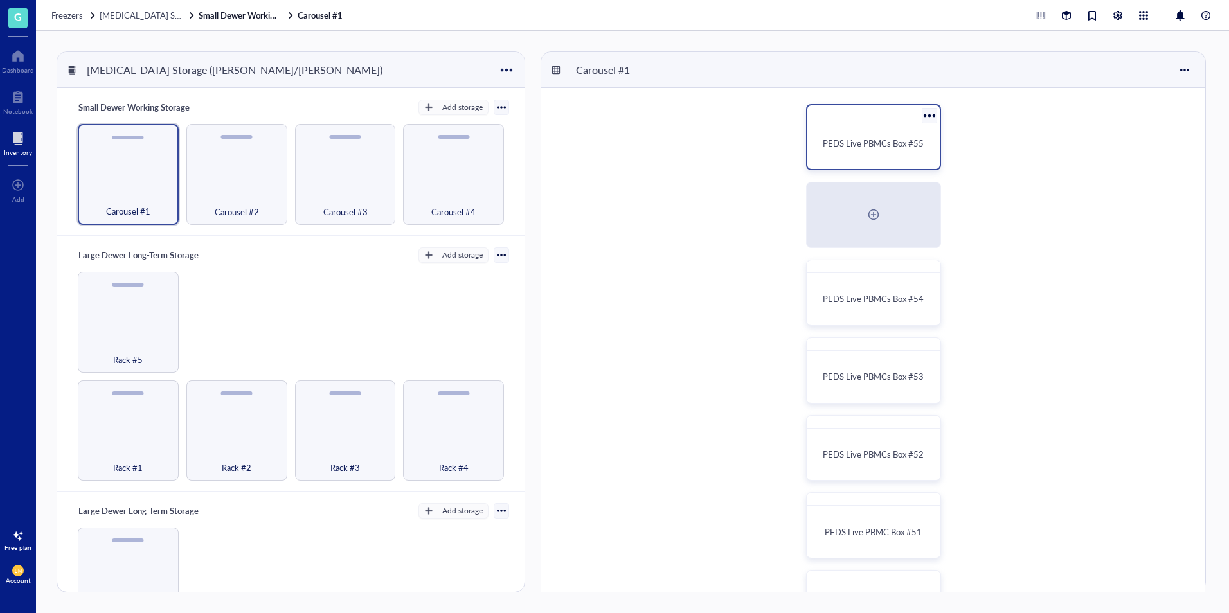
click at [895, 153] on div "PEDS Live PBMCs Box #55" at bounding box center [873, 143] width 122 height 40
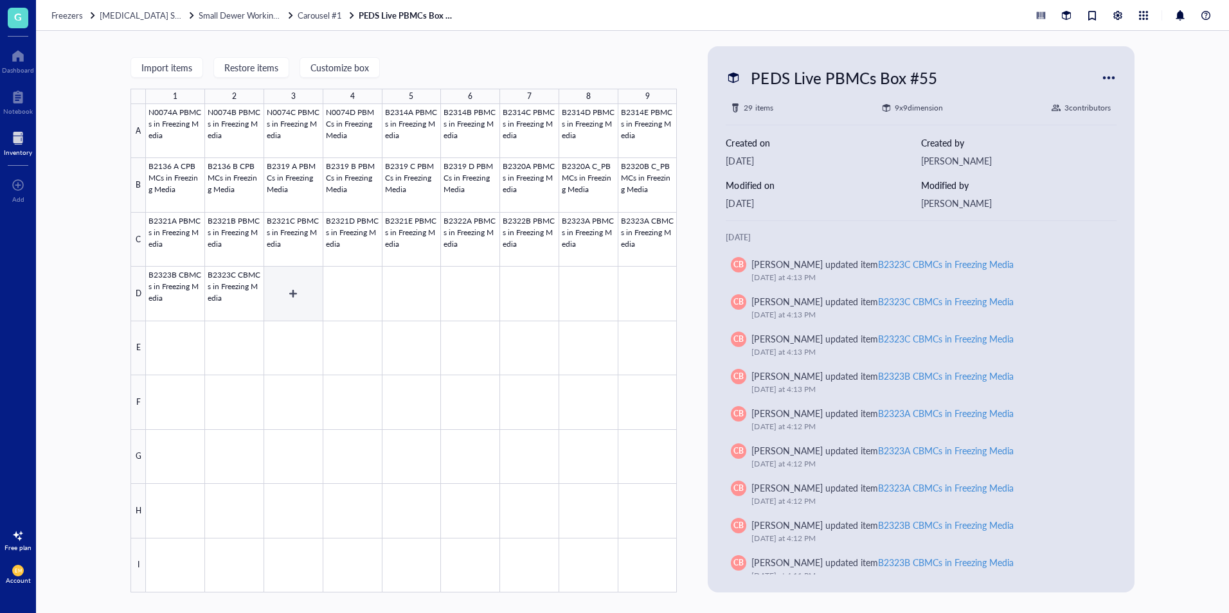
click at [280, 305] on div at bounding box center [411, 348] width 531 height 489
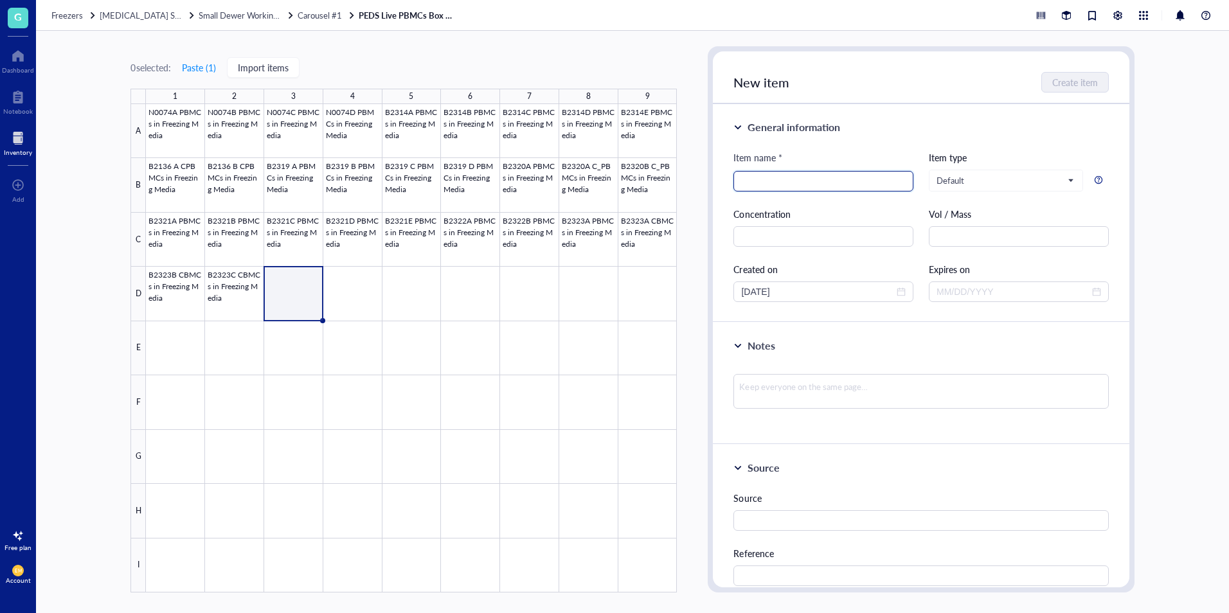
click at [802, 186] on input "search" at bounding box center [823, 181] width 165 height 19
type input "b"
type input "B2324A"
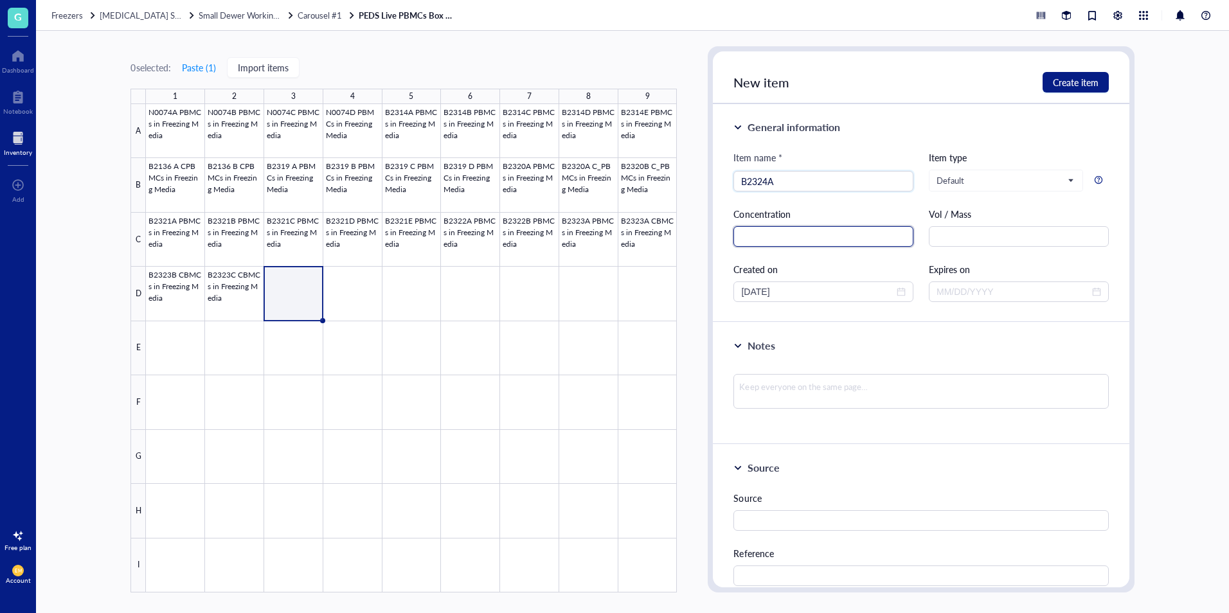
click at [835, 235] on input "text" at bounding box center [823, 236] width 180 height 21
type input "2.84E6"
click at [1160, 152] on div "0 selected: Paste ( 1 ) Import items 1 2 3 4 5 6 7 8 9 A B C D E F G H I N0074A…" at bounding box center [632, 322] width 1193 height 582
click at [1103, 88] on button "Create item" at bounding box center [1076, 82] width 66 height 21
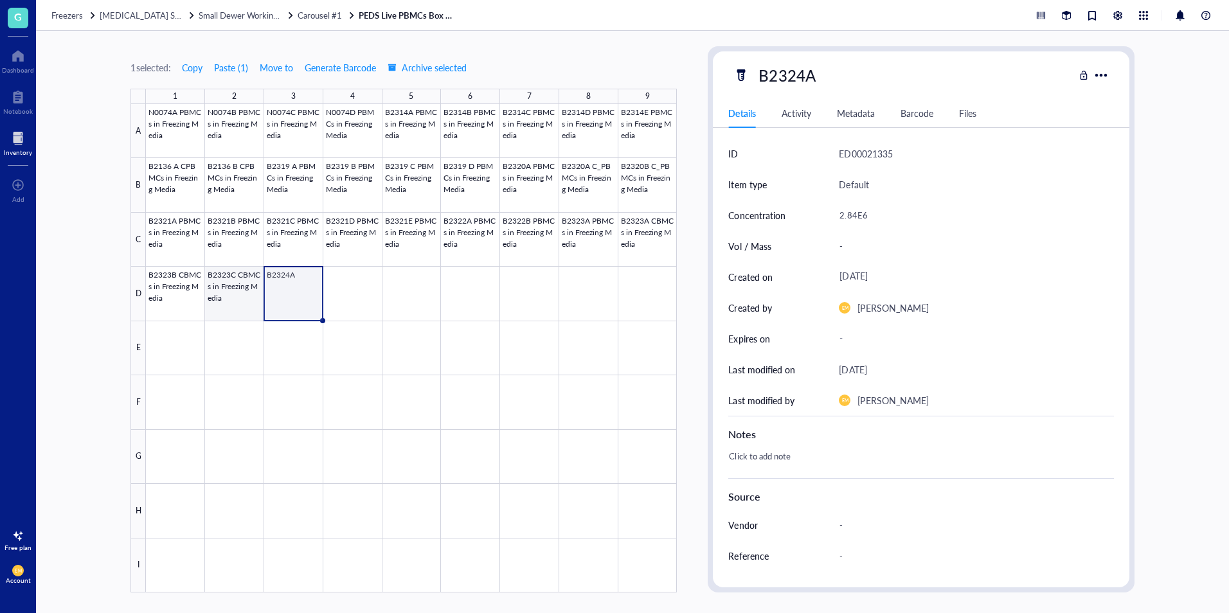
click at [247, 305] on div at bounding box center [411, 348] width 531 height 489
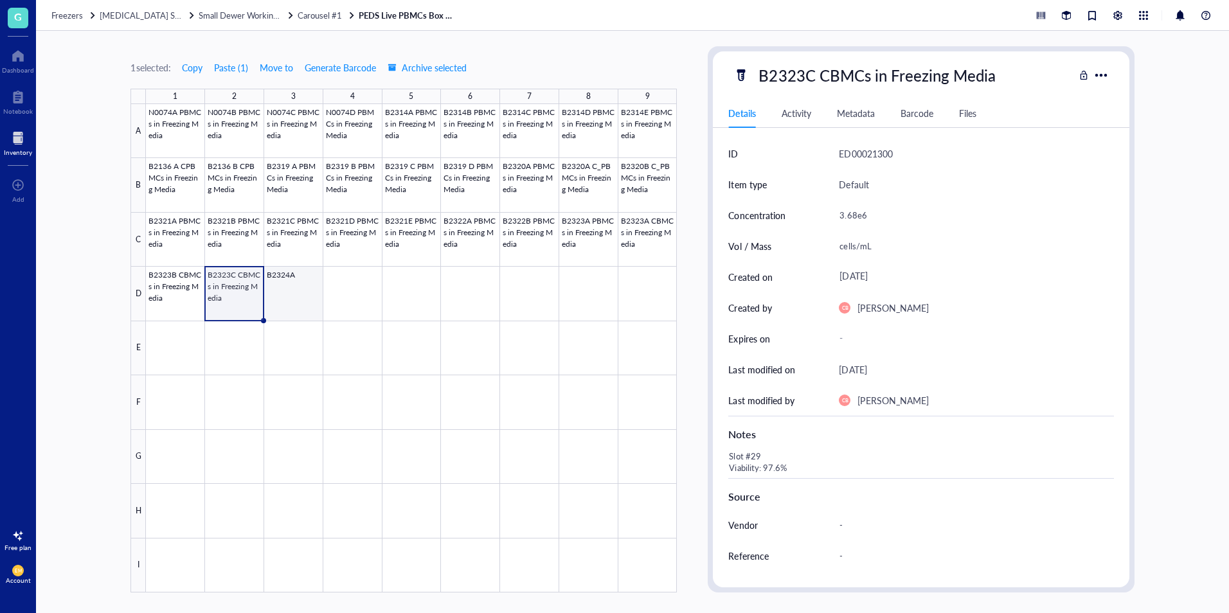
click at [299, 316] on div at bounding box center [411, 348] width 531 height 489
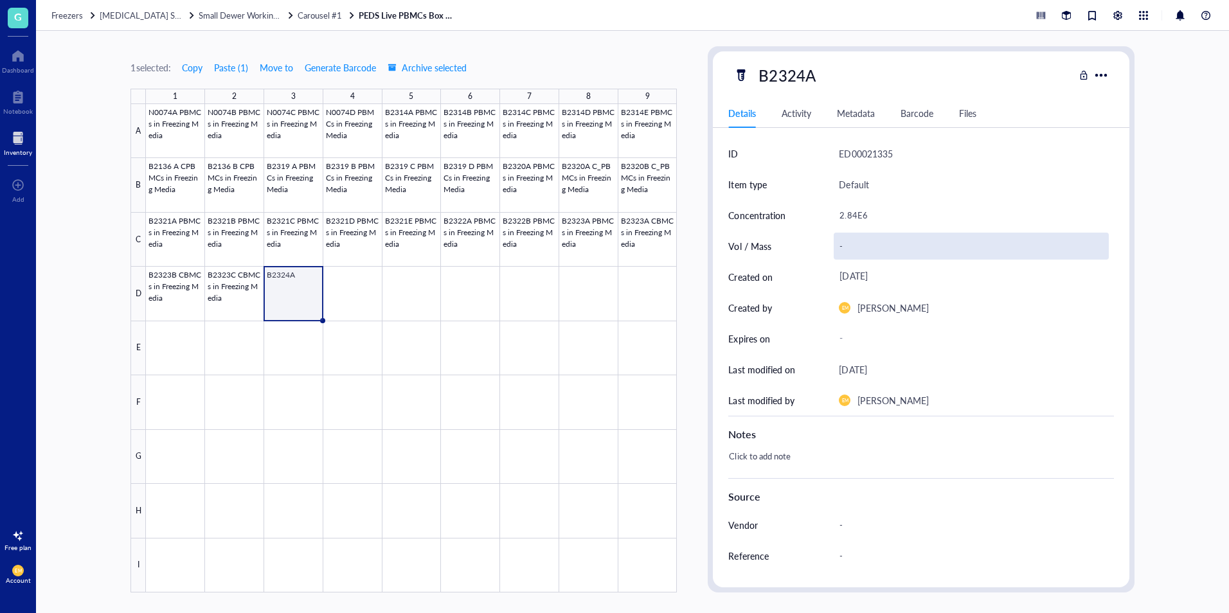
click at [845, 247] on div "-" at bounding box center [971, 246] width 274 height 27
type input "cells/mL"
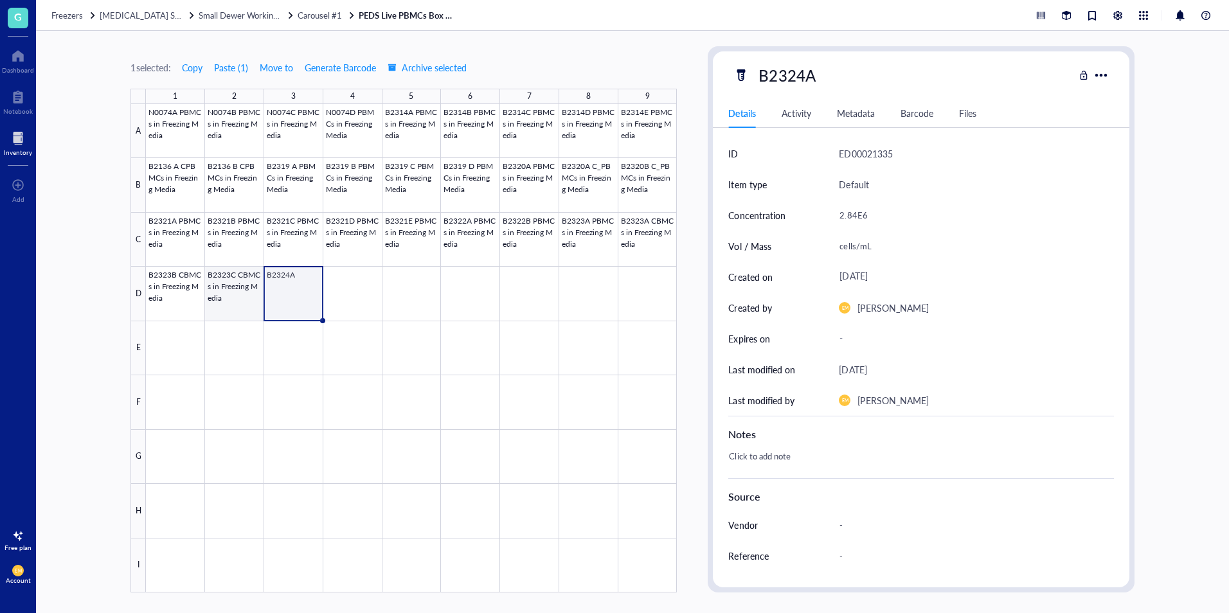
click at [218, 303] on div at bounding box center [411, 348] width 531 height 489
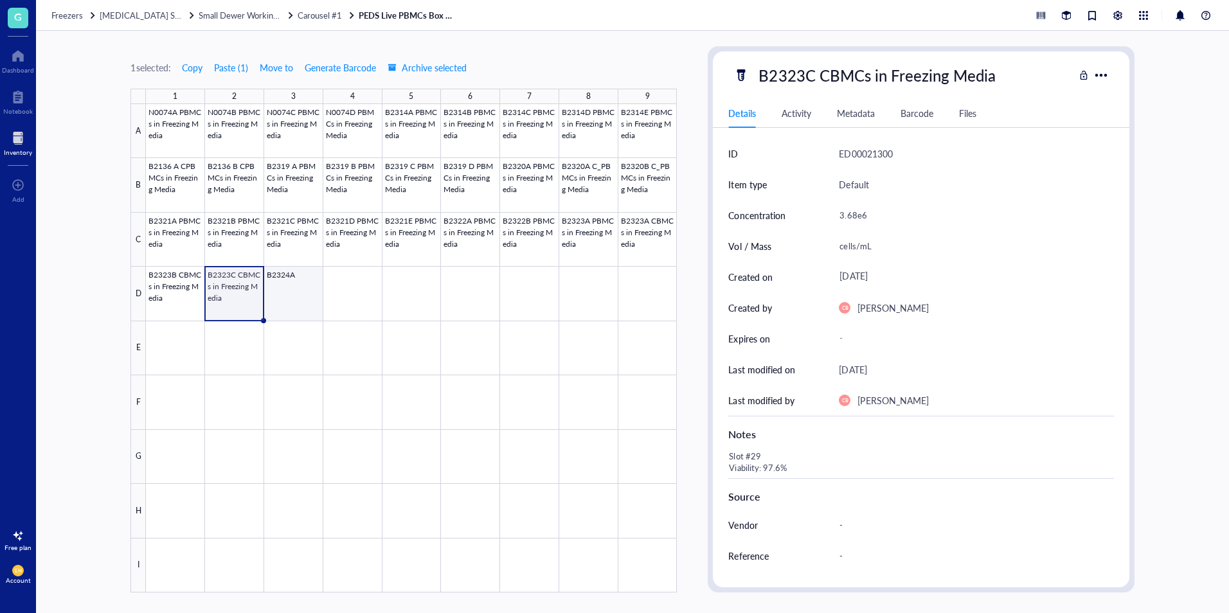
click at [291, 309] on div at bounding box center [411, 348] width 531 height 489
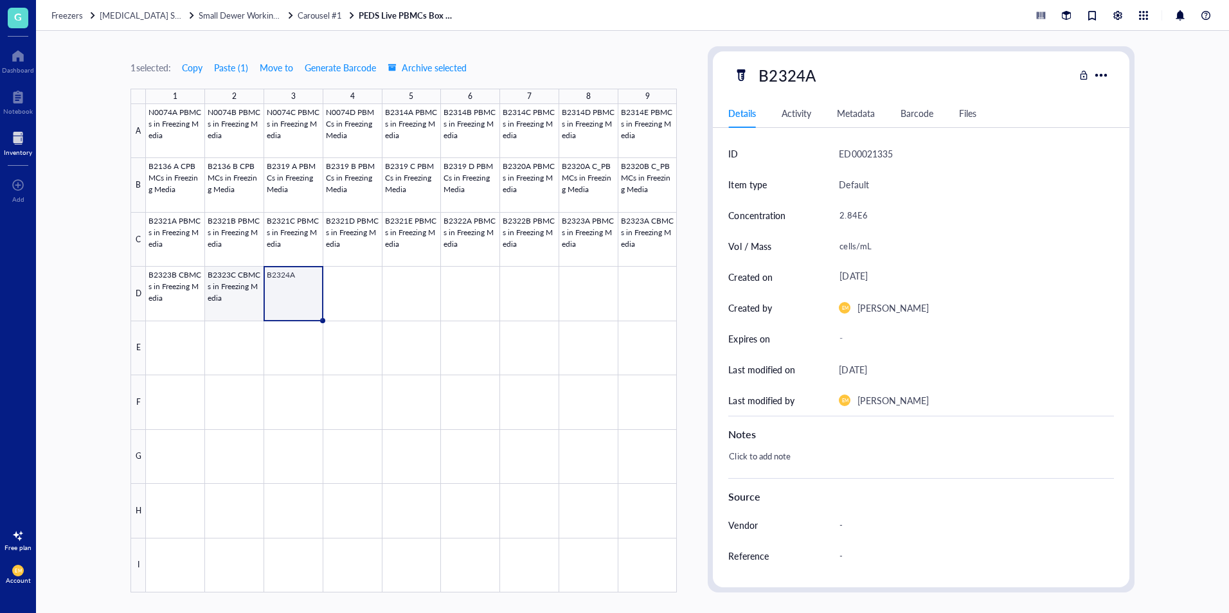
click at [253, 312] on div at bounding box center [411, 348] width 531 height 489
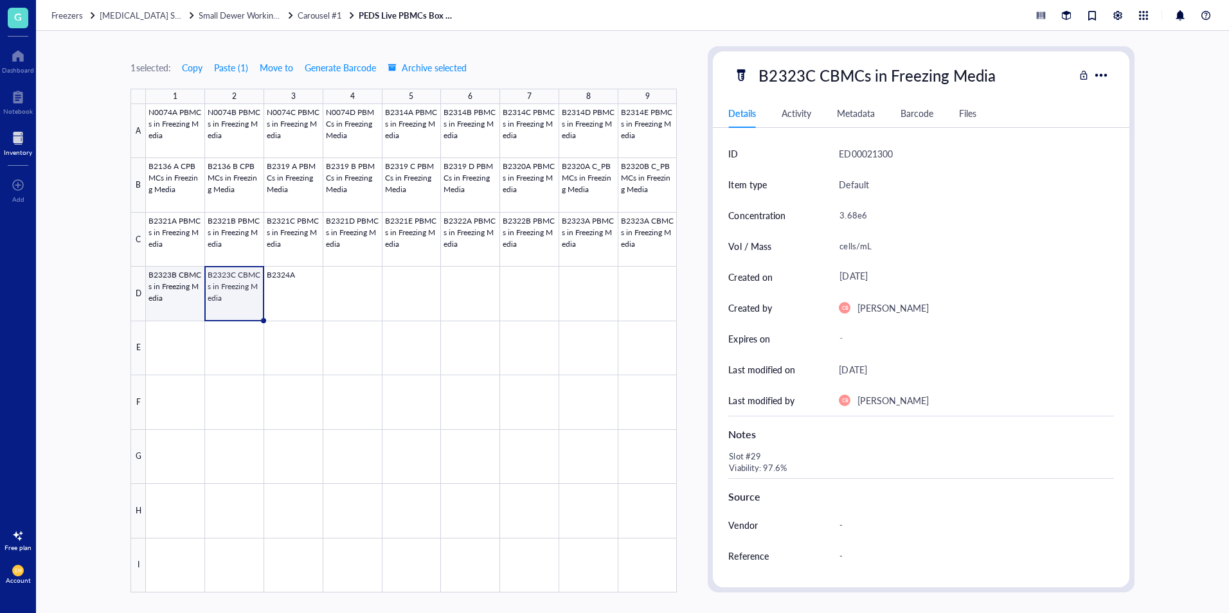
click at [177, 316] on div at bounding box center [411, 348] width 531 height 489
click at [280, 305] on div at bounding box center [411, 348] width 531 height 489
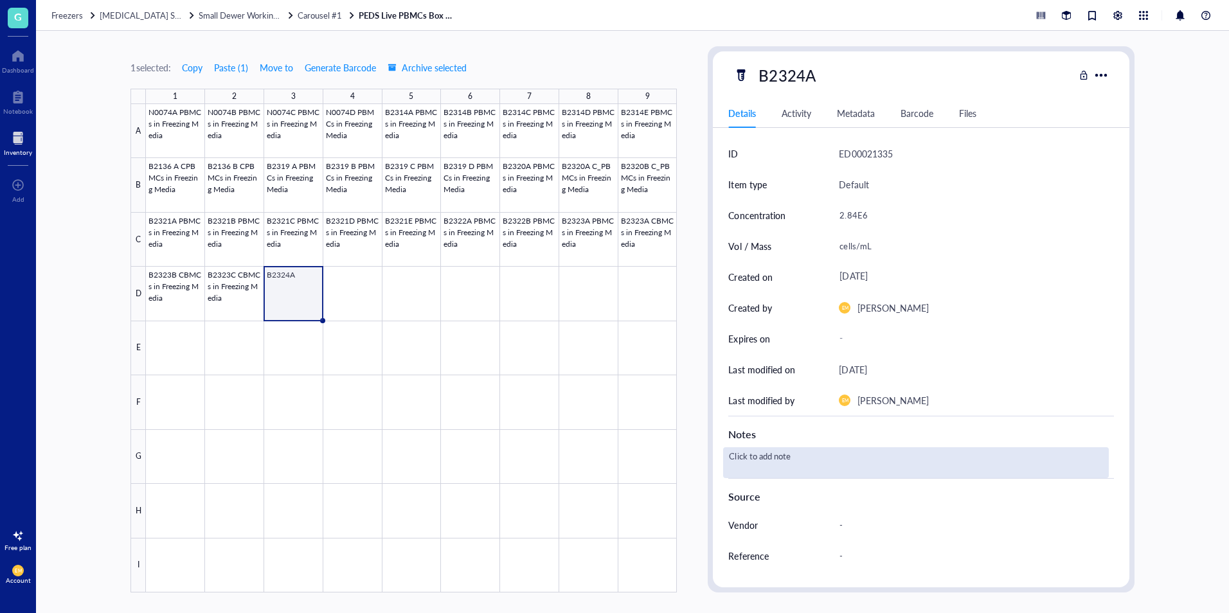
click at [763, 460] on div "Click to add note" at bounding box center [915, 462] width 385 height 31
type textarea "slot #30 98.6%"
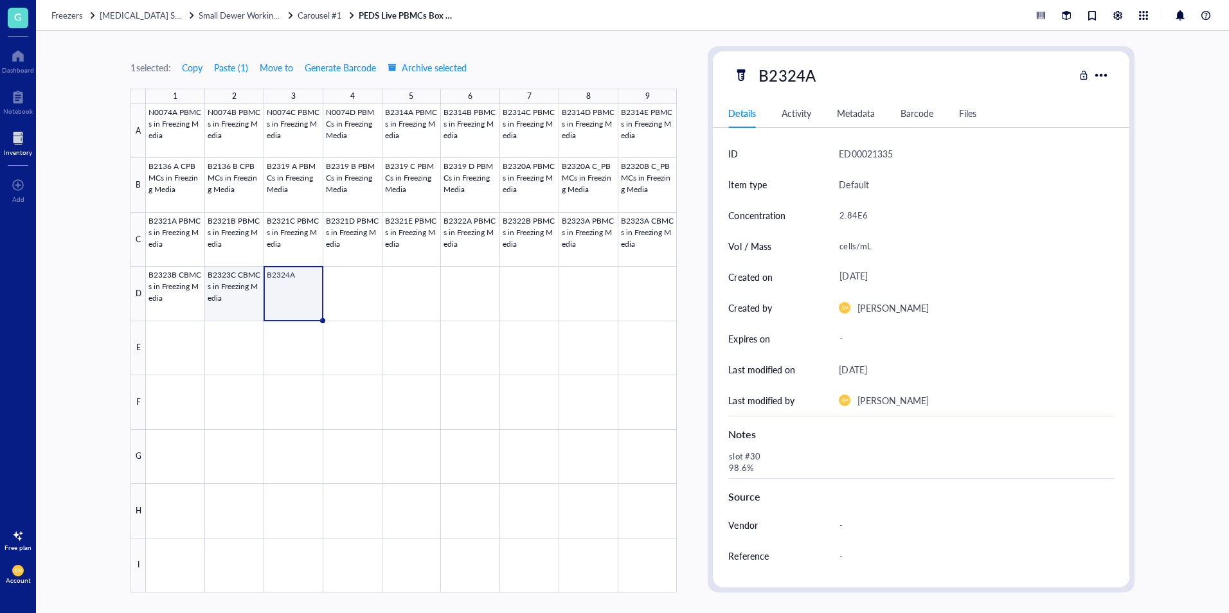
click at [251, 300] on div at bounding box center [411, 348] width 531 height 489
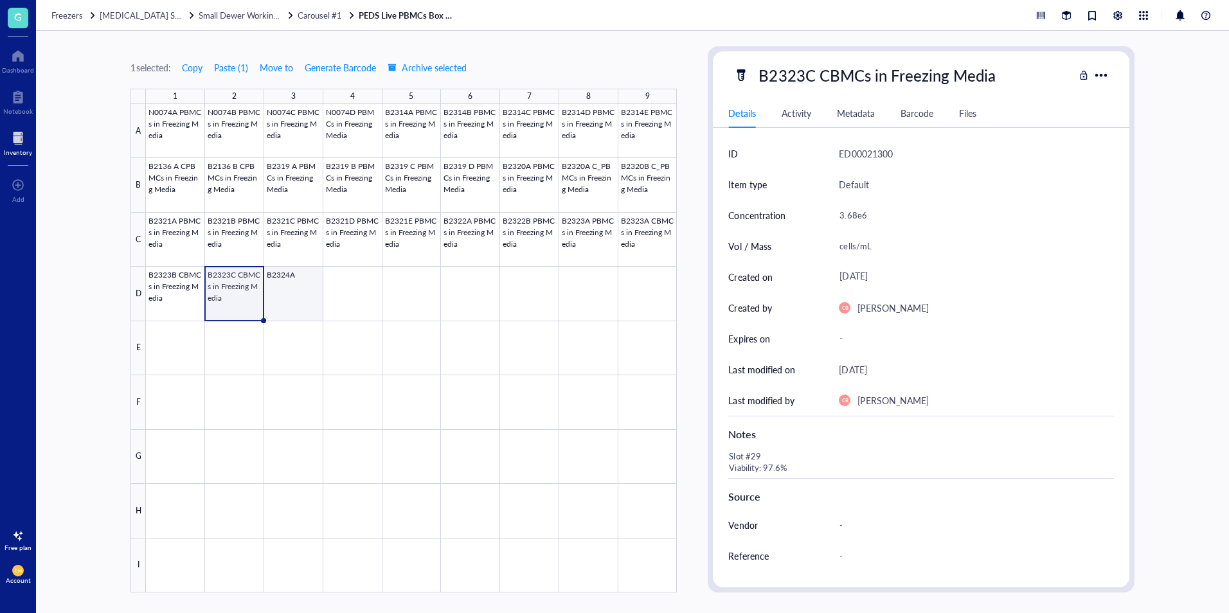
click at [309, 312] on div at bounding box center [411, 348] width 531 height 489
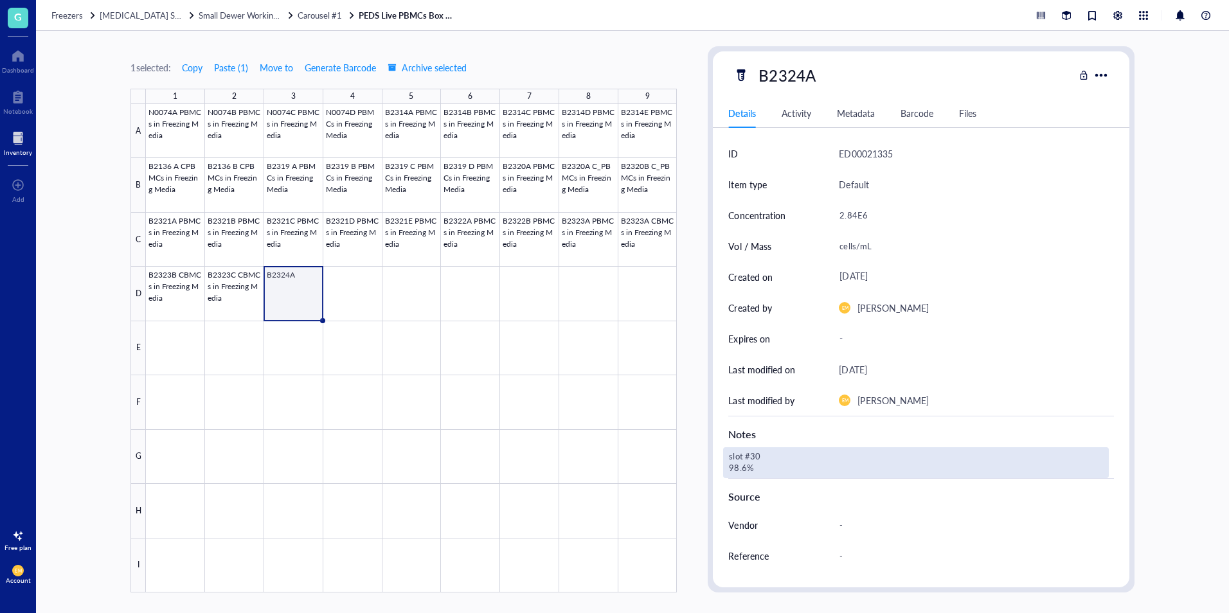
click at [739, 455] on div "slot #30 98.6%" at bounding box center [915, 462] width 385 height 31
click at [732, 459] on textarea "slot #30 98.6%" at bounding box center [796, 463] width 144 height 28
type textarea "Slot #30 Viability = 98.6%"
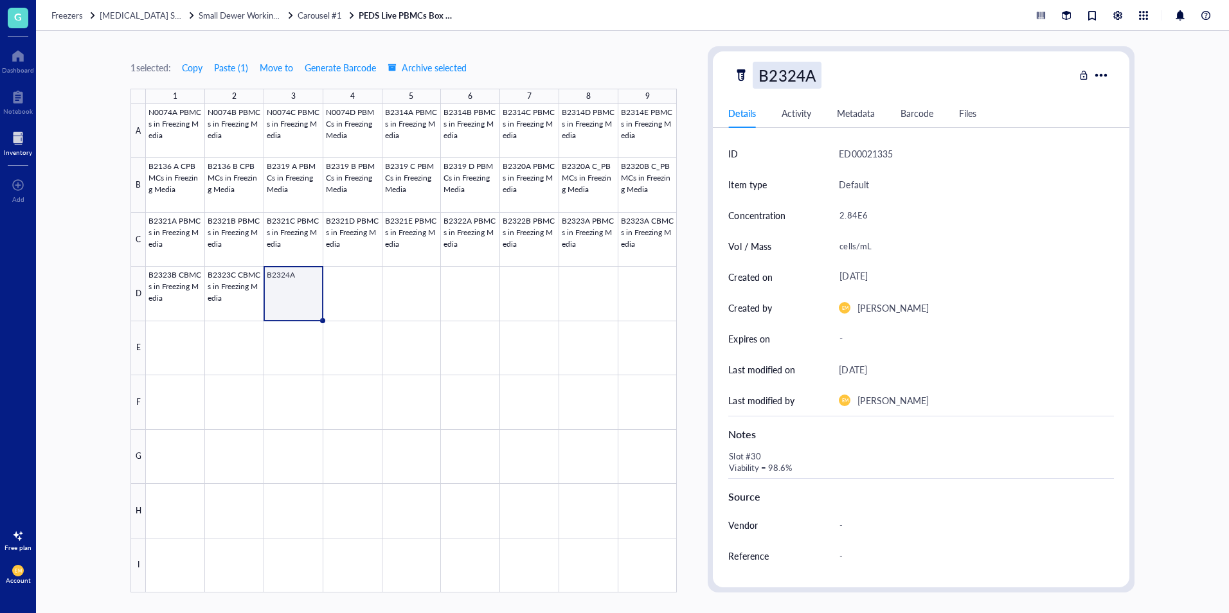
click at [807, 76] on div "B2324A" at bounding box center [787, 75] width 68 height 27
type input "B2324A in Freezing Media"
click at [1196, 78] on div "1 selected: Copy Paste ( 1 ) Move to Generate Barcode Archive selected 1 2 3 4 …" at bounding box center [632, 322] width 1193 height 582
click at [822, 76] on div "B2324A in Freezing Media" at bounding box center [849, 75] width 192 height 27
click at [819, 76] on input "B2324A in Freezing Media" at bounding box center [870, 75] width 234 height 26
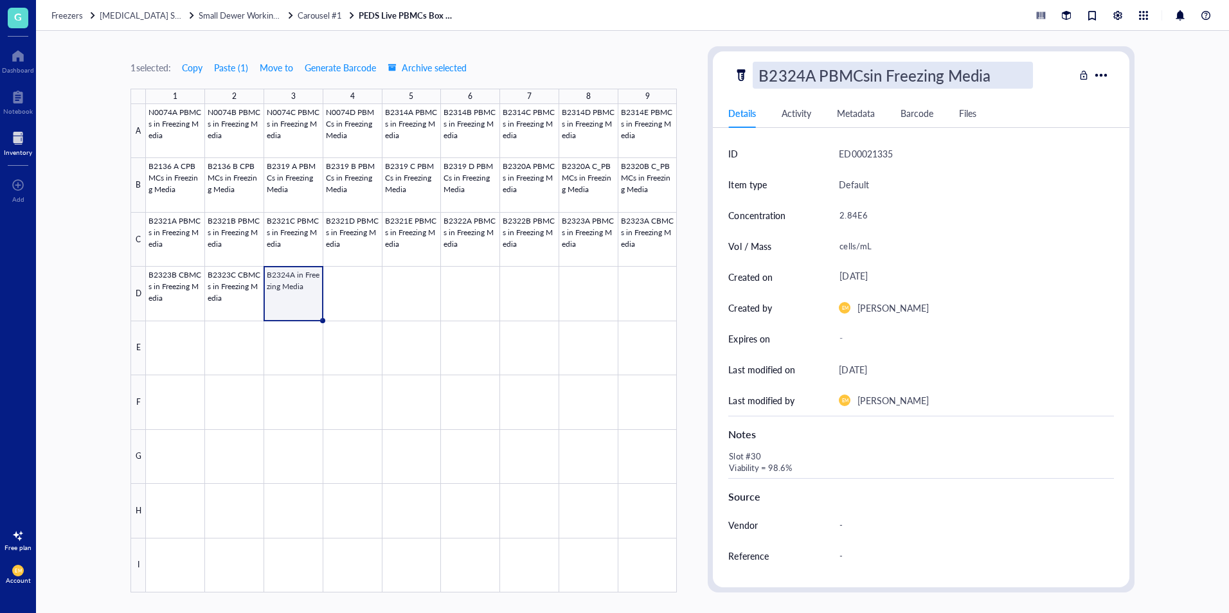
type input "B2324A PBMCs in Freezing Media"
click at [1198, 174] on div "1 selected: Copy Paste ( 1 ) Move to Generate Barcode Archive selected 1 2 3 4 …" at bounding box center [632, 322] width 1193 height 582
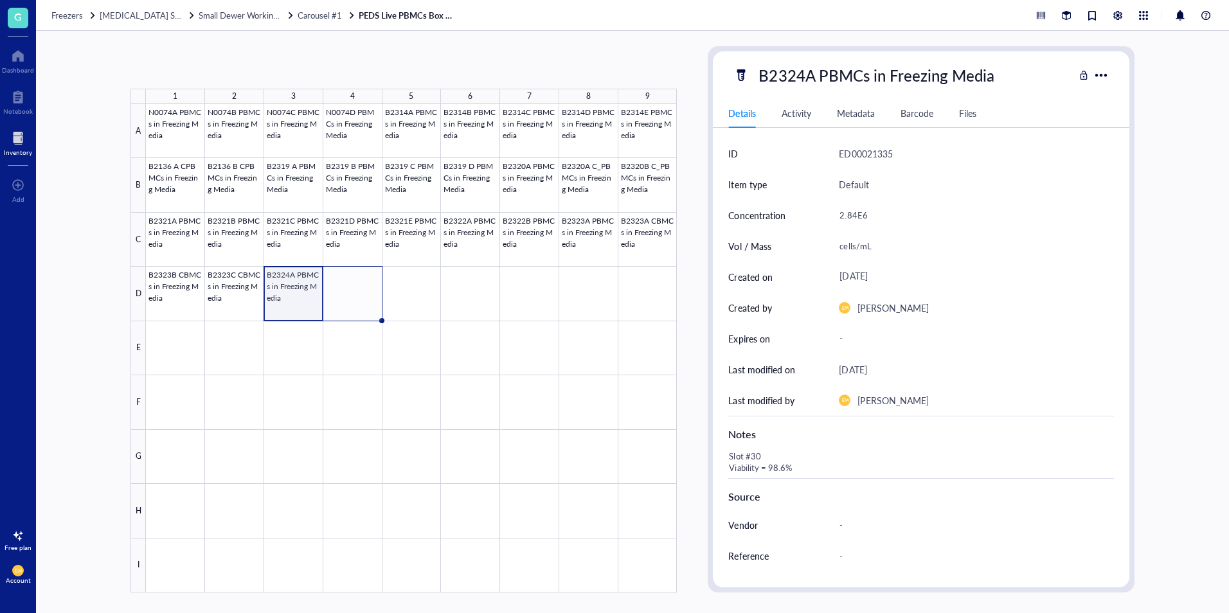
drag, startPoint x: 323, startPoint y: 319, endPoint x: 370, endPoint y: 318, distance: 47.0
click at [0, 0] on div "N0074A PBMCs in Freezing Media N0074B PBMCs in Freezing Media N0074C PBMCs in F…" at bounding box center [0, 0] width 0 height 0
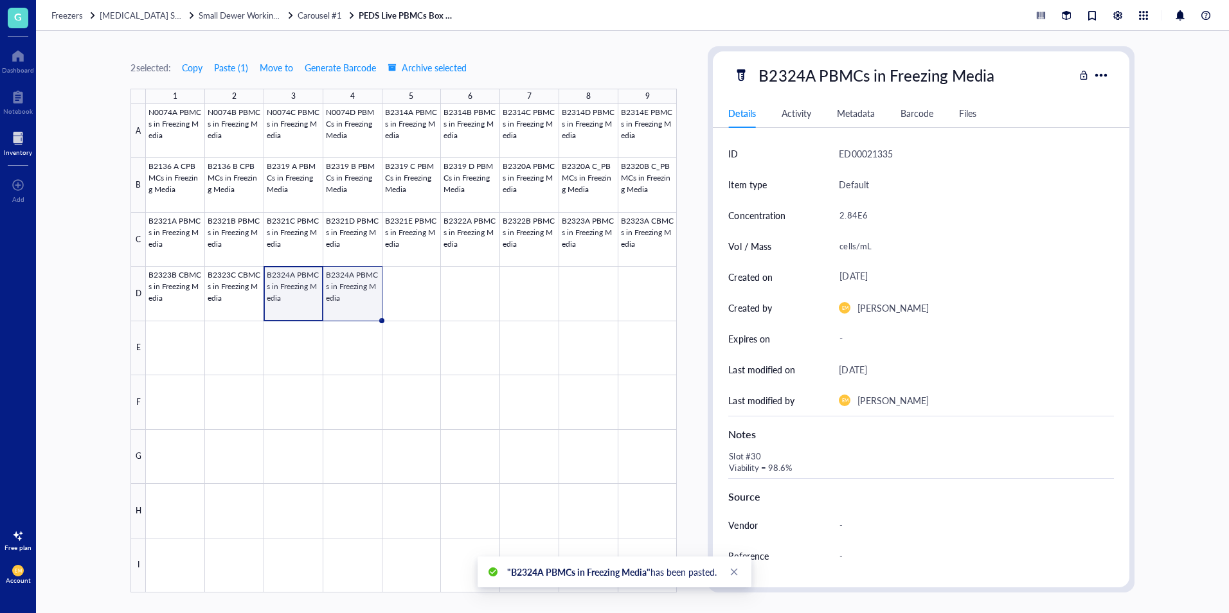
click at [371, 318] on div at bounding box center [411, 348] width 531 height 489
click at [816, 83] on div "B2324A PBMCs in Freezing Media" at bounding box center [876, 75] width 247 height 27
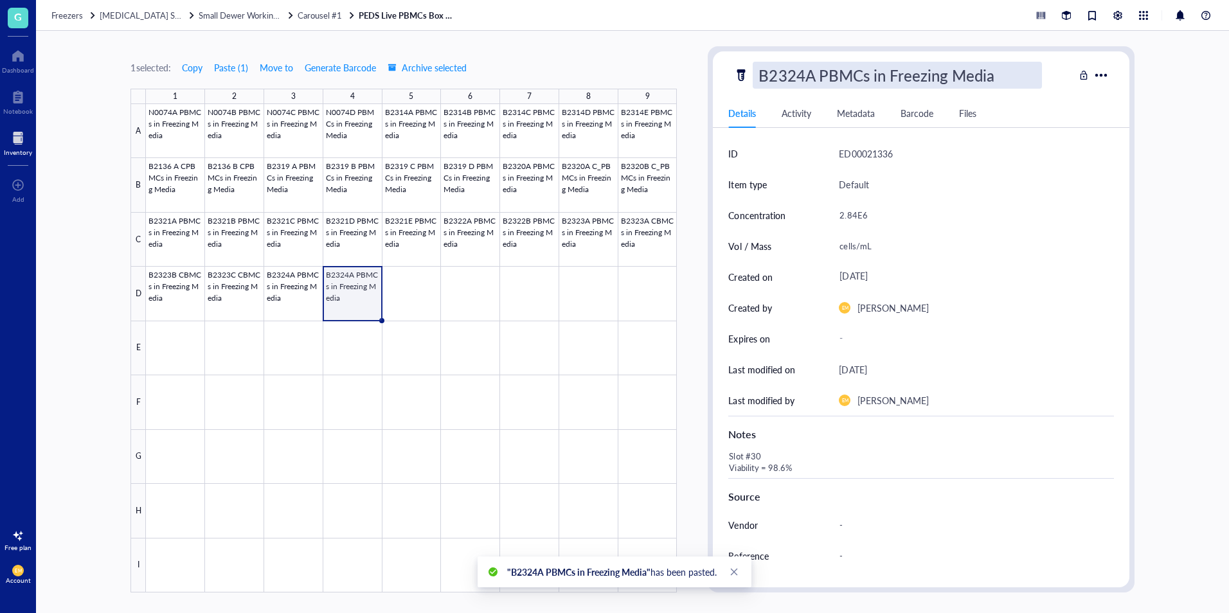
click at [816, 83] on input "B2324A PBMCs in Freezing Media" at bounding box center [897, 75] width 288 height 26
type input "B2324B PBMCs in Freezing Media"
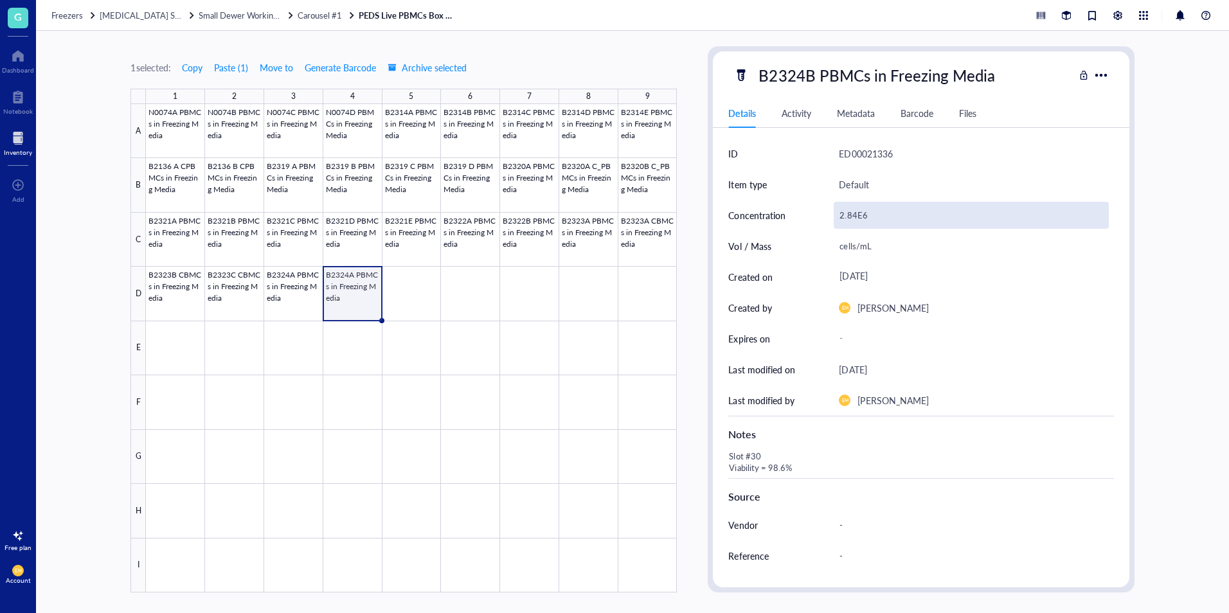
click at [865, 217] on div "2.84E6" at bounding box center [971, 215] width 274 height 27
click at [853, 214] on div "2.84E6" at bounding box center [971, 215] width 274 height 27
click at [854, 215] on input "2.84E6" at bounding box center [970, 215] width 273 height 26
type input "2.69E6"
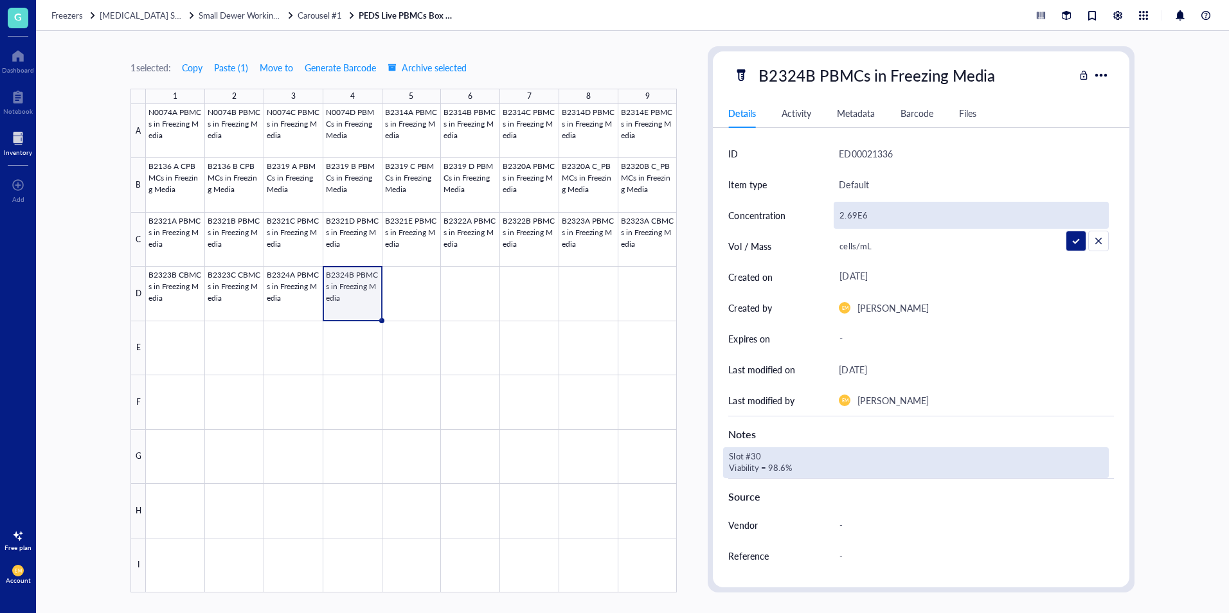
click at [757, 455] on div "Slot #30 Viability = 98.6%" at bounding box center [915, 462] width 385 height 31
click at [757, 455] on textarea "Slot #30 Viability = 98.6%" at bounding box center [827, 463] width 206 height 28
click at [760, 455] on div "Slot #30 Viability = 98.6%" at bounding box center [915, 462] width 385 height 31
click at [760, 454] on textarea "Slot #30 Viability = 98.6%" at bounding box center [827, 463] width 206 height 28
click at [809, 469] on textarea "Slot #31 Viability = 98.6%" at bounding box center [827, 463] width 206 height 28
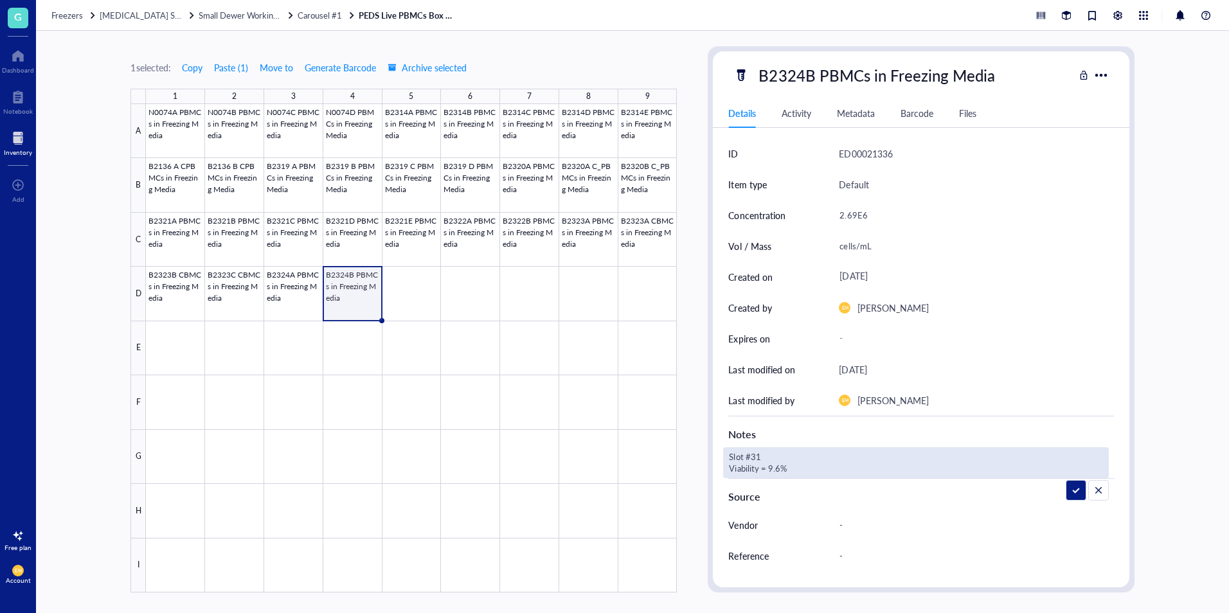
type textarea "Slot #31 Viability = 96.6%"
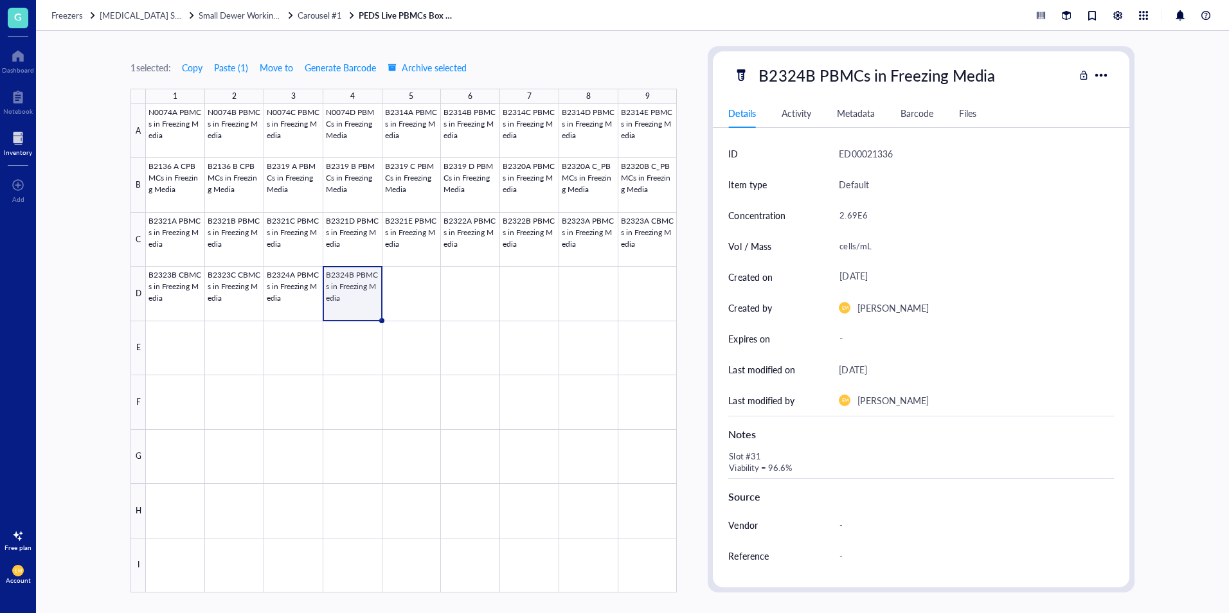
click at [1166, 283] on div "1 selected: Copy Paste ( 1 ) Move to Generate Barcode Archive selected 1 2 3 4 …" at bounding box center [632, 322] width 1193 height 582
click at [306, 310] on div at bounding box center [411, 348] width 531 height 489
click at [347, 314] on div at bounding box center [411, 348] width 531 height 489
click at [228, 310] on div at bounding box center [411, 348] width 531 height 489
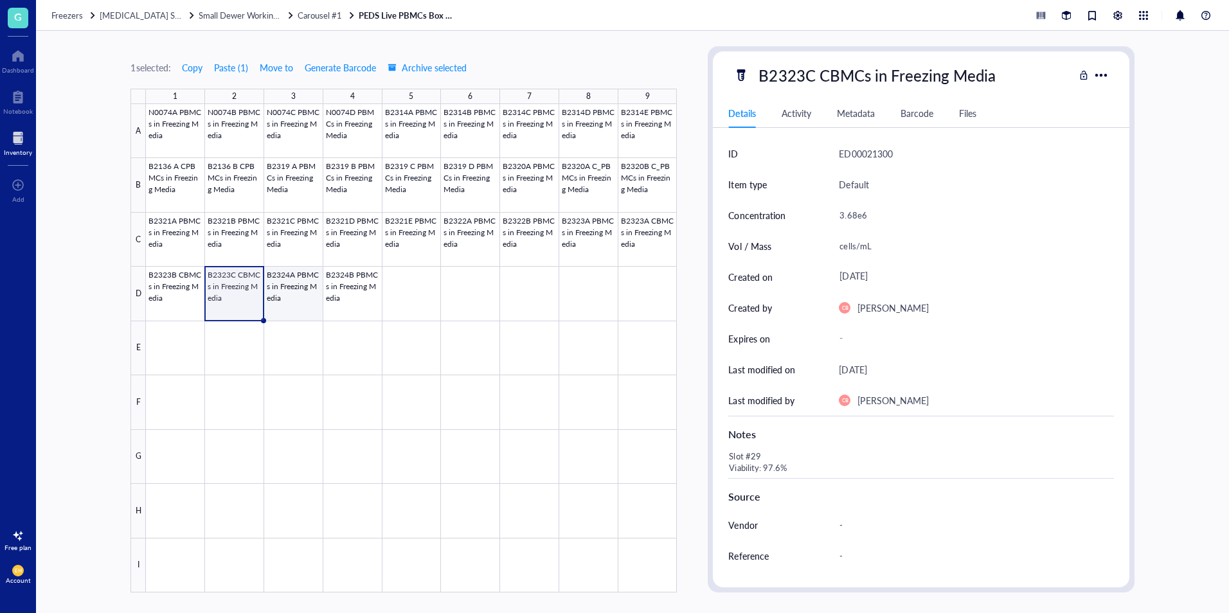
click at [287, 319] on div at bounding box center [411, 348] width 531 height 489
click at [350, 318] on div at bounding box center [411, 348] width 531 height 489
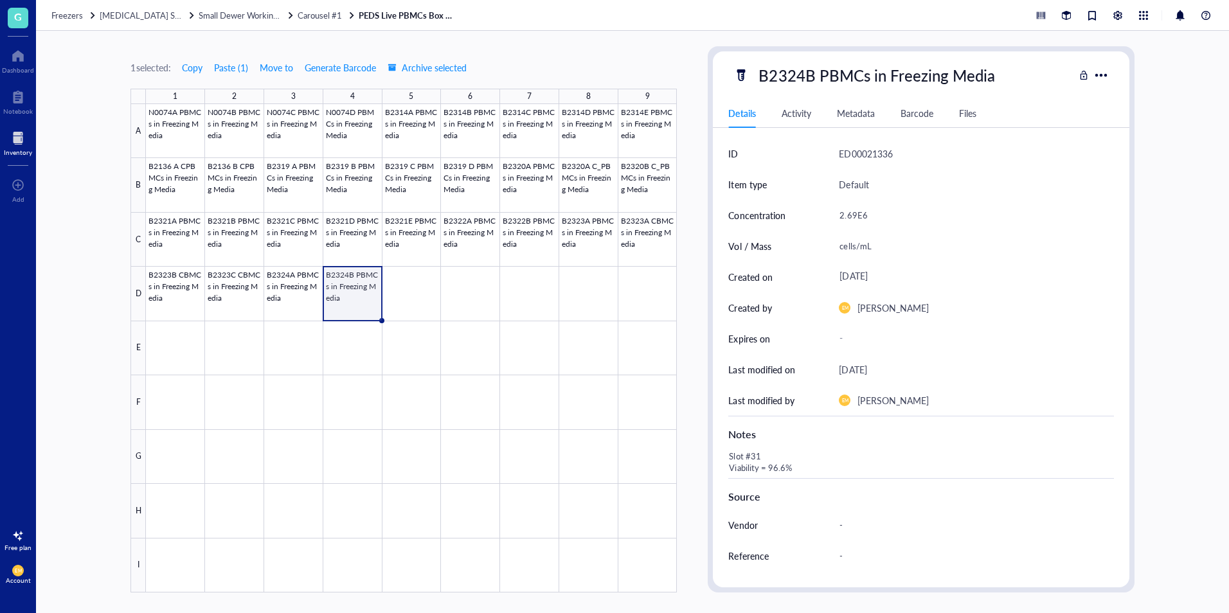
click at [1149, 273] on div "1 selected: Copy Paste ( 1 ) Move to Generate Barcode Archive selected 1 2 3 4 …" at bounding box center [632, 322] width 1193 height 582
click at [435, 317] on div at bounding box center [411, 348] width 531 height 489
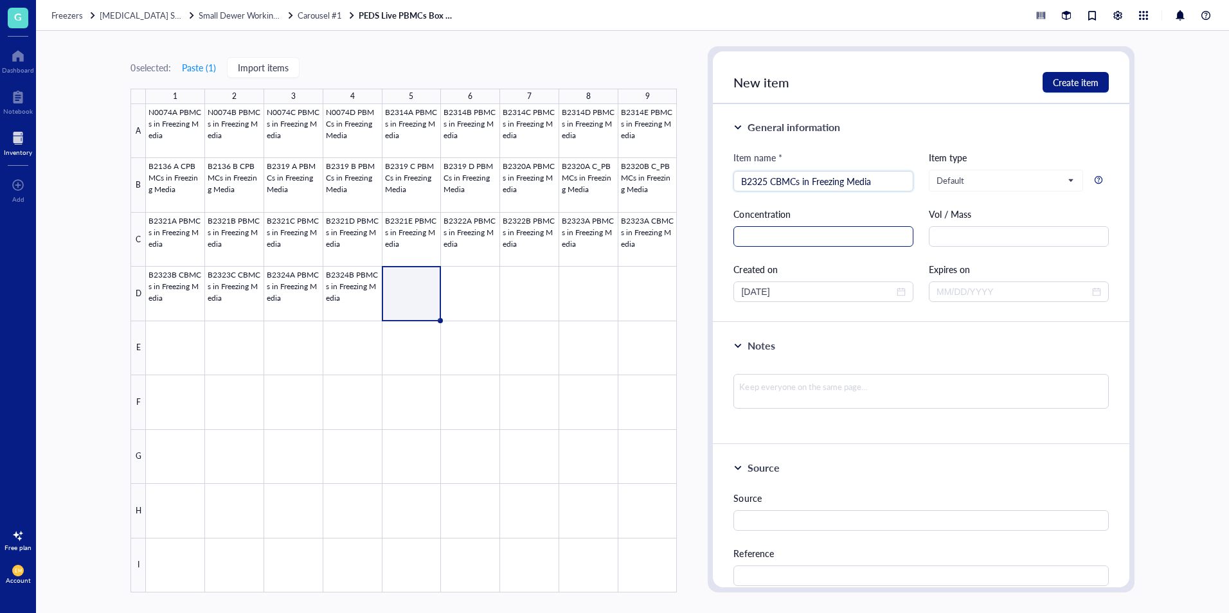
type input "B2325 CBMCs in Freezing Media"
click at [866, 229] on input "text" at bounding box center [823, 236] width 180 height 21
type input "5.08E6"
click at [848, 393] on textarea at bounding box center [920, 391] width 375 height 35
type textarea "S"
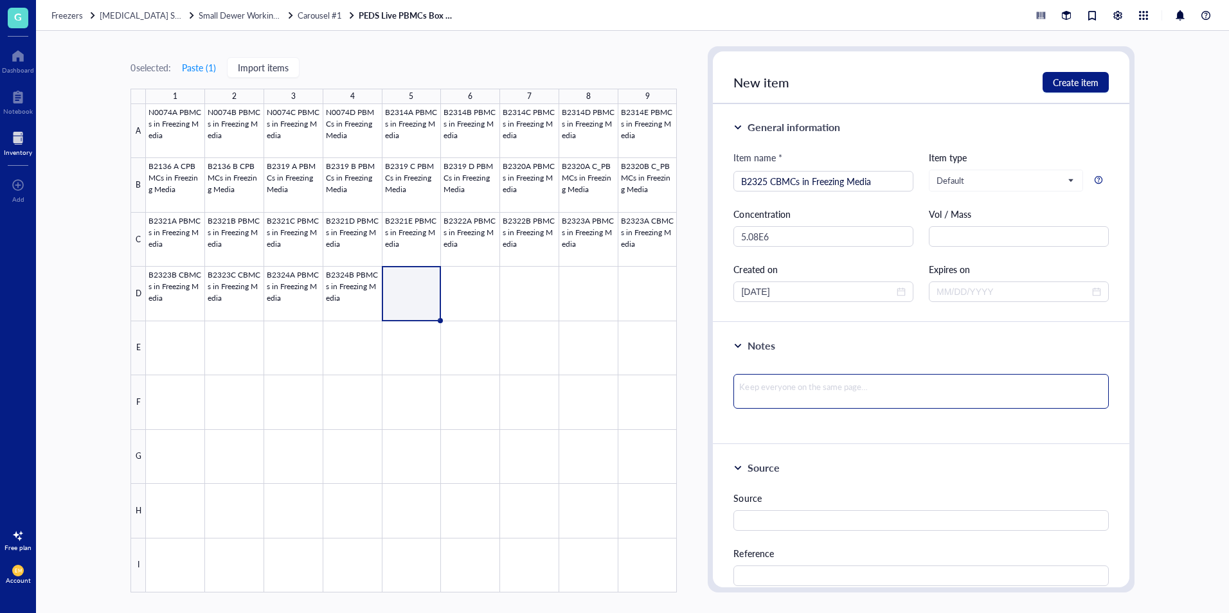
type textarea "S"
type textarea "Sl"
type textarea "Slo"
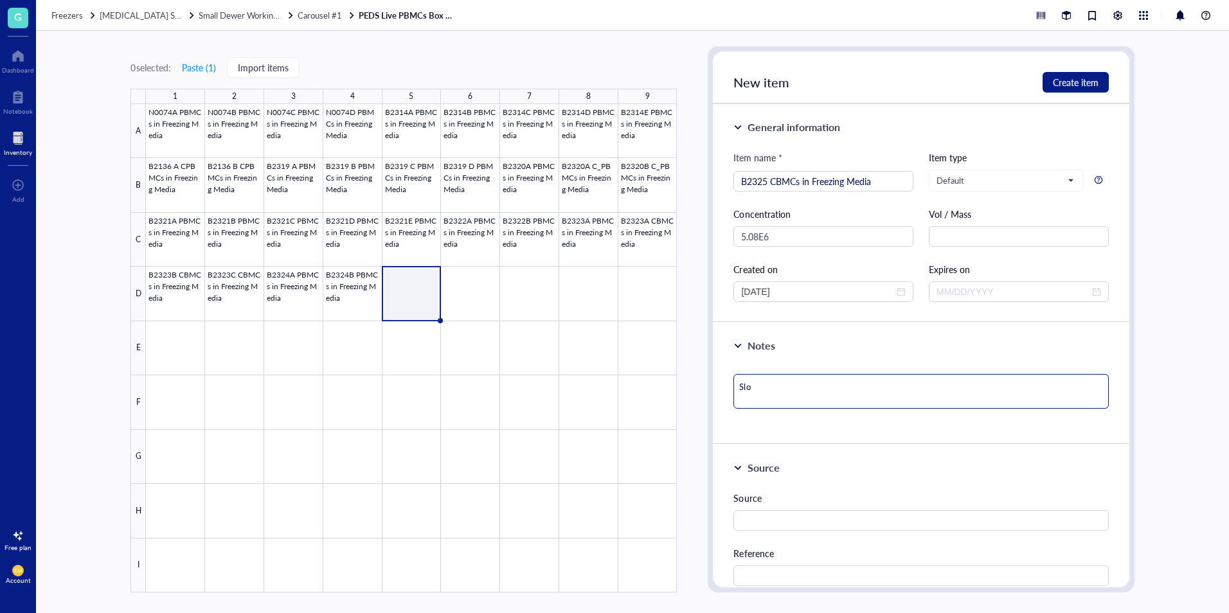
type textarea "Slot"
type textarea "Slot#"
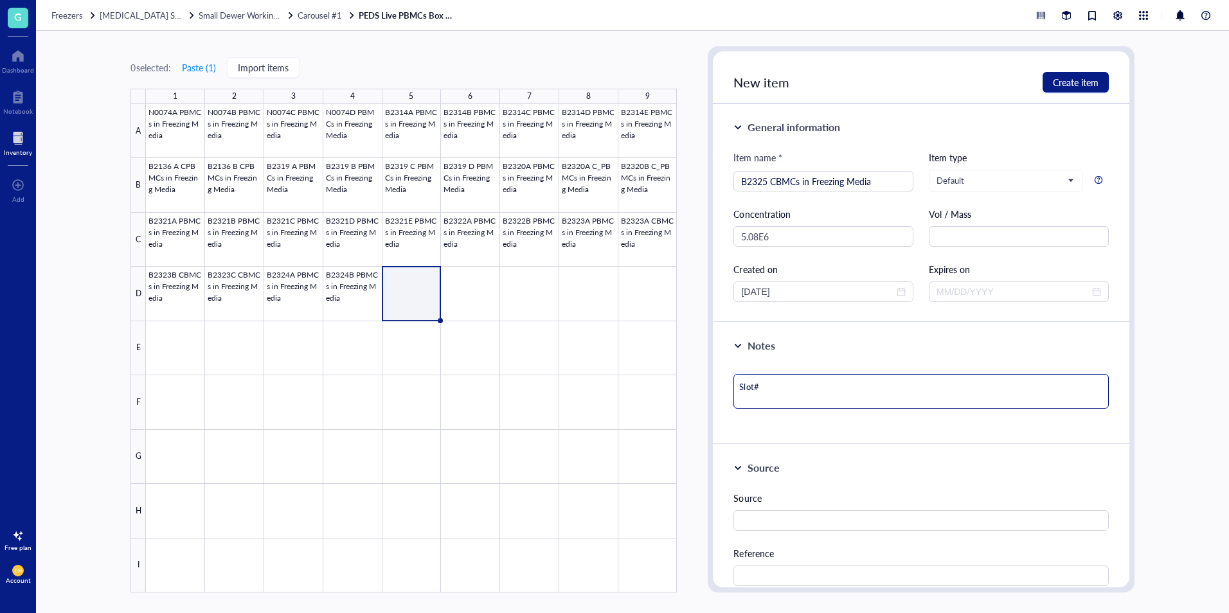
type textarea "Slot#"
type textarea "Slot# 3"
type textarea "Slot# 32"
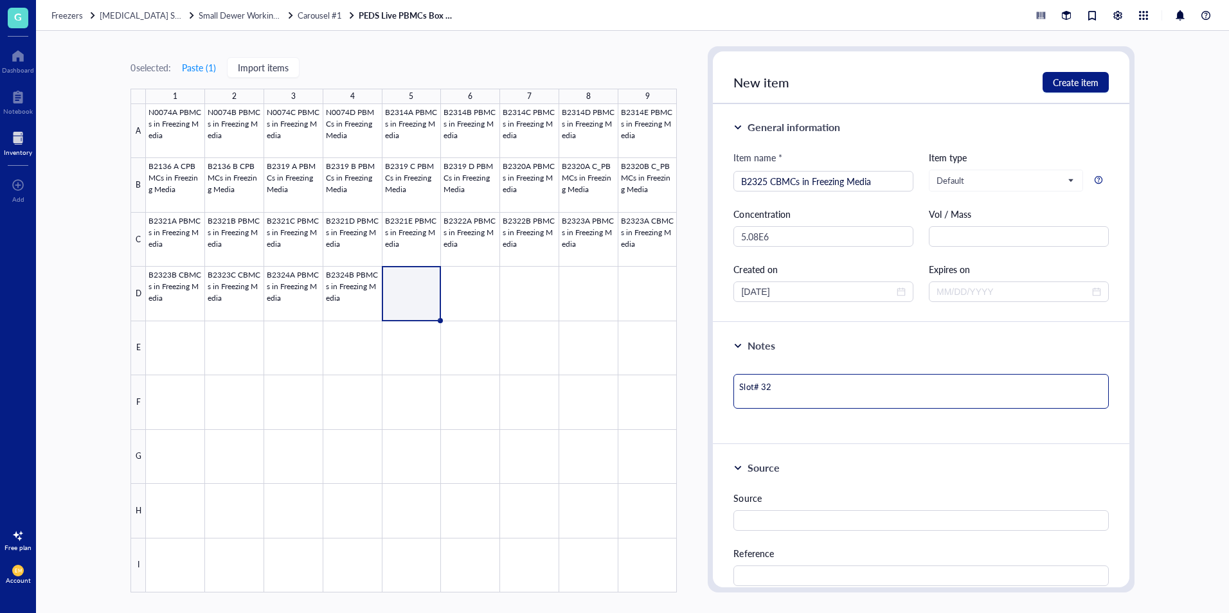
type textarea "Slot# 32"
type textarea "Slot# 32 V"
type textarea "Slot# 32 Vi"
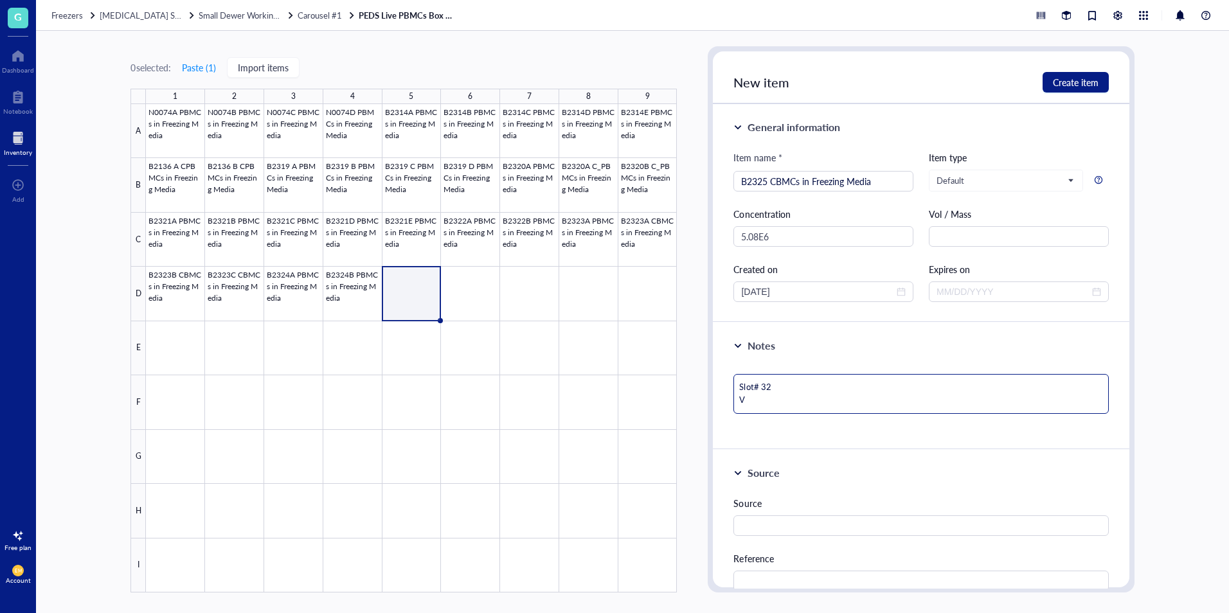
type textarea "Slot# 32 Vi"
type textarea "Slot# 32 Via"
type textarea "Slot# 32 Viab"
type textarea "Slot# 32 Viabi"
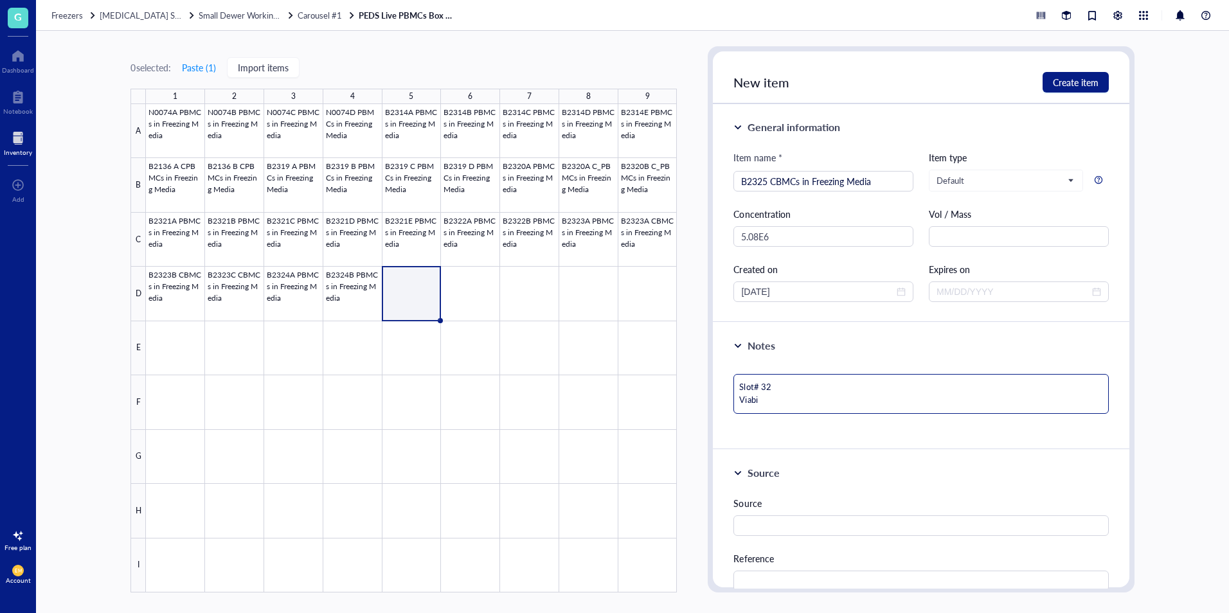
type textarea "Slot# 32 Viabil"
type textarea "Slot# 32 Viabili"
type textarea "Slot# 32 Viabilit"
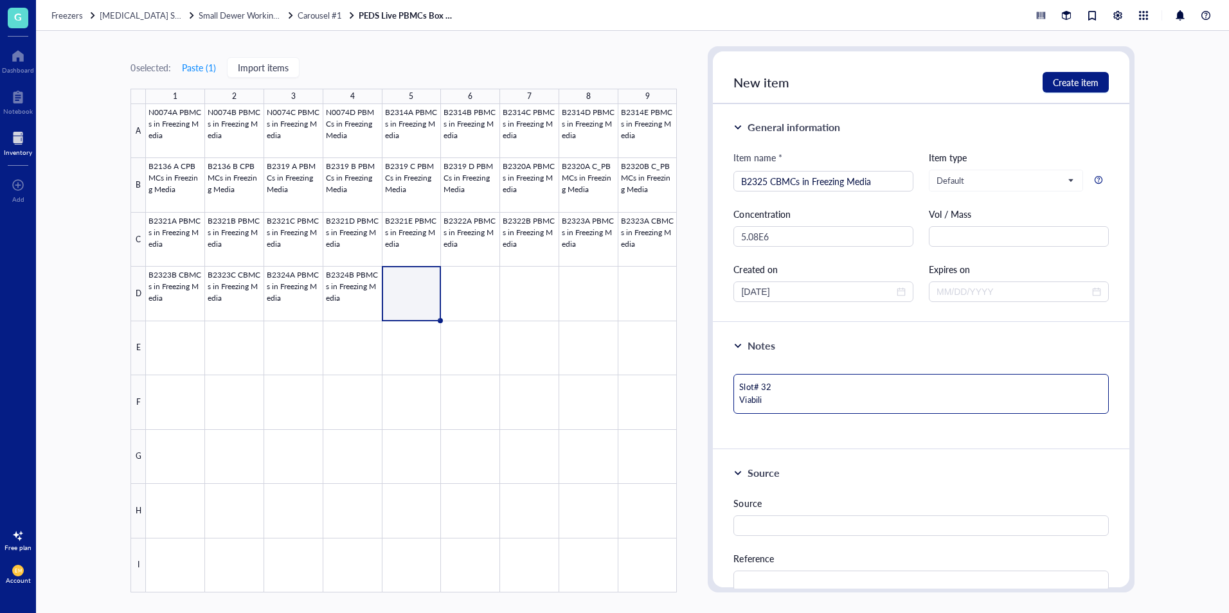
type textarea "Slot# 32 Viabilit"
type textarea "Slot# 32 Viability"
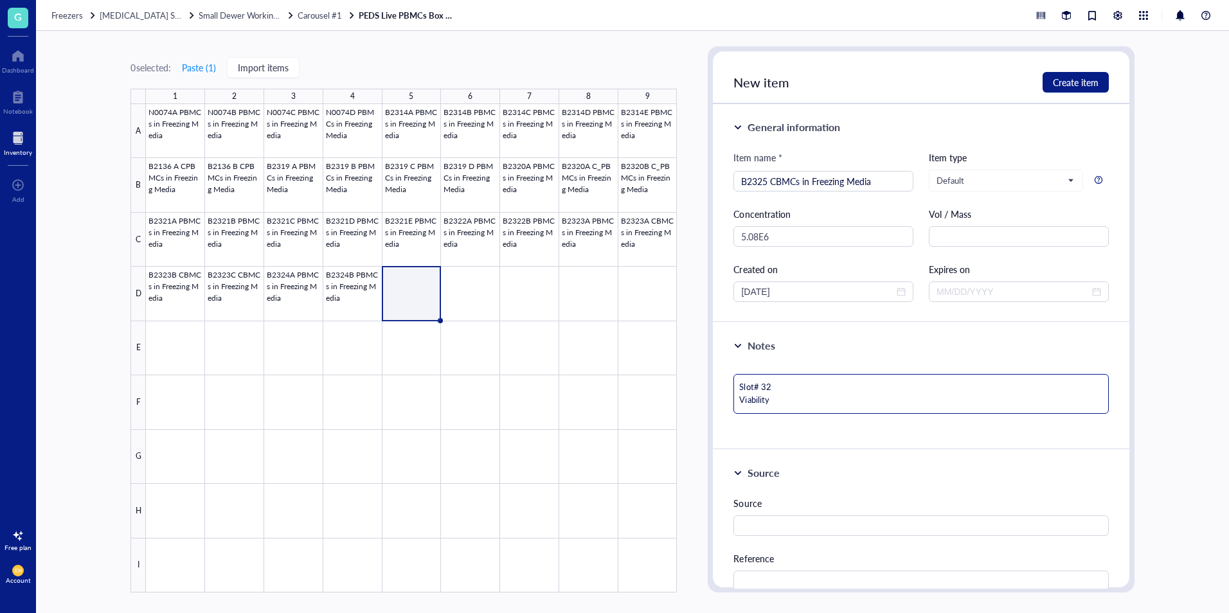
type textarea "Slot# 32 Viability ="
type textarea "Slot# 32 Viability = ("
type textarea "Slot# 32 Viability ="
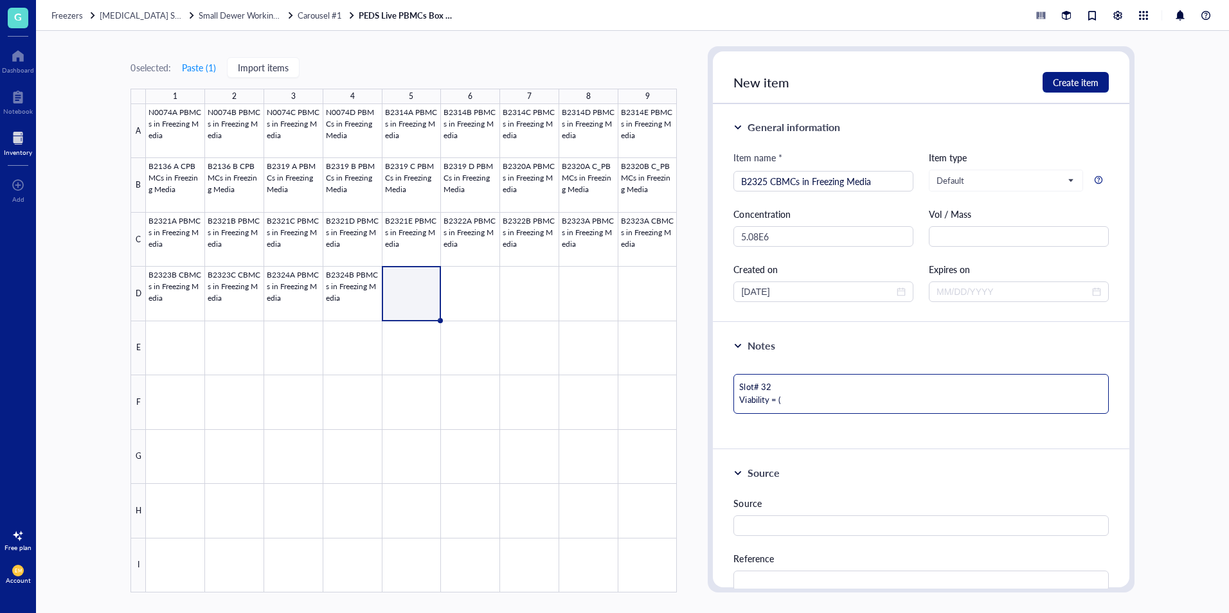
type textarea "Slot# 32 Viability ="
type textarea "Slot# 32 Viability = 9"
type textarea "Slot# 32 Viability = 95"
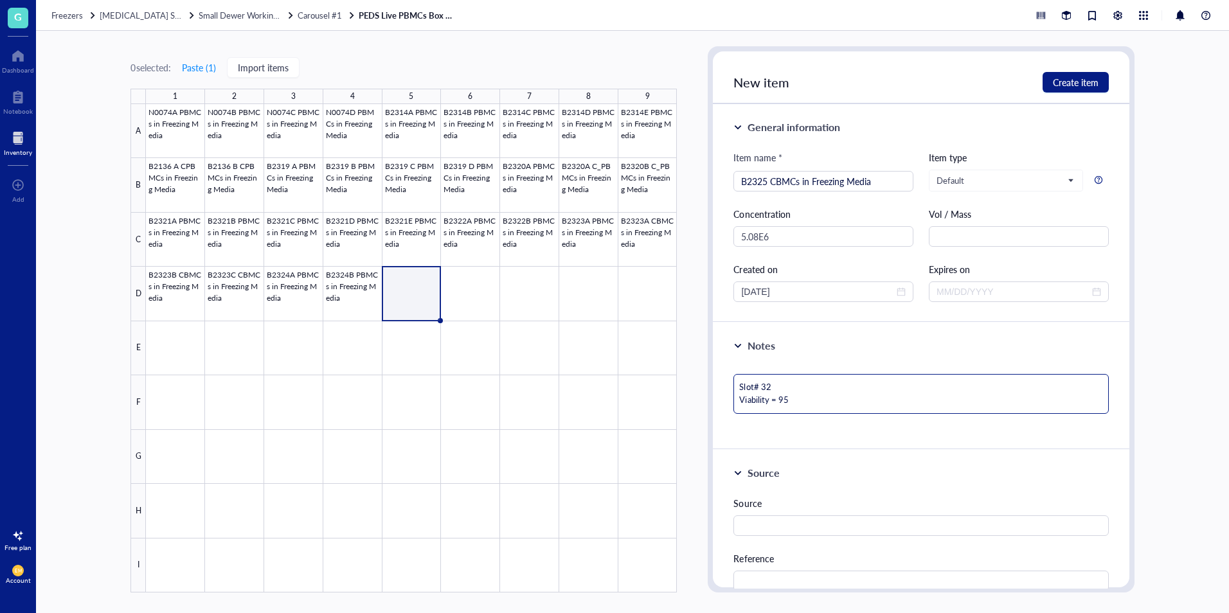
type textarea "Slot# 32 Viability = 95."
type textarea "Slot# 32 Viability = 95.1"
type textarea "Slot# 32 Viability = 95.1%"
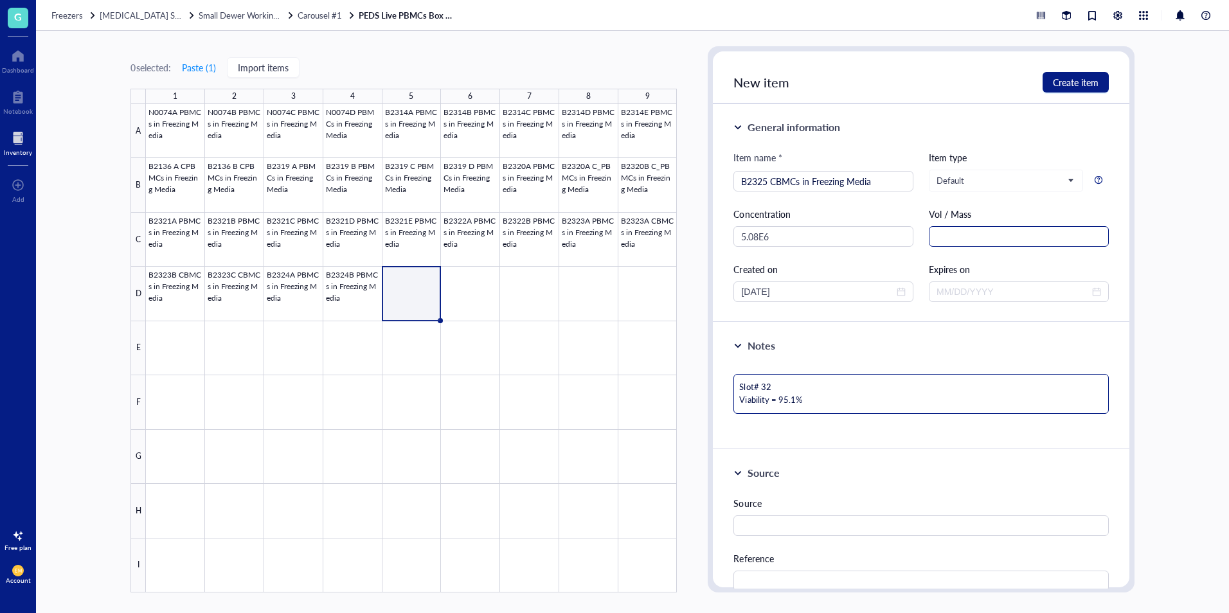
type textarea "Slot# 32 Viability = 95.1%"
click at [1023, 244] on input "text" at bounding box center [1019, 236] width 180 height 21
type input "cells/mL"
click at [1073, 82] on span "Create item" at bounding box center [1076, 82] width 46 height 10
type textarea "Keep everyone on the same page…"
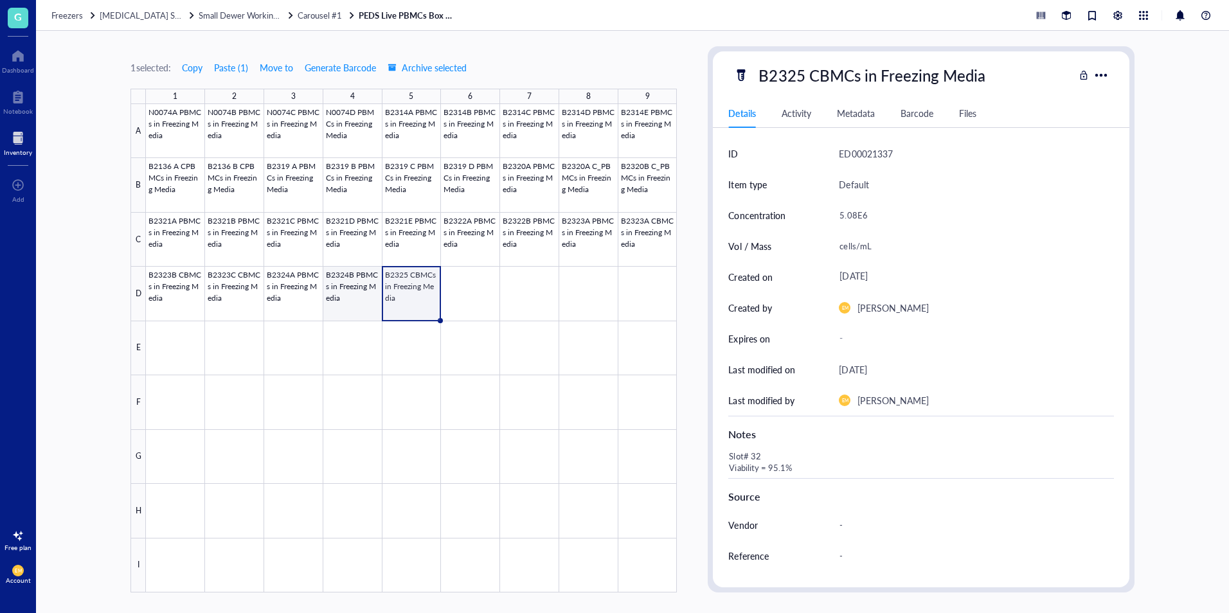
click at [339, 318] on div at bounding box center [411, 348] width 531 height 489
click at [419, 318] on div at bounding box center [411, 348] width 531 height 489
click at [348, 318] on div at bounding box center [411, 348] width 531 height 489
click at [401, 318] on div at bounding box center [411, 348] width 531 height 489
click at [808, 72] on div "B2325 CBMCs in Freezing Media" at bounding box center [872, 75] width 238 height 27
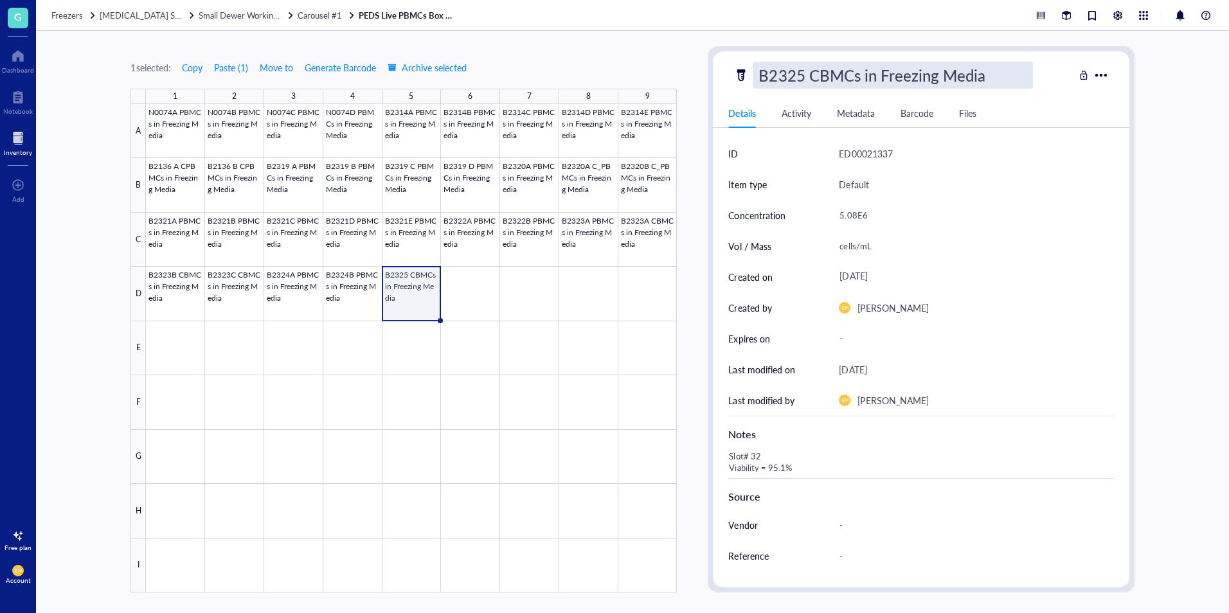
click at [803, 74] on input "B2325 CBMCs in Freezing Media" at bounding box center [892, 75] width 279 height 26
type input "B2325A CBMCs in Freezing Media"
click at [1187, 159] on div "1 selected: Copy Paste ( 1 ) Move to Generate Barcode Archive selected 1 2 3 4 …" at bounding box center [632, 322] width 1193 height 582
click at [364, 311] on div at bounding box center [411, 348] width 531 height 489
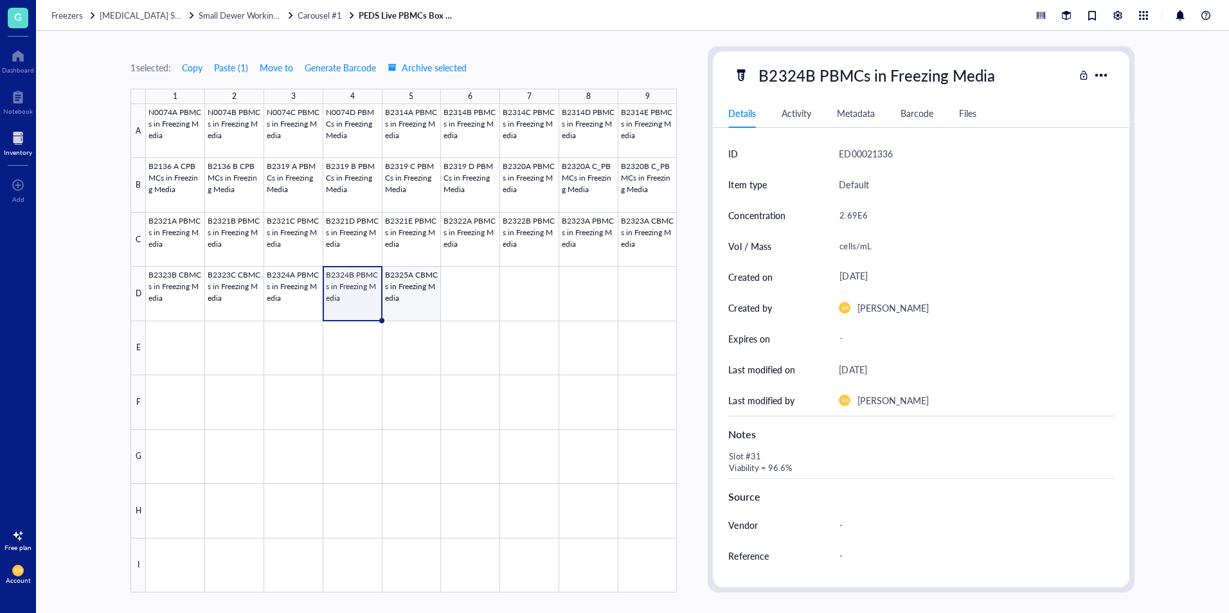
click at [395, 313] on div at bounding box center [411, 348] width 531 height 489
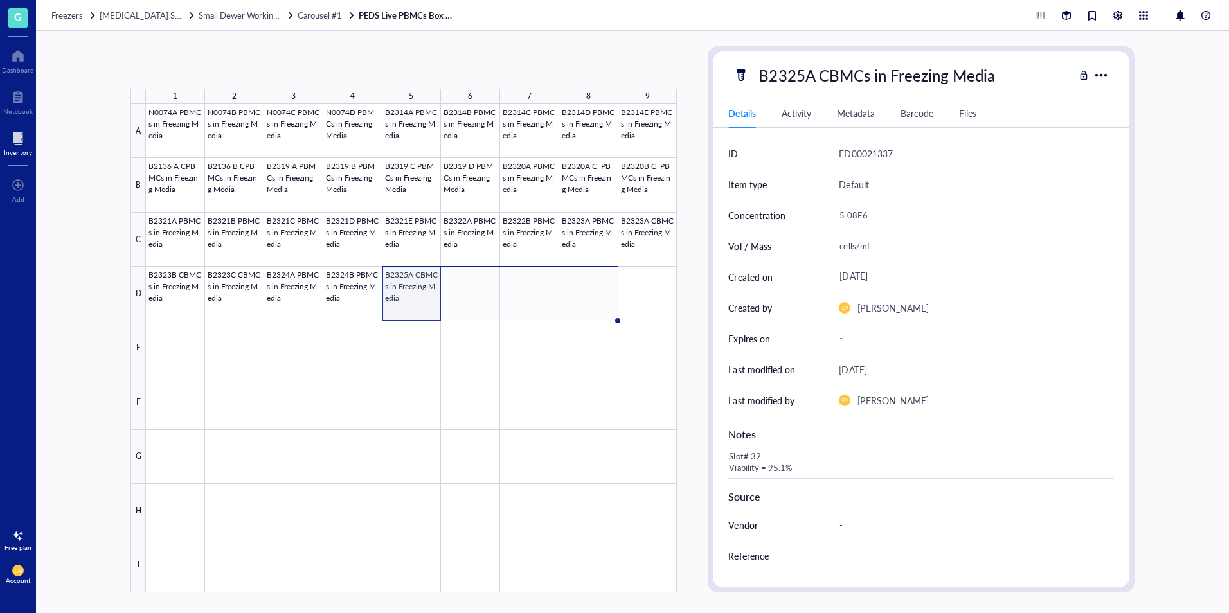
drag, startPoint x: 439, startPoint y: 319, endPoint x: 562, endPoint y: 324, distance: 123.5
click at [0, 0] on div "N0074A PBMCs in Freezing Media N0074B PBMCs in Freezing Media N0074C PBMCs in F…" at bounding box center [0, 0] width 0 height 0
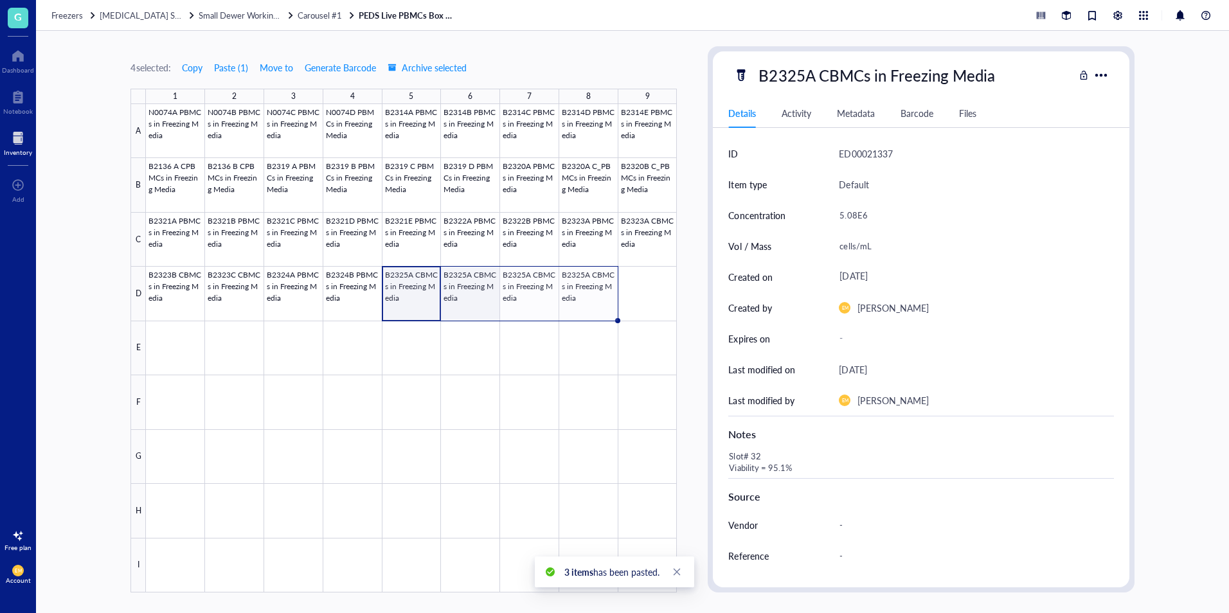
click at [473, 301] on div at bounding box center [411, 348] width 531 height 489
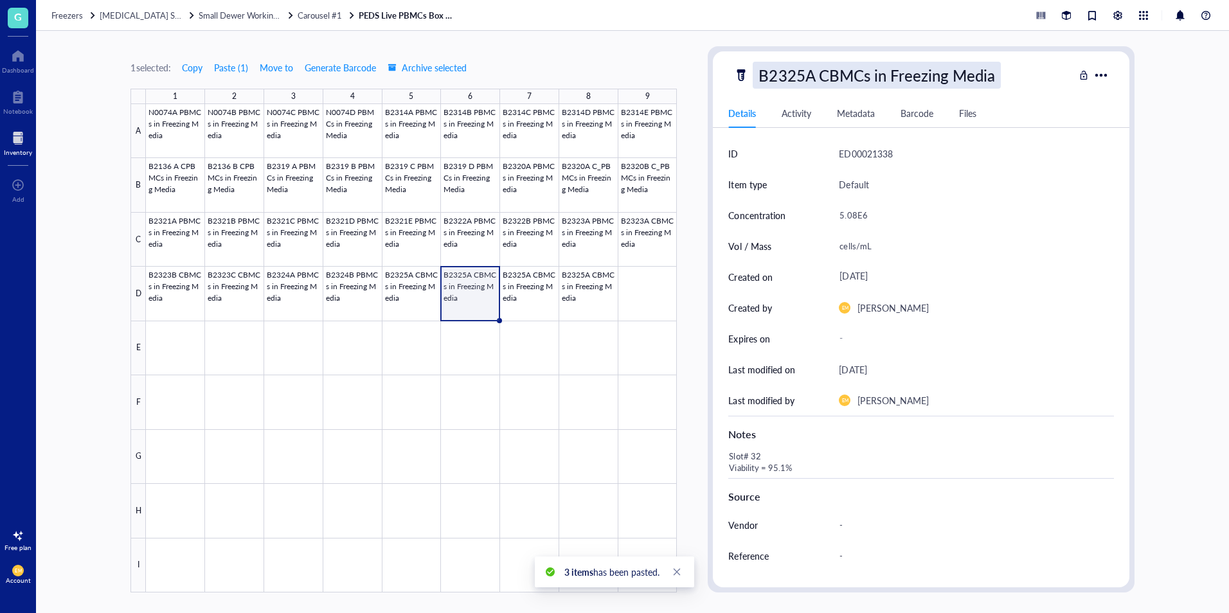
click at [814, 77] on div "B2325A CBMCs in Freezing Media" at bounding box center [876, 75] width 247 height 27
click at [814, 77] on input "B2325A CBMCs in Freezing Media" at bounding box center [897, 75] width 288 height 26
type input "B2325B CBMCs in Freezing Media"
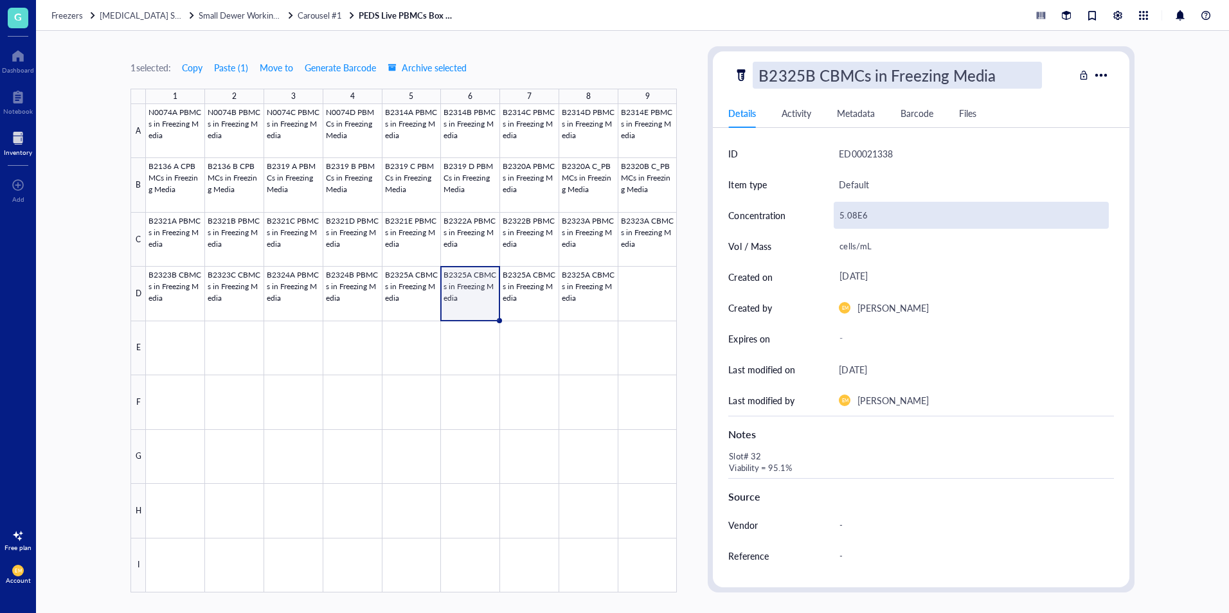
click at [839, 216] on div "5.08E6" at bounding box center [971, 215] width 274 height 27
click at [839, 216] on input "5.08E6" at bounding box center [970, 215] width 273 height 26
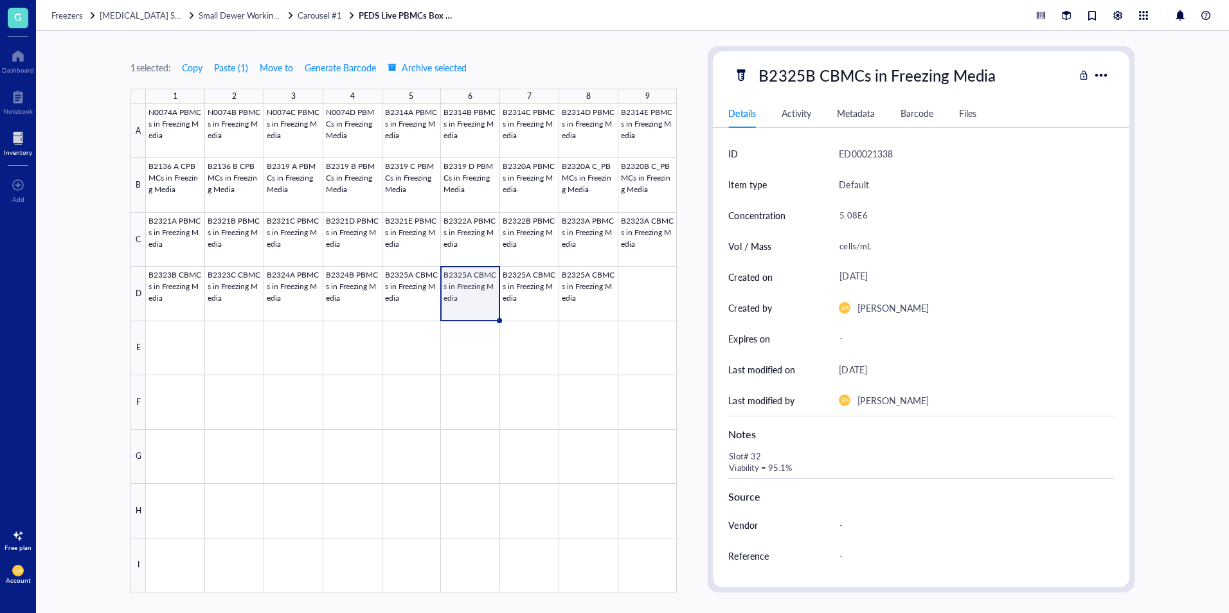
click at [850, 216] on div "5.08E6" at bounding box center [971, 215] width 274 height 27
click at [854, 217] on input "5.08E6" at bounding box center [970, 215] width 273 height 26
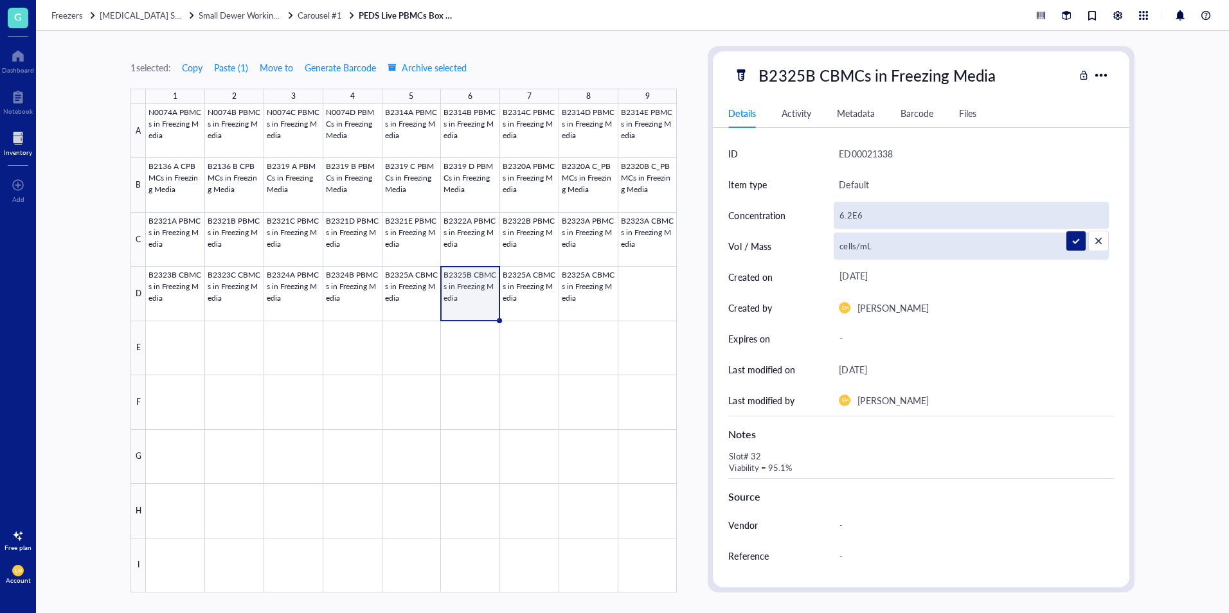
type input "6.29E6"
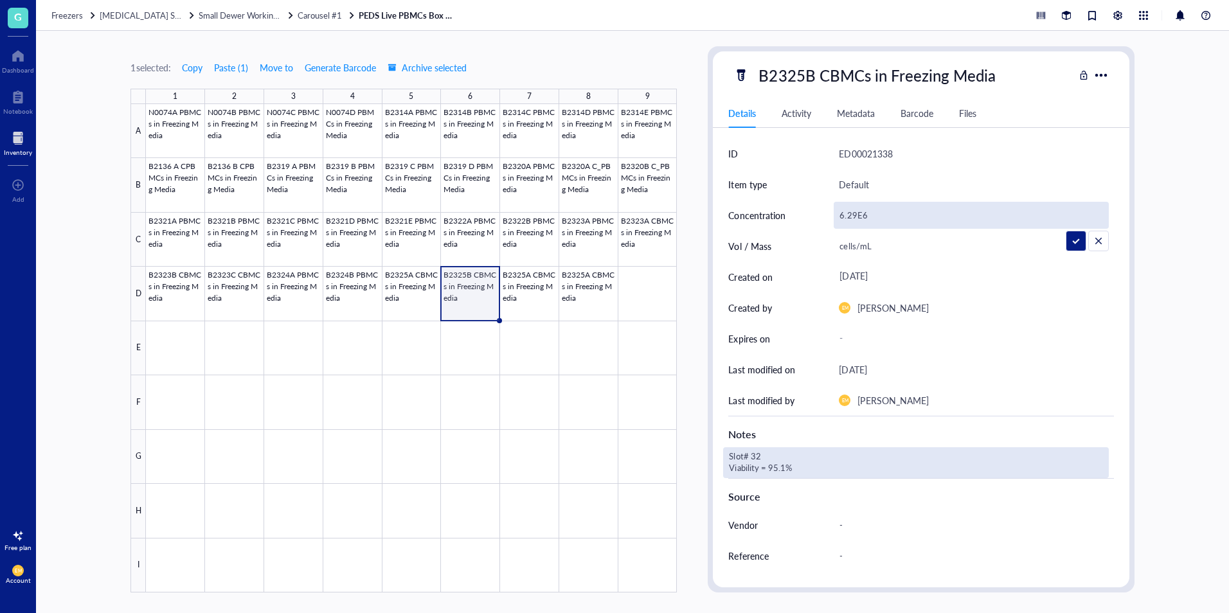
click at [771, 459] on div "Slot# 32 Viability = 95.1%" at bounding box center [915, 462] width 385 height 31
click at [765, 457] on div "Slot# 32 Viability = 95.1%" at bounding box center [915, 462] width 385 height 31
click at [762, 456] on textarea "Slot# 32 Viability = 95.1%" at bounding box center [827, 463] width 206 height 28
click at [773, 467] on textarea "Slot# 33 Viability = 95.1%" at bounding box center [827, 463] width 206 height 28
type textarea "Slot# 33 Viability = 96.4%"
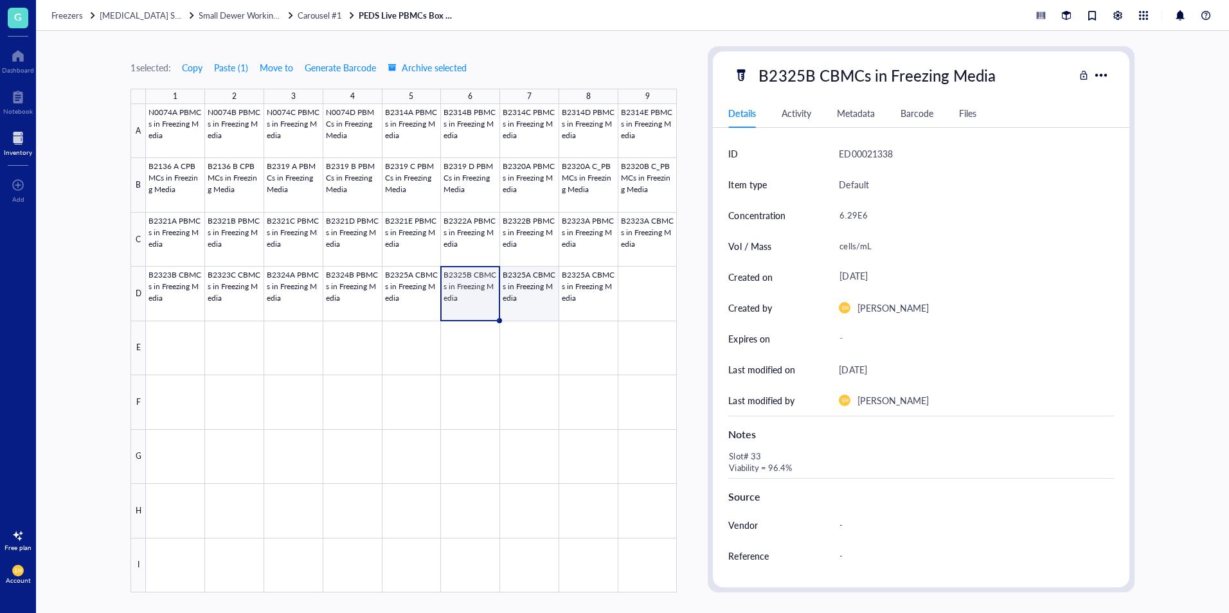
click at [518, 294] on div at bounding box center [411, 348] width 531 height 489
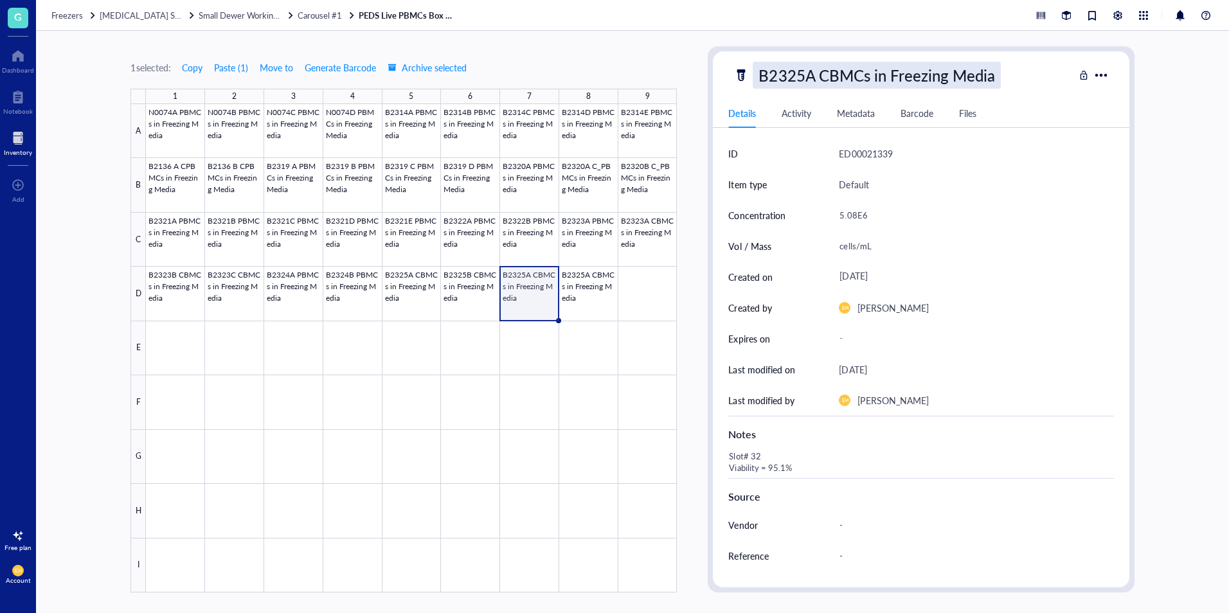
click at [816, 80] on div "B2325A CBMCs in Freezing Media" at bounding box center [876, 75] width 247 height 27
click at [816, 80] on input "B2325A CBMCs in Freezing Media" at bounding box center [897, 75] width 288 height 26
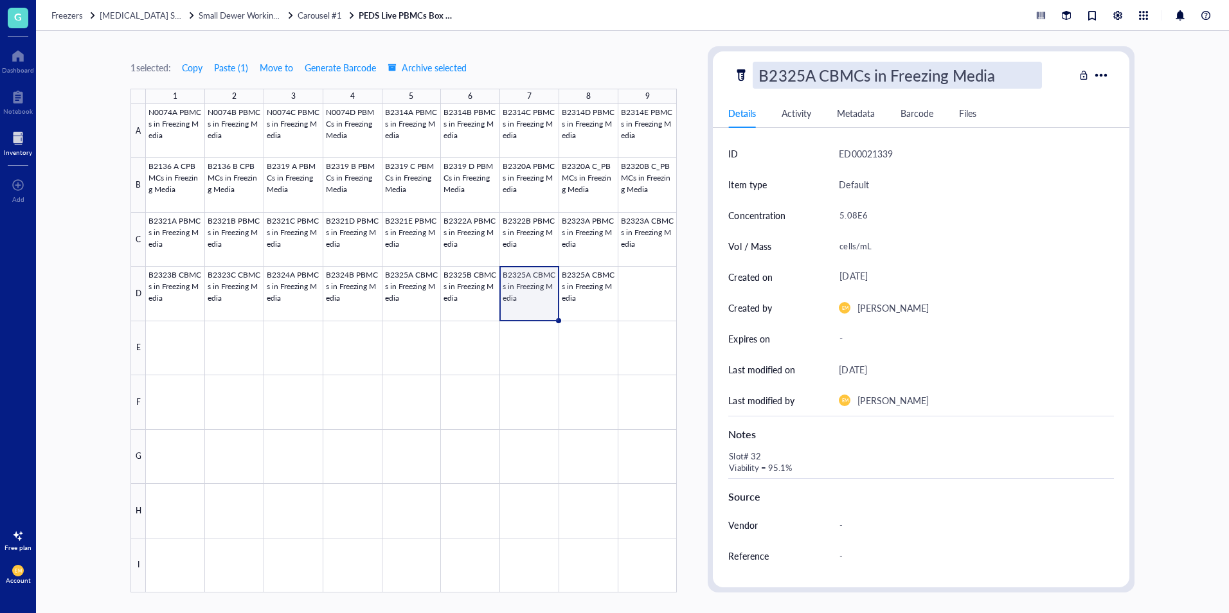
click at [816, 80] on input "B2325A CBMCs in Freezing Media" at bounding box center [897, 75] width 288 height 26
click at [805, 72] on input "B2325A CBMCs in Freezing Media" at bounding box center [897, 75] width 288 height 26
click at [820, 75] on input "B2325A CBMCs in Freezing Media" at bounding box center [897, 75] width 288 height 26
type input "B2325C CBMCs in Freezing Media"
click at [1151, 209] on div "1 selected: Copy Paste ( 1 ) Move to Generate Barcode Archive selected 1 2 3 4 …" at bounding box center [632, 322] width 1193 height 582
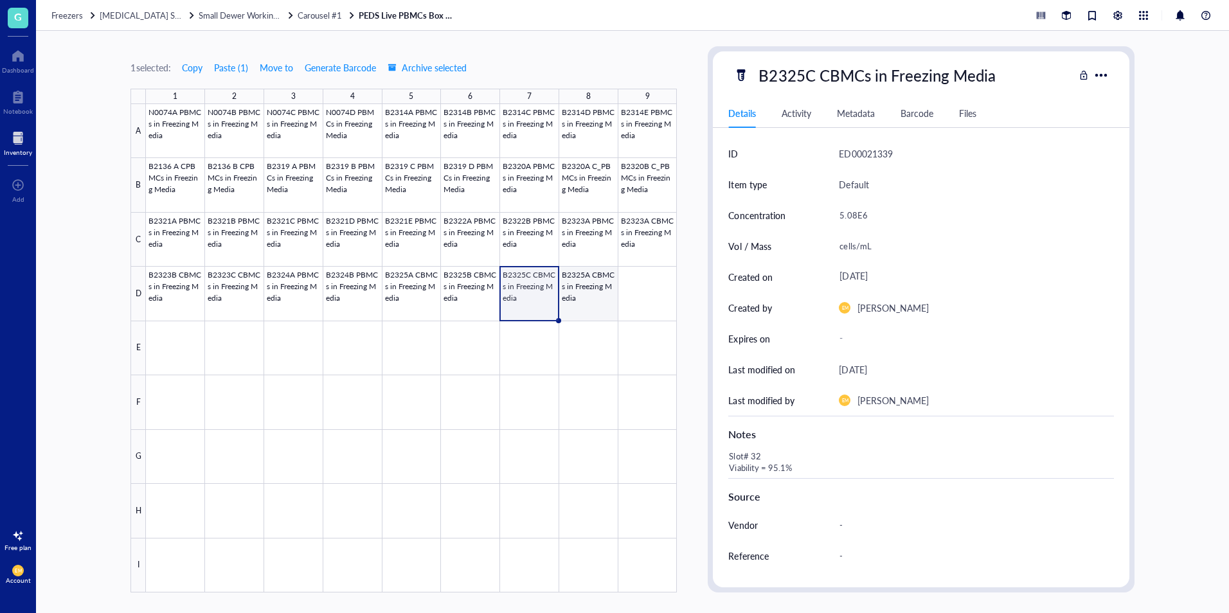
click at [594, 309] on div at bounding box center [411, 348] width 531 height 489
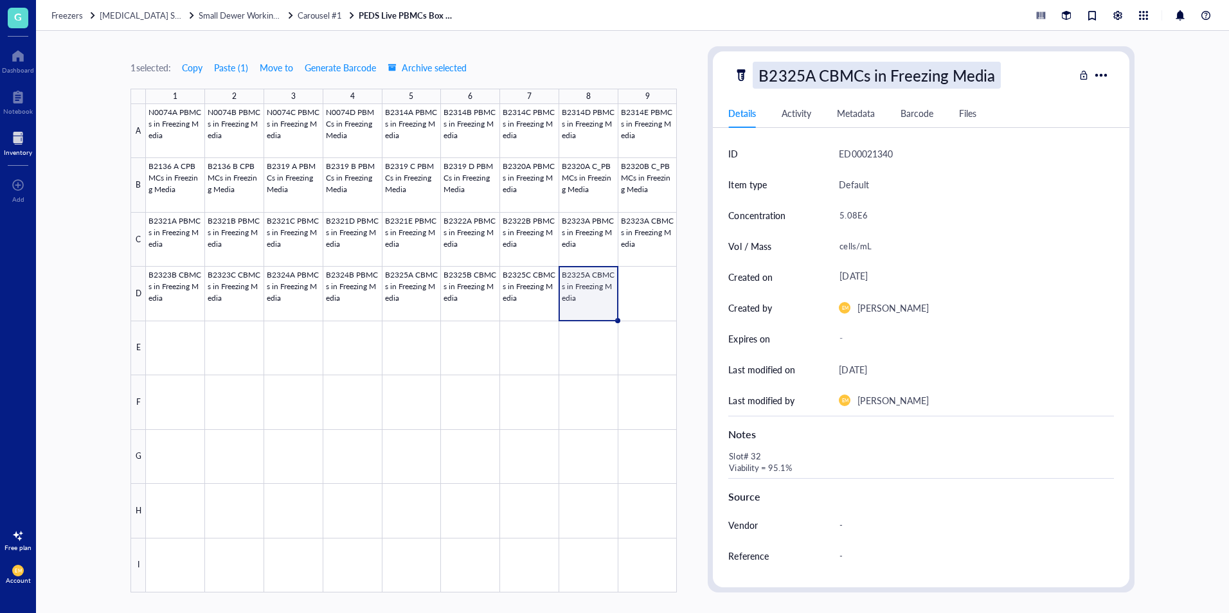
click at [808, 76] on div "B2325A CBMCs in Freezing Media" at bounding box center [876, 75] width 247 height 27
click at [811, 78] on input "B2325A CBMCs in Freezing Media" at bounding box center [897, 75] width 288 height 26
type input "B2325D CBMCs in Freezing Media"
click at [699, 325] on div "1 selected: Copy Paste ( 1 ) Move to Generate Barcode Archive selected 1 2 3 4 …" at bounding box center [632, 322] width 1193 height 582
click at [440, 294] on div at bounding box center [411, 348] width 531 height 489
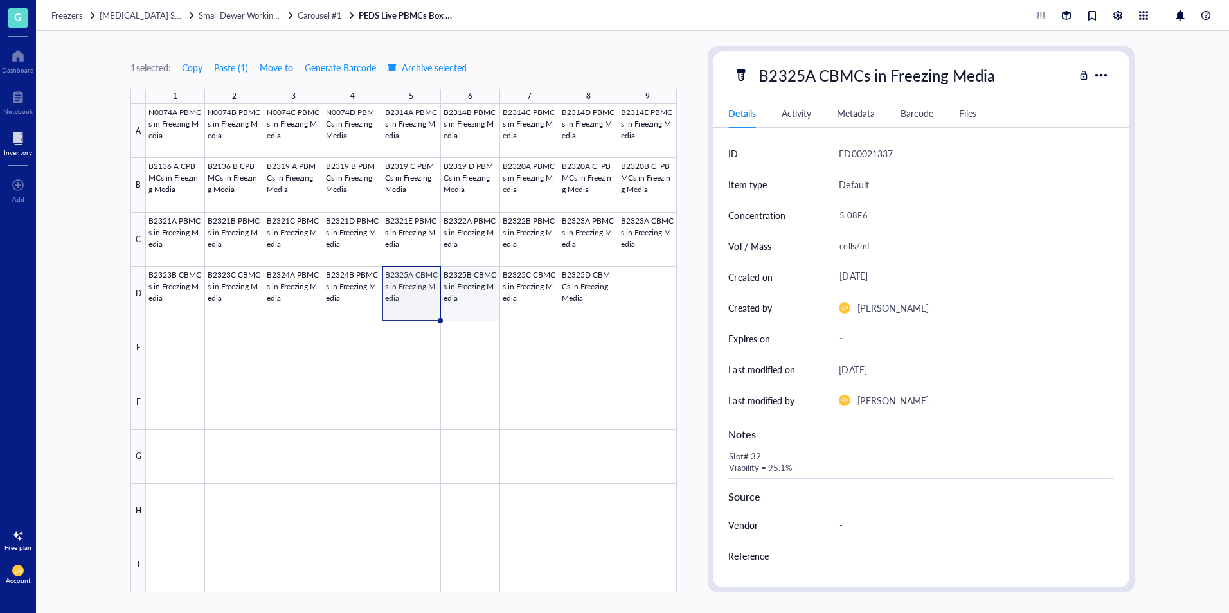
click at [488, 318] on div at bounding box center [411, 348] width 531 height 489
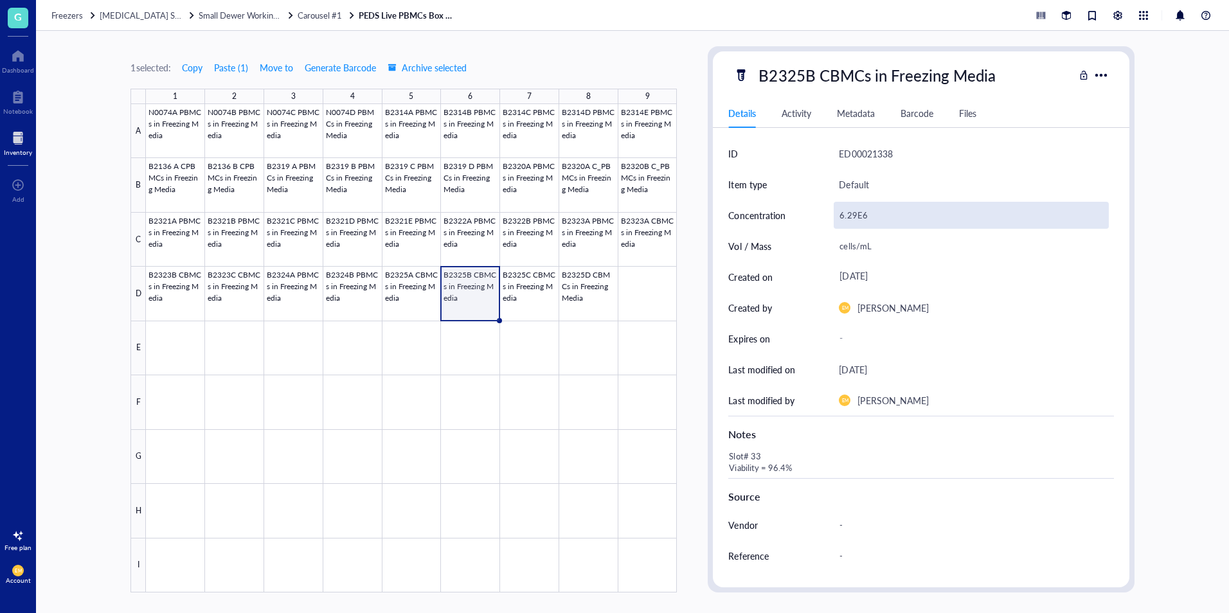
click at [855, 220] on div "6.29E6" at bounding box center [971, 215] width 274 height 27
click at [855, 220] on input "6.29E6" at bounding box center [970, 215] width 273 height 26
type input "4.86E6"
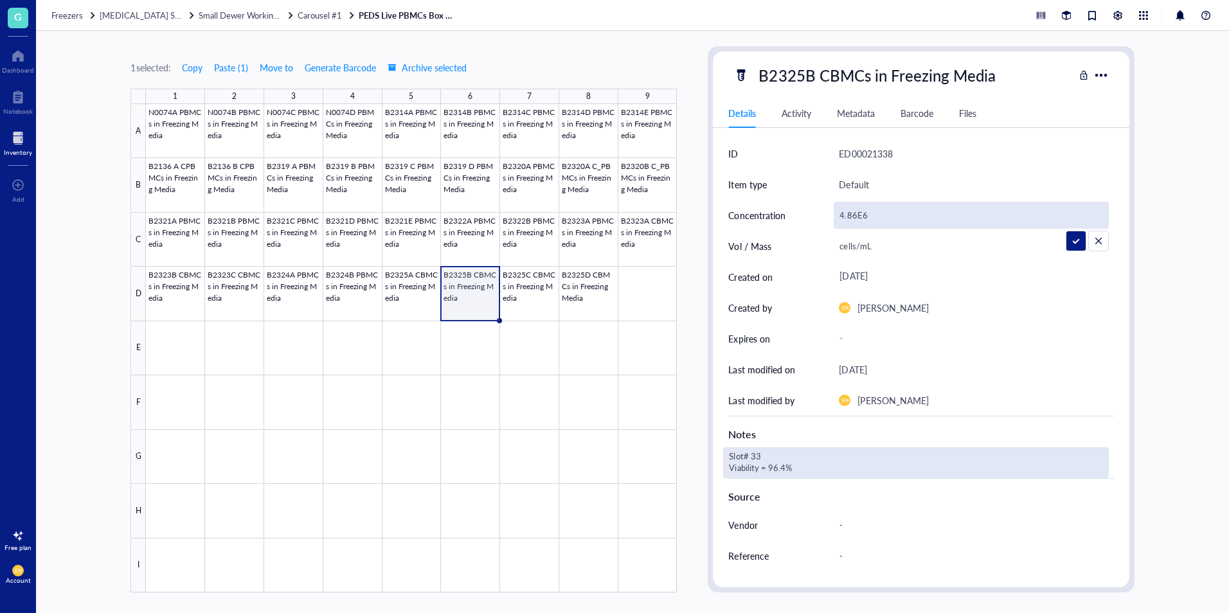
click at [789, 470] on div "Slot# 33 Viability = 96.4%" at bounding box center [915, 462] width 385 height 31
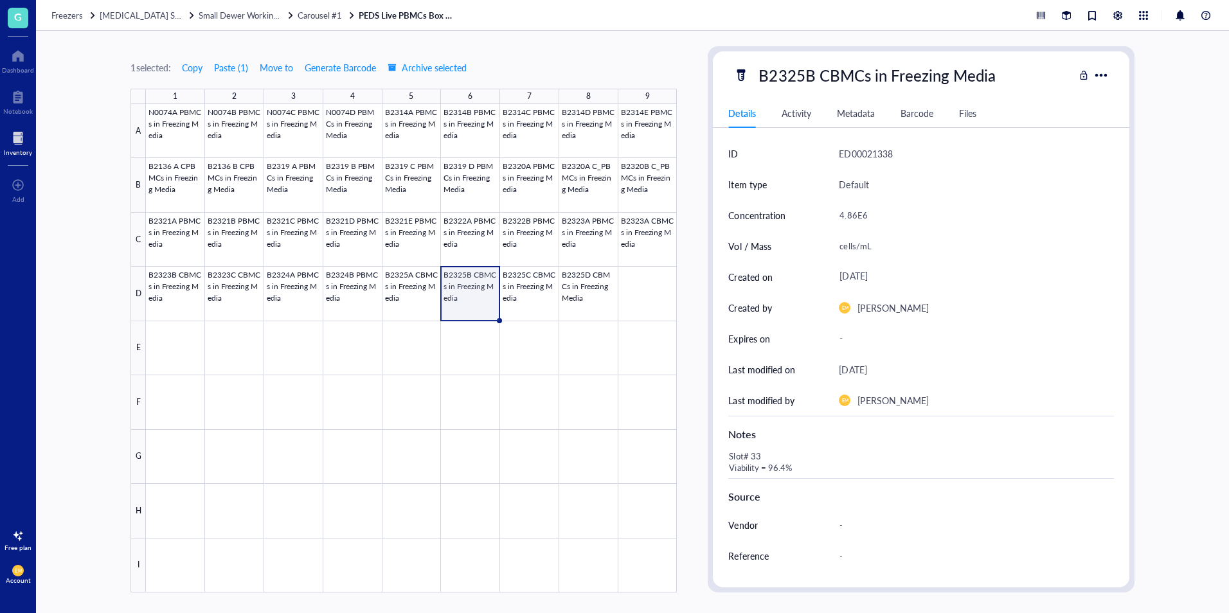
click at [783, 470] on div "Slot# 33 Viability = 96.4%" at bounding box center [915, 462] width 385 height 31
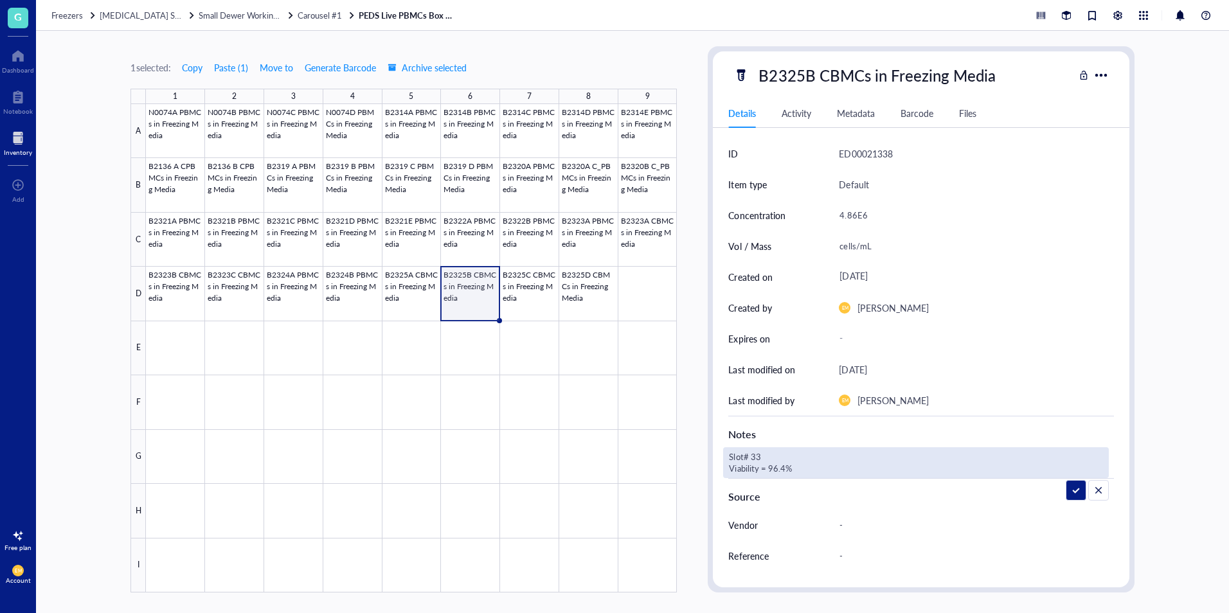
click at [784, 470] on textarea "Slot# 33 Viability = 96.4%" at bounding box center [827, 463] width 206 height 28
type textarea "Slot# 33 Viability = 96.6%"
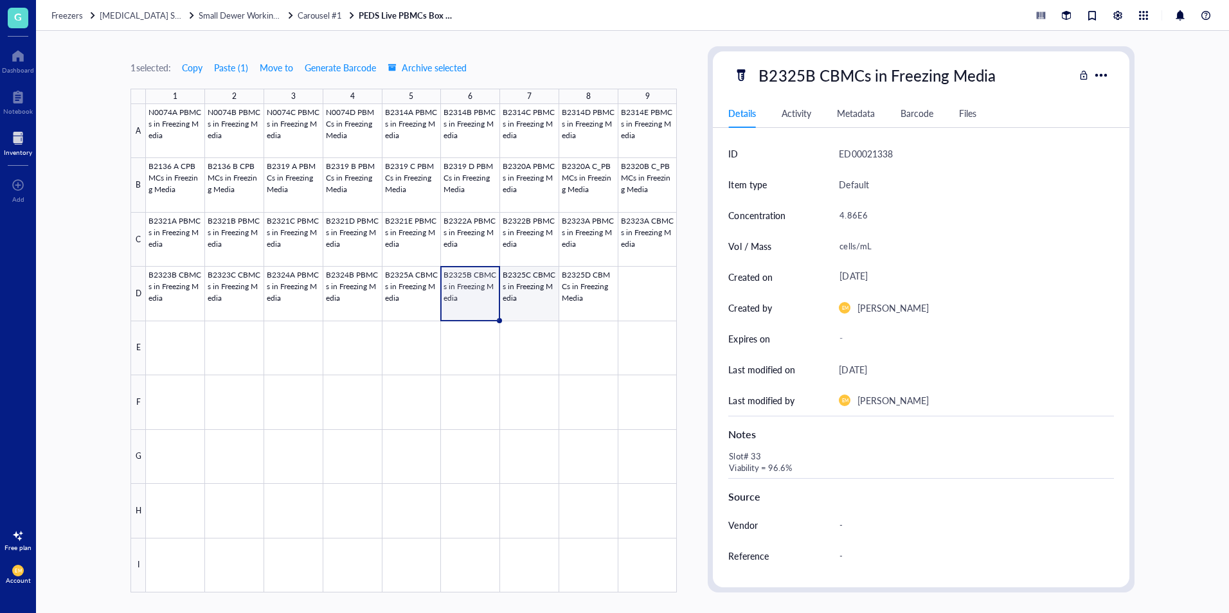
click at [525, 305] on div at bounding box center [411, 348] width 531 height 489
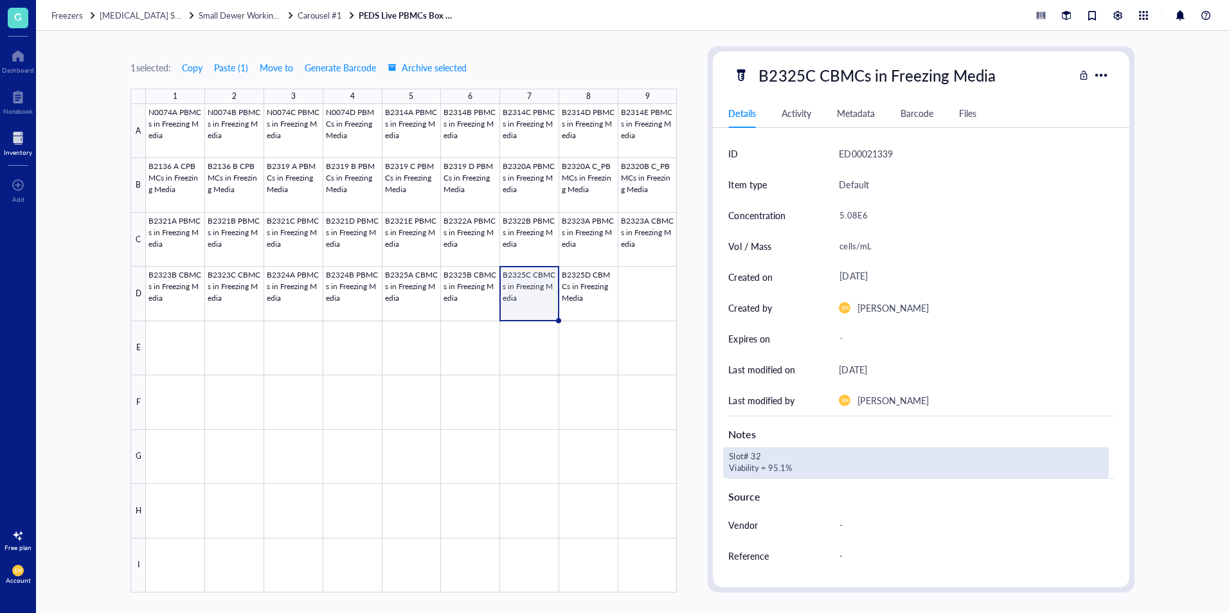
click at [784, 469] on div "Slot# 32 Viability = 95.1%" at bounding box center [915, 462] width 385 height 31
click at [784, 469] on textarea "Slot# 32 Viability = 95.1%" at bounding box center [827, 463] width 206 height 28
click at [786, 472] on textarea "Slot# 32 Viability = 95.1%" at bounding box center [827, 463] width 206 height 28
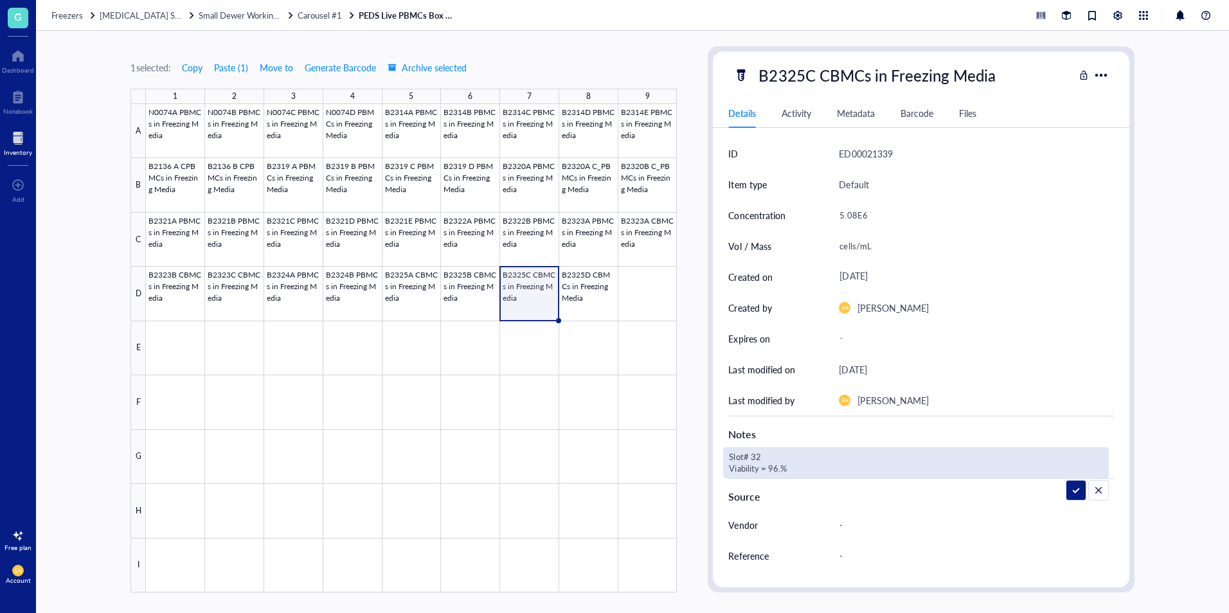
type textarea "Slot# 32 Viability = 96.4%"
click at [850, 212] on div "5.08E6" at bounding box center [971, 215] width 274 height 27
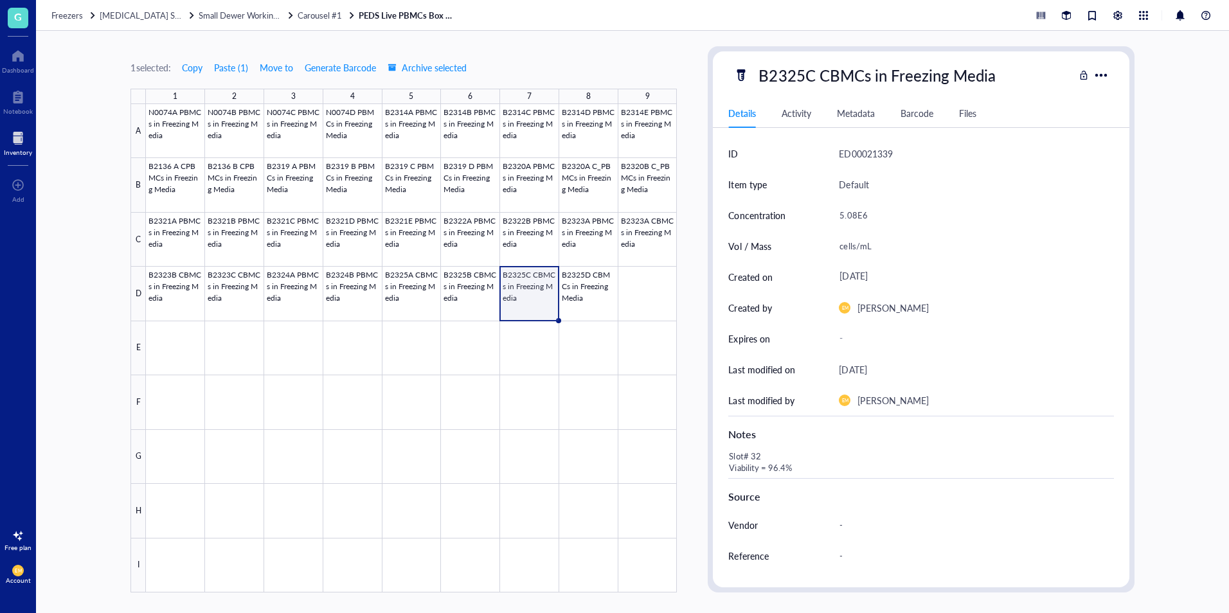
click at [852, 212] on div "5.08E6" at bounding box center [971, 215] width 274 height 27
click at [854, 215] on input "5.08E6" at bounding box center [970, 215] width 273 height 26
type input "6.29E6"
click at [496, 312] on div at bounding box center [411, 348] width 531 height 489
click at [579, 295] on div at bounding box center [411, 348] width 531 height 489
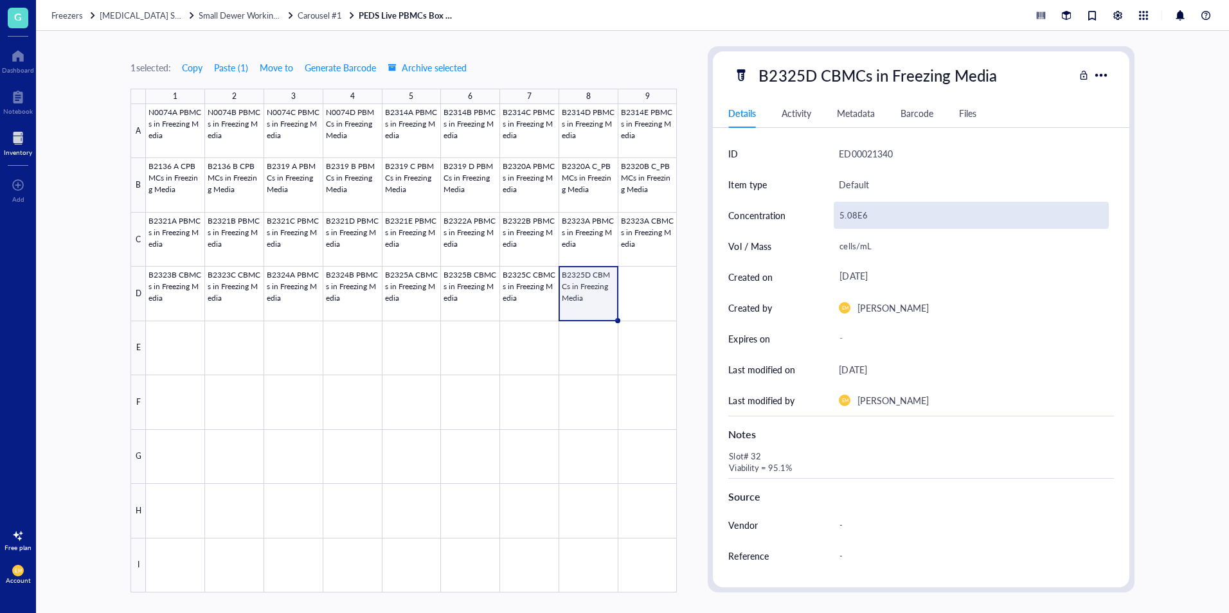
click at [856, 221] on div "5.08E6" at bounding box center [971, 215] width 274 height 27
click at [858, 209] on input "5.08E6" at bounding box center [970, 215] width 273 height 26
type input "2.29E6"
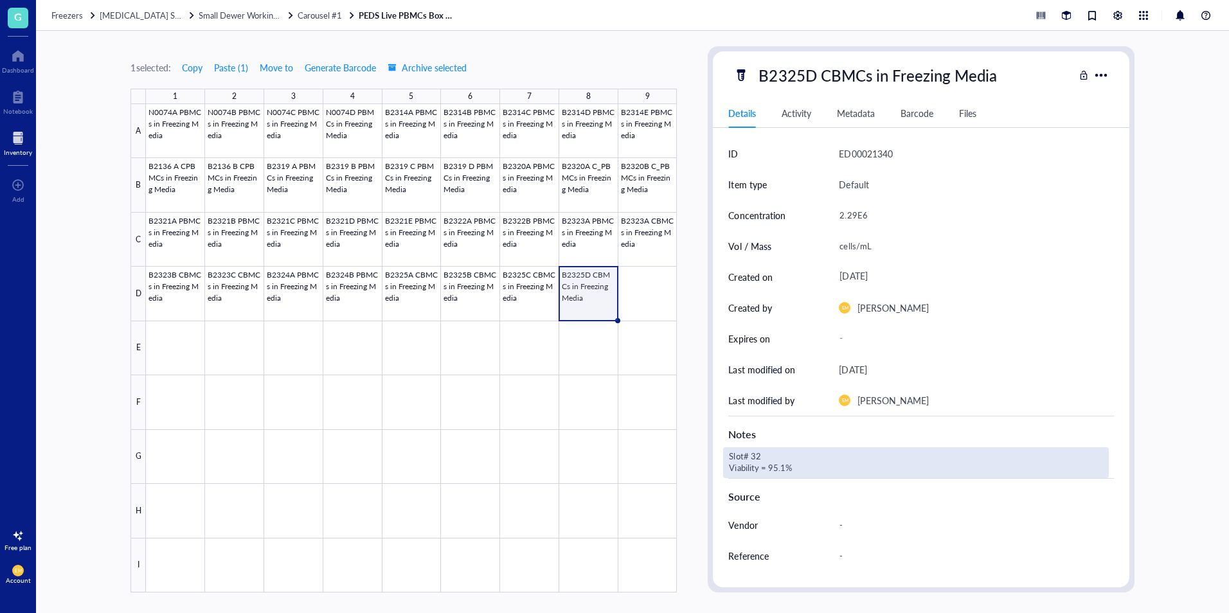
click at [780, 466] on div "Slot# 32 Viability = 95.1%" at bounding box center [915, 462] width 385 height 31
click at [784, 468] on textarea "Slot# 32 Viability = 95.1%" at bounding box center [827, 463] width 206 height 28
type textarea "Slot# 32 Viability = 94.8%"
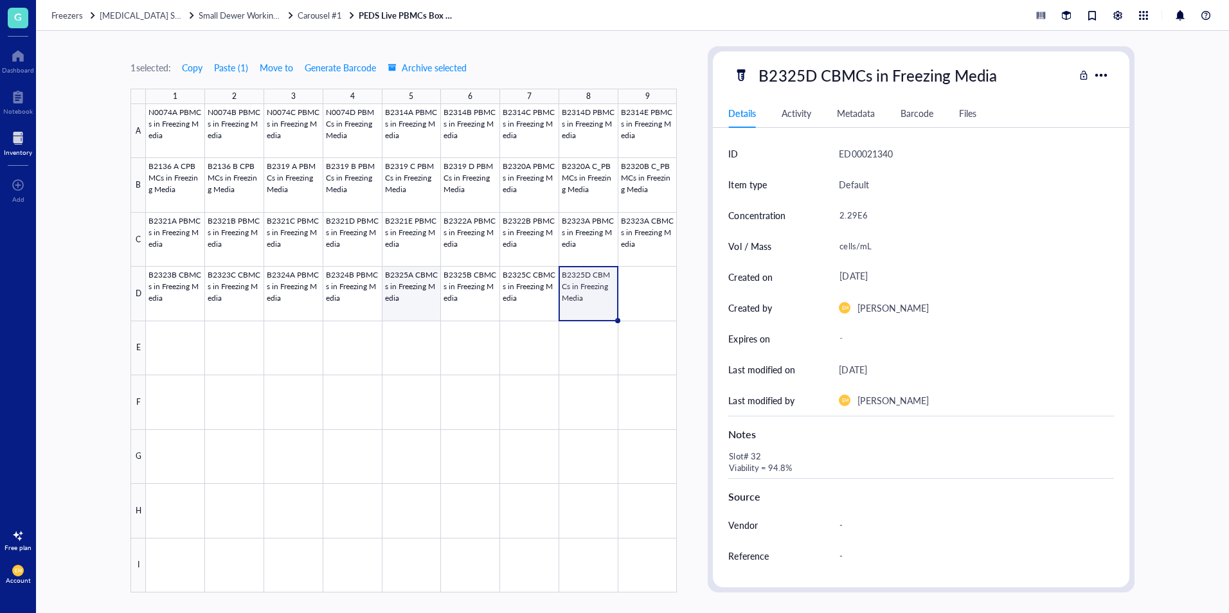
click at [405, 309] on div at bounding box center [411, 348] width 531 height 489
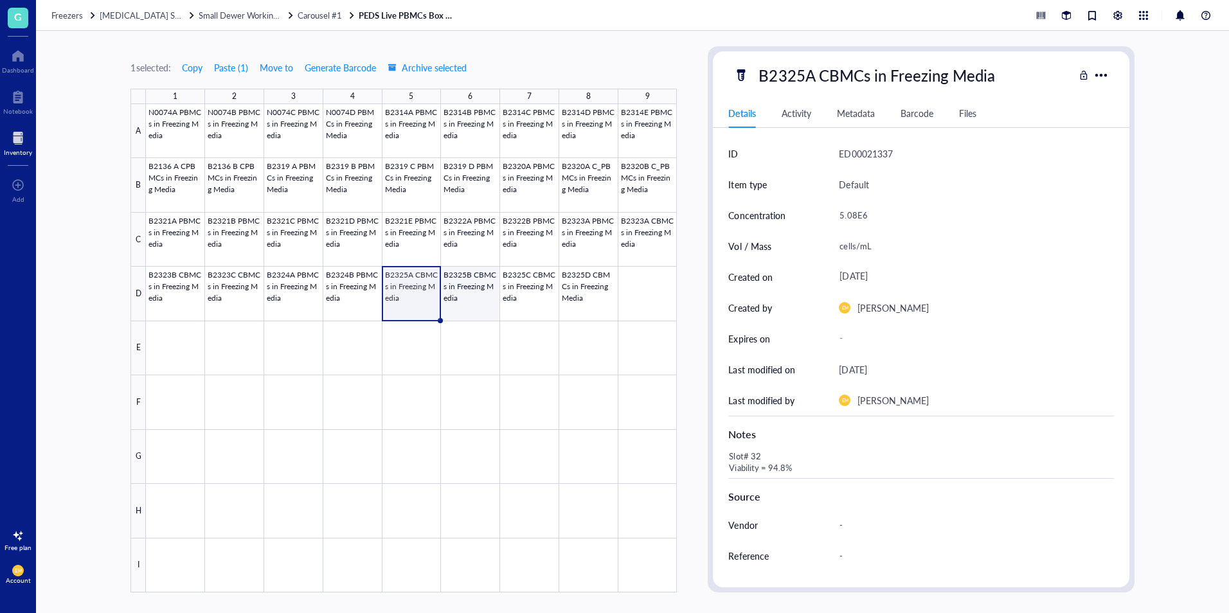
click at [465, 305] on div at bounding box center [411, 348] width 531 height 489
click at [512, 303] on div at bounding box center [411, 348] width 531 height 489
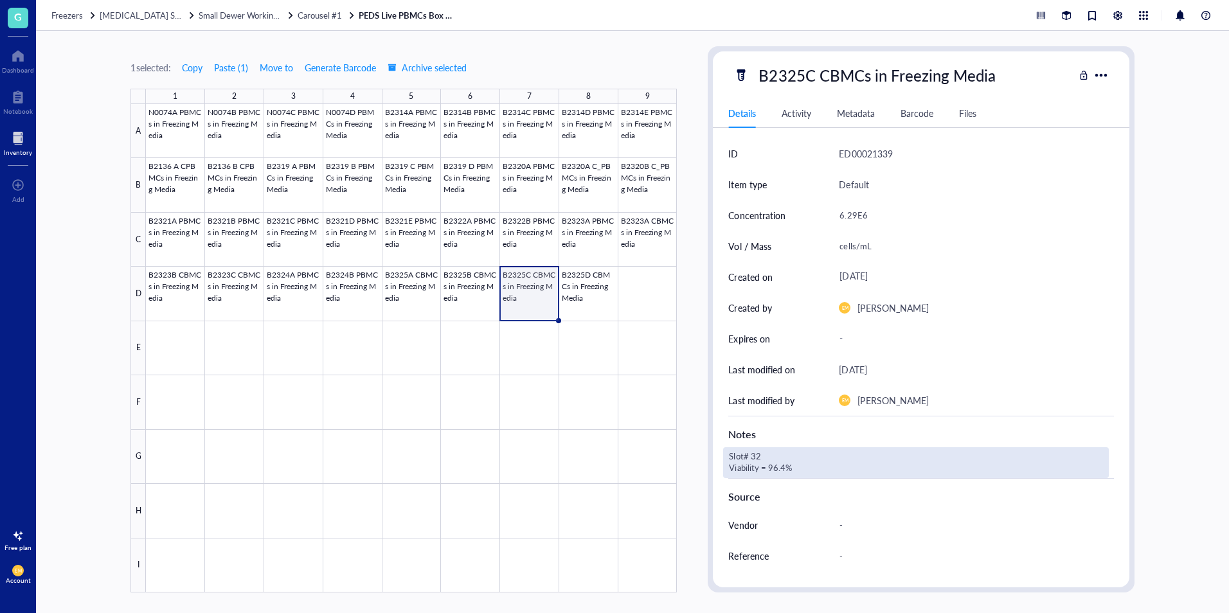
click at [781, 453] on div "Slot# 32 Viability = 96.4%" at bounding box center [915, 462] width 385 height 31
click at [781, 453] on textarea "Slot# 32 Viability = 96.4%" at bounding box center [827, 463] width 206 height 28
click at [772, 460] on textarea "Slot# 32 Viability = 96.4%" at bounding box center [827, 463] width 206 height 28
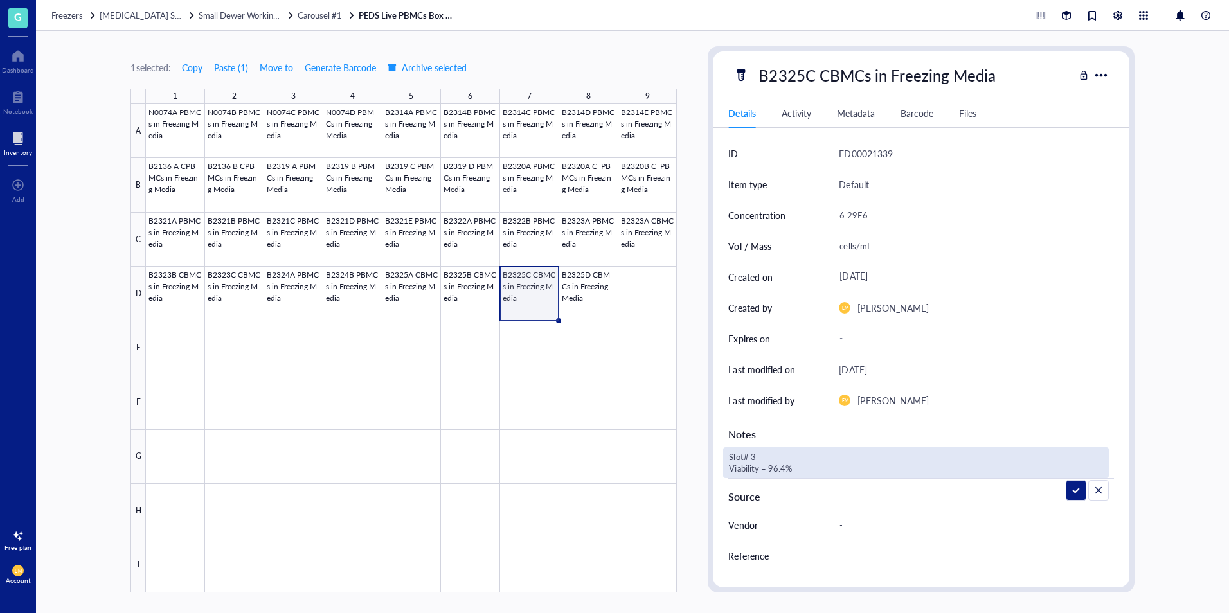
type textarea "Slot# 34 Viability = 96.4%"
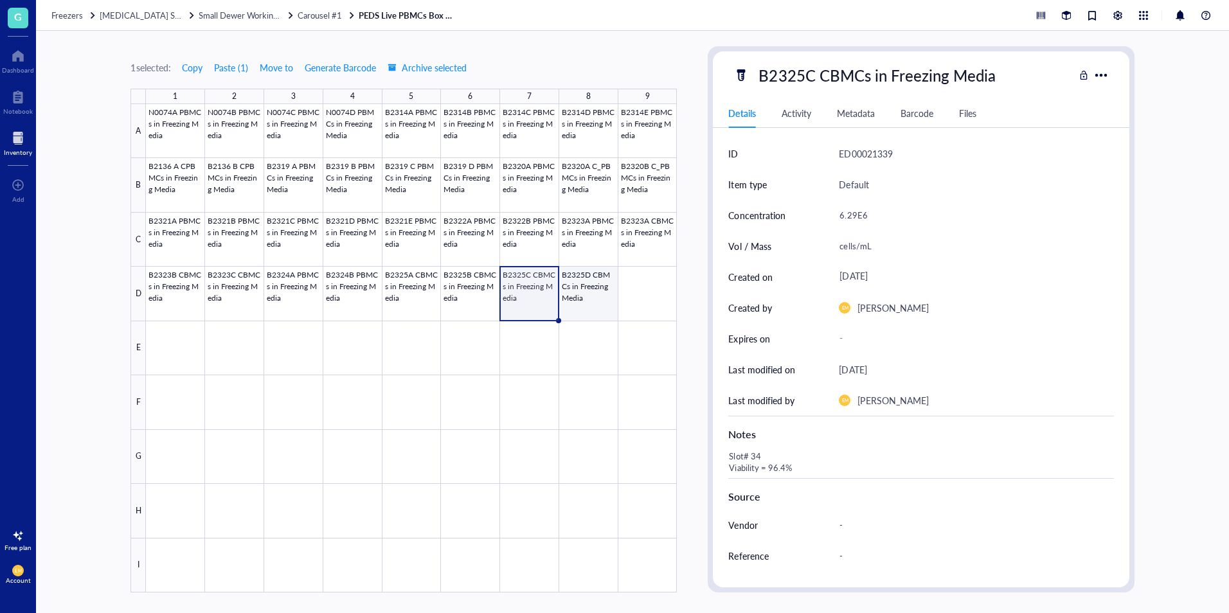
click at [608, 304] on div at bounding box center [411, 348] width 531 height 489
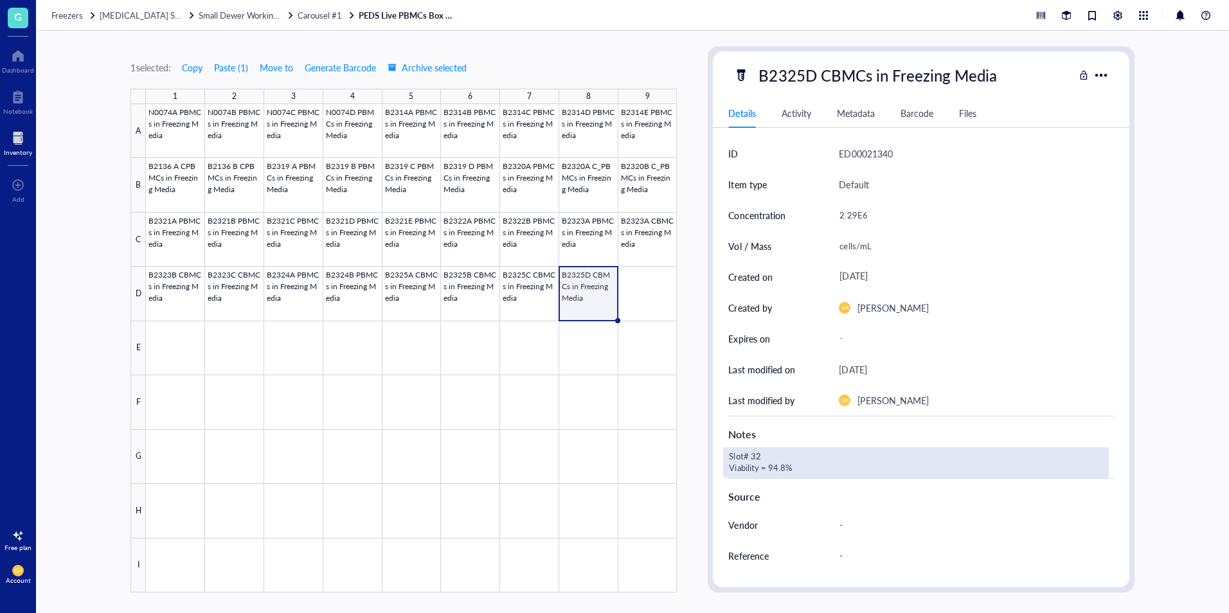
click at [778, 460] on div "Slot# 32 Viability = 94.8%" at bounding box center [915, 462] width 385 height 31
click at [776, 456] on textarea "Slot# 32 Viability = 94.8%" at bounding box center [827, 463] width 206 height 28
type textarea "Slot# 35 Viability = 94.8%"
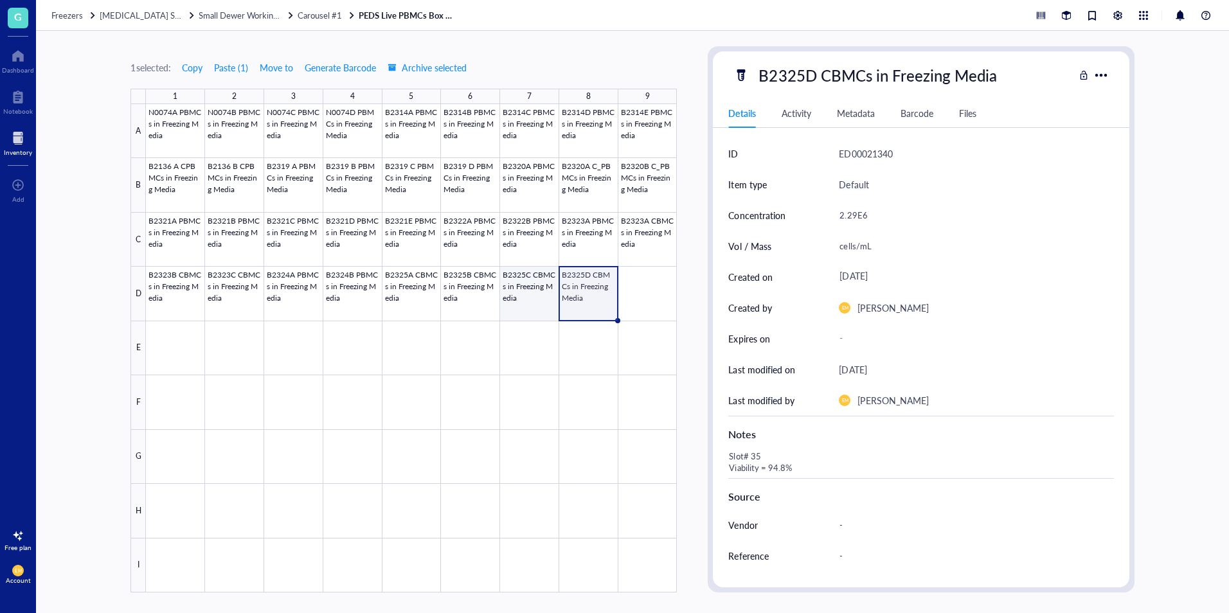
click at [550, 311] on div at bounding box center [411, 348] width 531 height 489
click at [459, 314] on div at bounding box center [411, 348] width 531 height 489
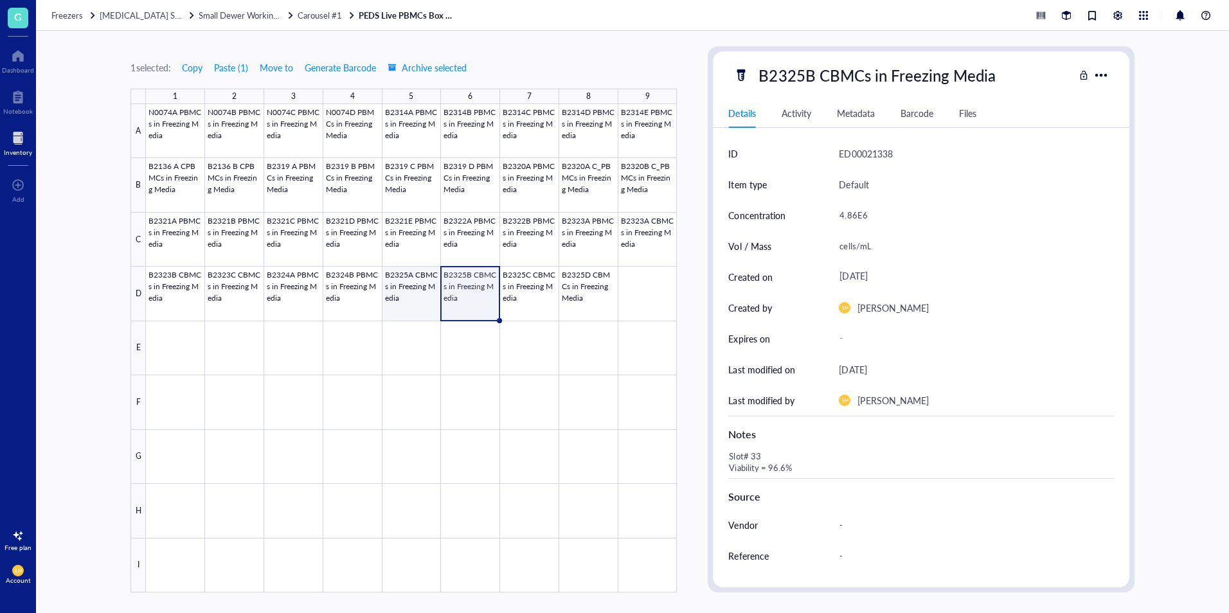
click at [408, 303] on div at bounding box center [411, 348] width 531 height 489
click at [336, 300] on div at bounding box center [411, 348] width 531 height 489
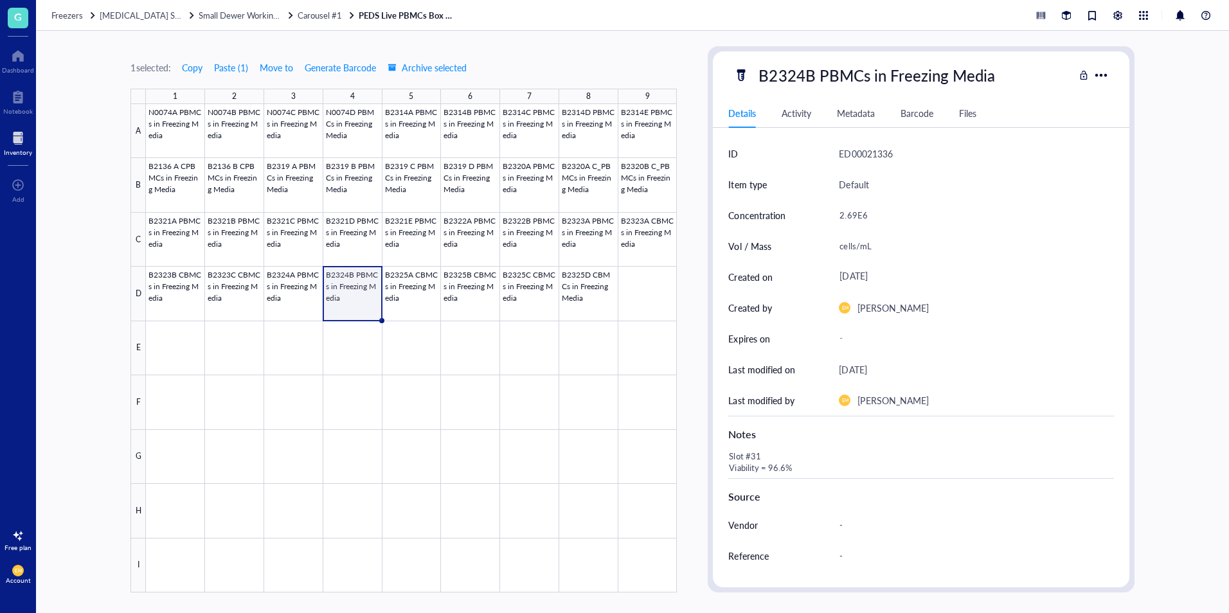
click at [1176, 228] on div "1 selected: Copy Paste ( 1 ) Move to Generate Barcode Archive selected 1 2 3 4 …" at bounding box center [632, 322] width 1193 height 582
drag, startPoint x: 1225, startPoint y: 178, endPoint x: 1205, endPoint y: 170, distance: 22.0
click at [1224, 178] on div "1 selected: Copy Paste ( 1 ) Move to Generate Barcode Archive selected 1 2 3 4 …" at bounding box center [632, 322] width 1193 height 582
